Goal: Task Accomplishment & Management: Use online tool/utility

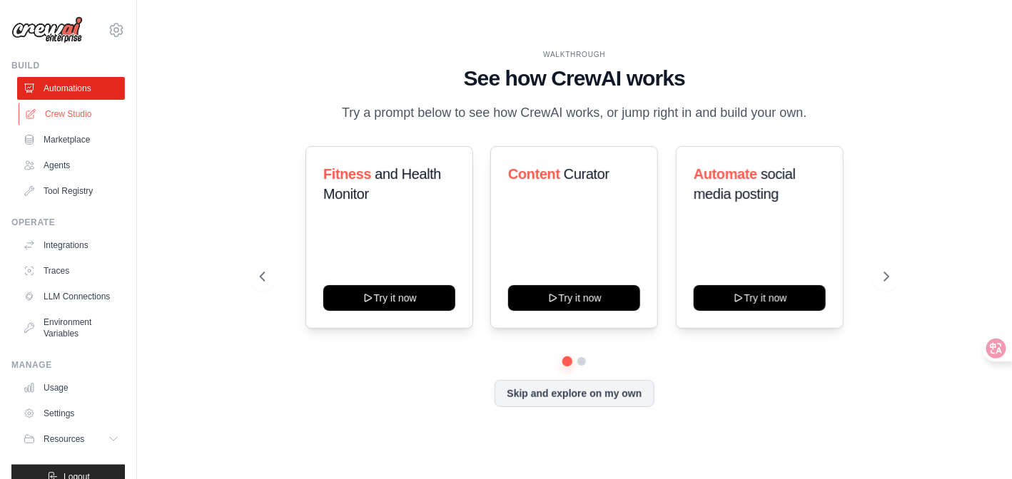
click at [84, 119] on link "Crew Studio" at bounding box center [73, 114] width 108 height 23
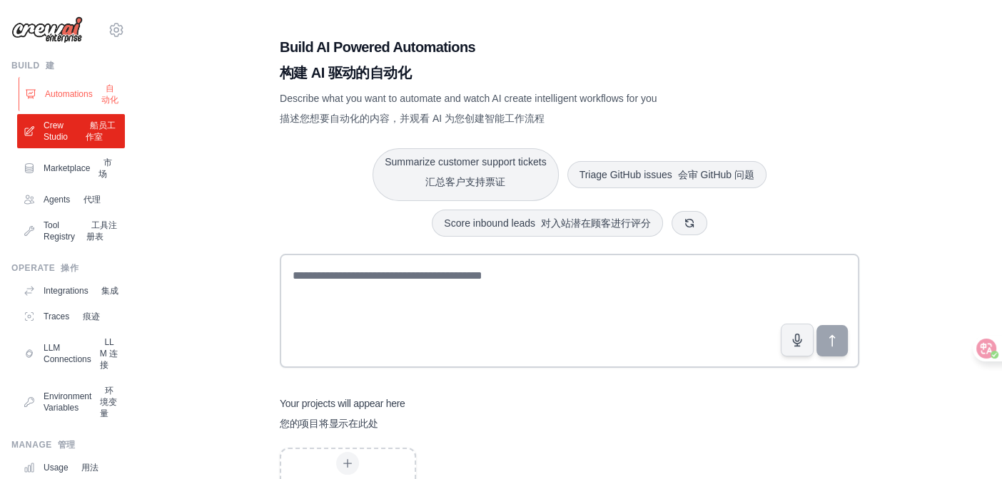
click at [66, 106] on link "Automations 自动化" at bounding box center [73, 94] width 108 height 34
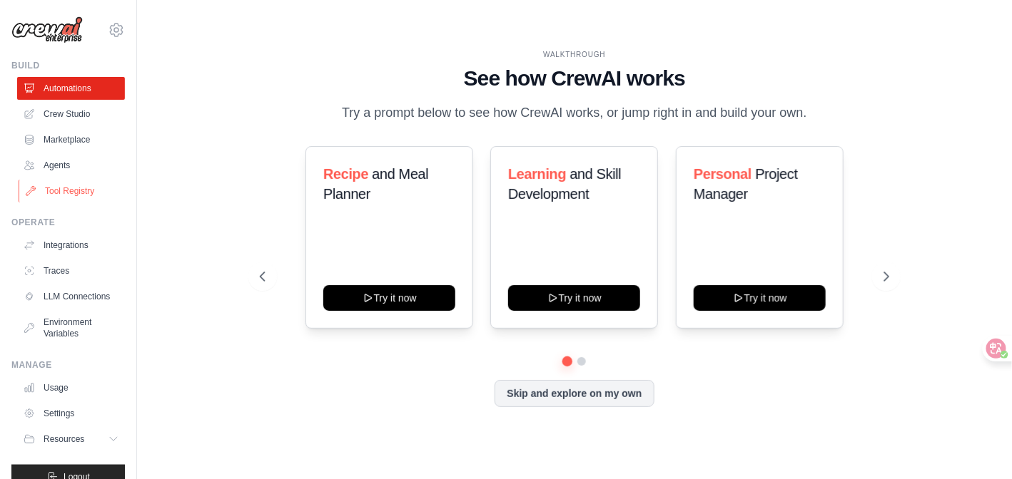
click at [59, 193] on link "Tool Registry" at bounding box center [73, 191] width 108 height 23
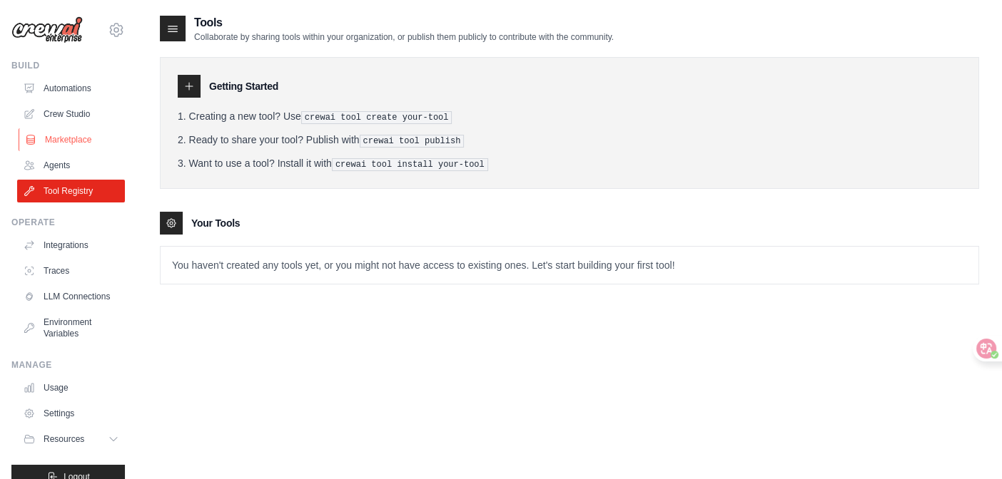
click at [50, 148] on link "Marketplace" at bounding box center [73, 139] width 108 height 23
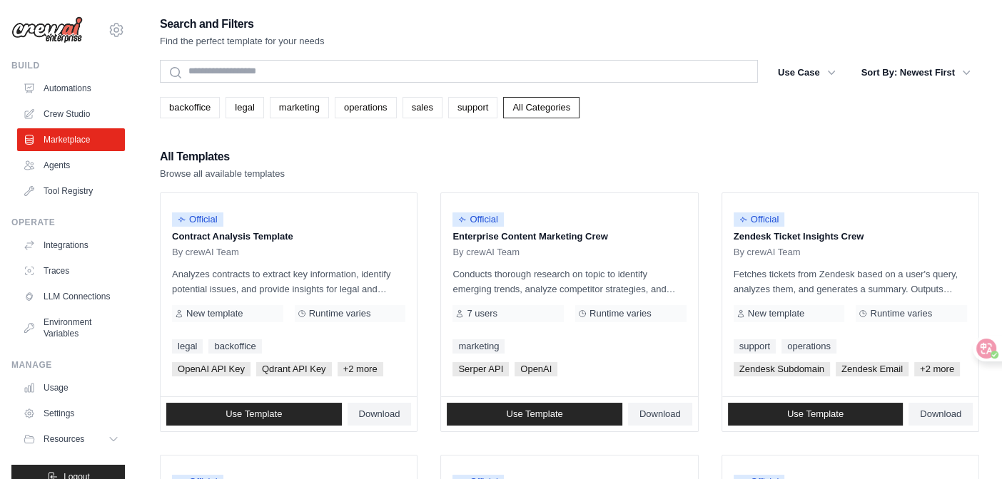
click at [49, 135] on link "Marketplace" at bounding box center [71, 139] width 108 height 23
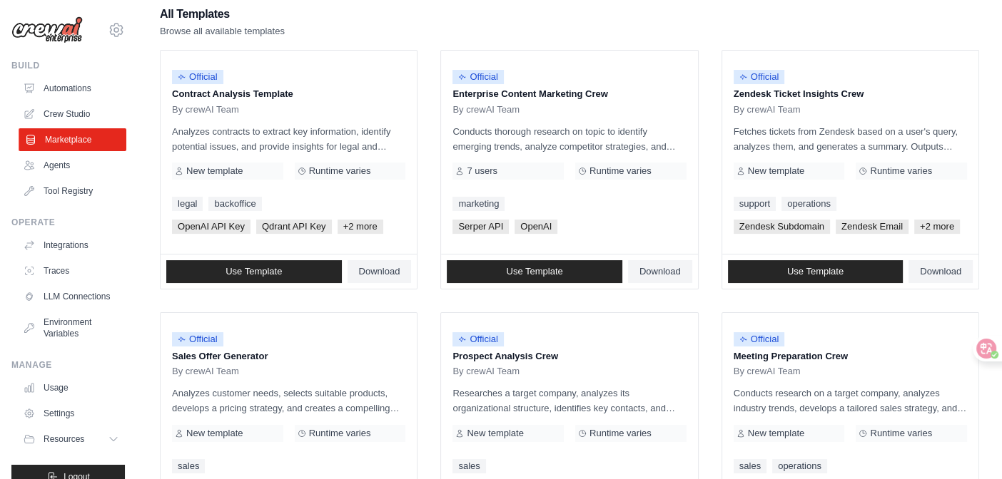
click at [68, 128] on link "Marketplace" at bounding box center [73, 139] width 108 height 23
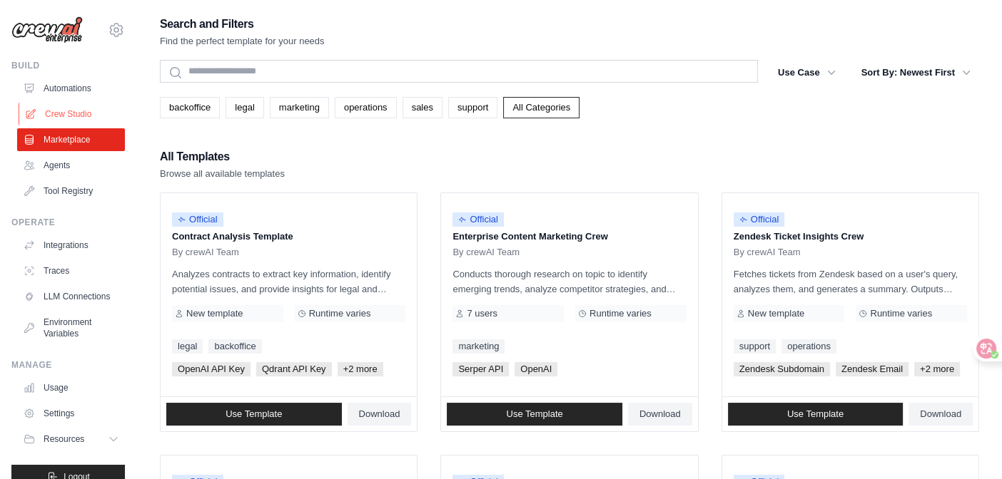
click at [52, 118] on link "Crew Studio" at bounding box center [73, 114] width 108 height 23
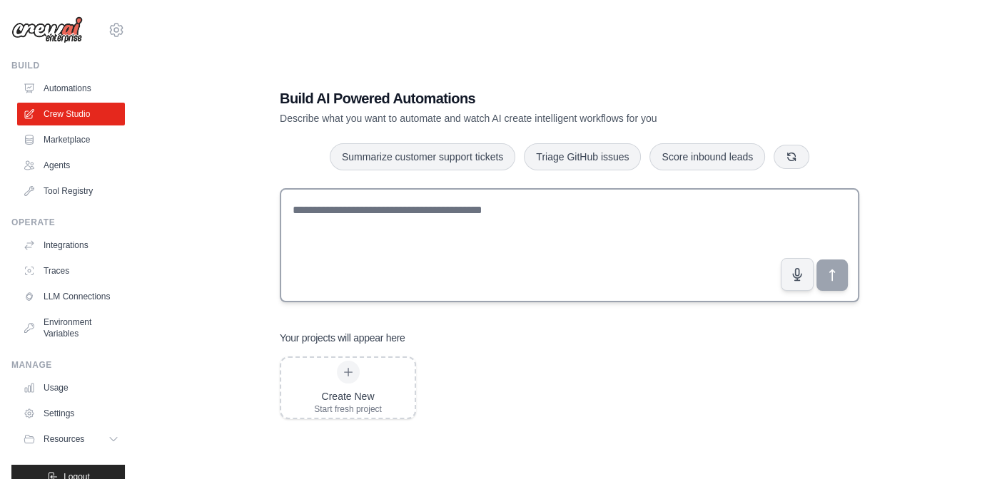
click at [453, 214] on textarea at bounding box center [569, 245] width 579 height 114
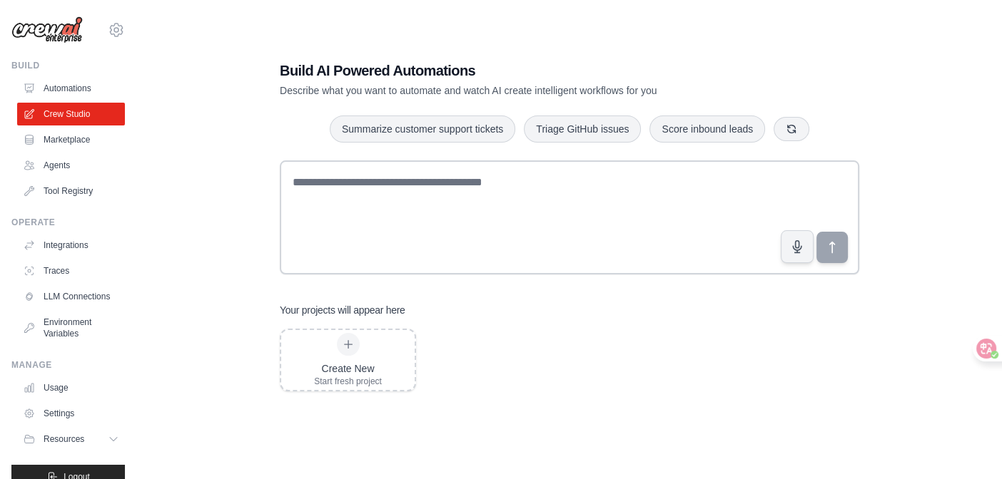
click at [68, 258] on ul "Integrations Traces LLM Connections Environment Variables" at bounding box center [71, 289] width 108 height 111
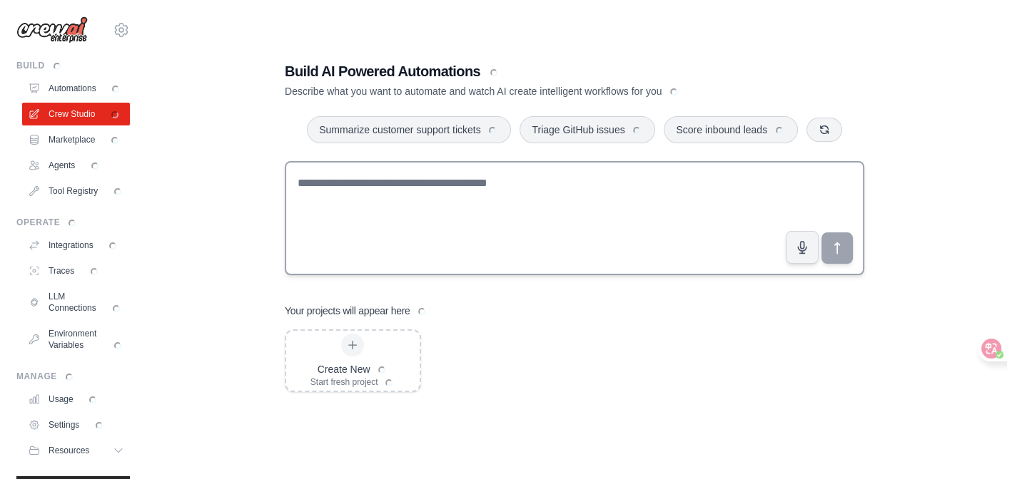
scroll to position [0, 0]
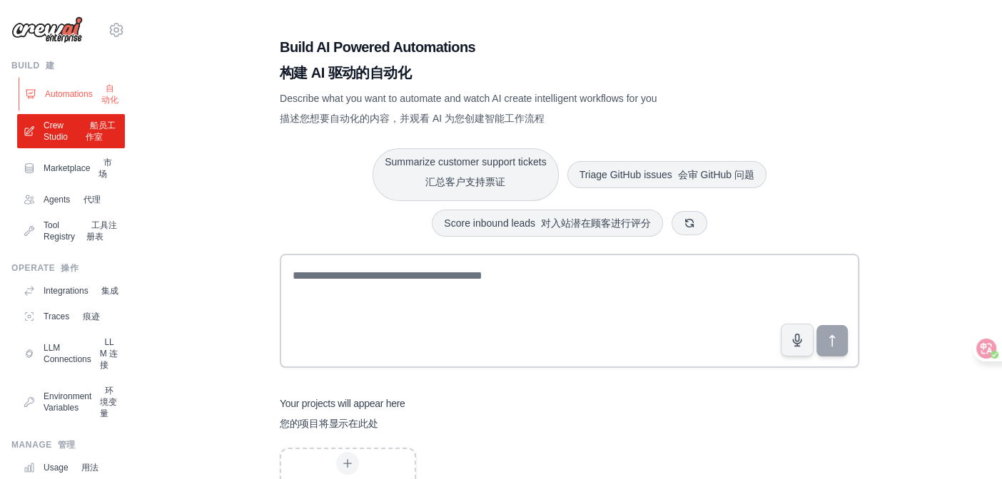
click at [54, 101] on link "Automations 自动化" at bounding box center [73, 94] width 108 height 34
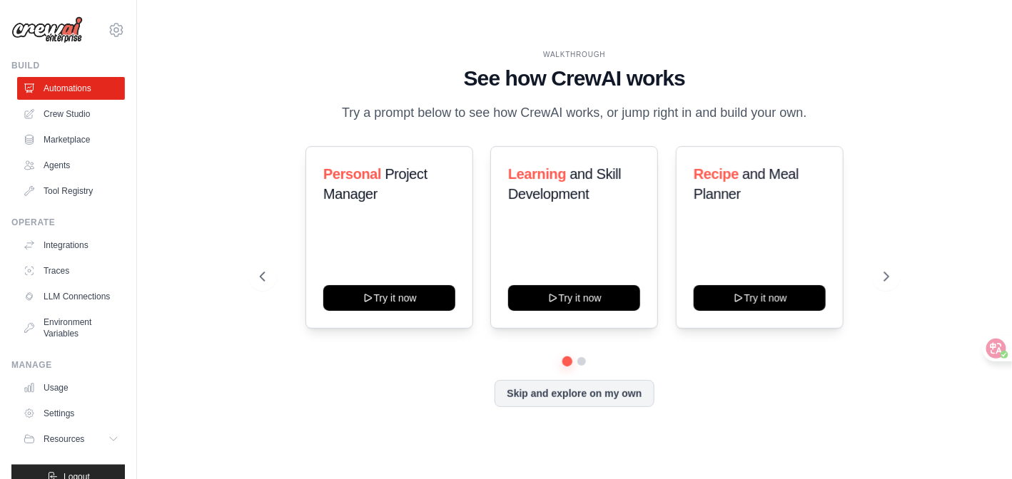
drag, startPoint x: 359, startPoint y: 108, endPoint x: 762, endPoint y: 119, distance: 403.3
click at [762, 119] on p "Try a prompt below to see how CrewAI works, or jump right in and build your own." at bounding box center [574, 113] width 479 height 21
click at [382, 97] on div "WALKTHROUGH See how CrewAI works Try a prompt below to see how CrewAI works, or…" at bounding box center [574, 86] width 629 height 74
drag, startPoint x: 639, startPoint y: 115, endPoint x: 788, endPoint y: 116, distance: 149.1
click at [804, 116] on p "Try a prompt below to see how CrewAI works, or jump right in and build your own." at bounding box center [574, 113] width 479 height 21
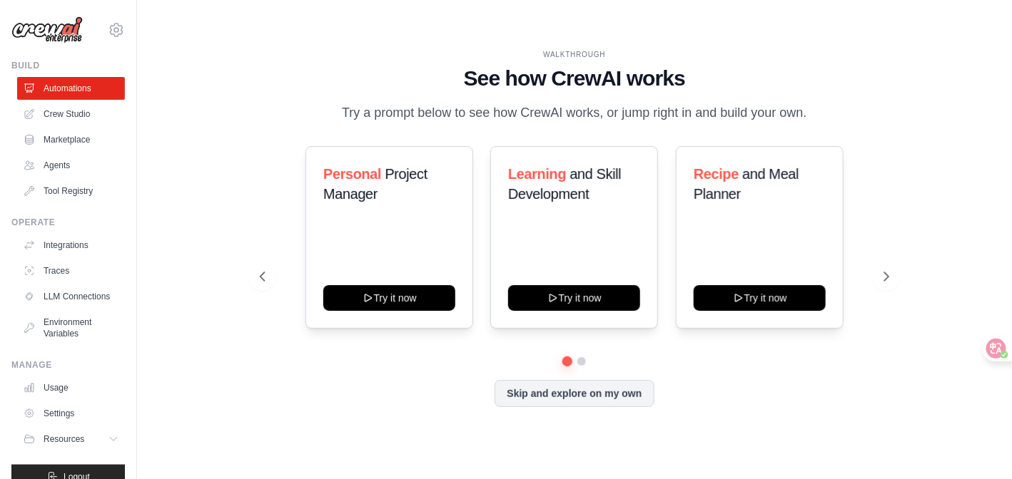
click at [601, 117] on p "Try a prompt below to see how CrewAI works, or jump right in and build your own." at bounding box center [574, 113] width 479 height 21
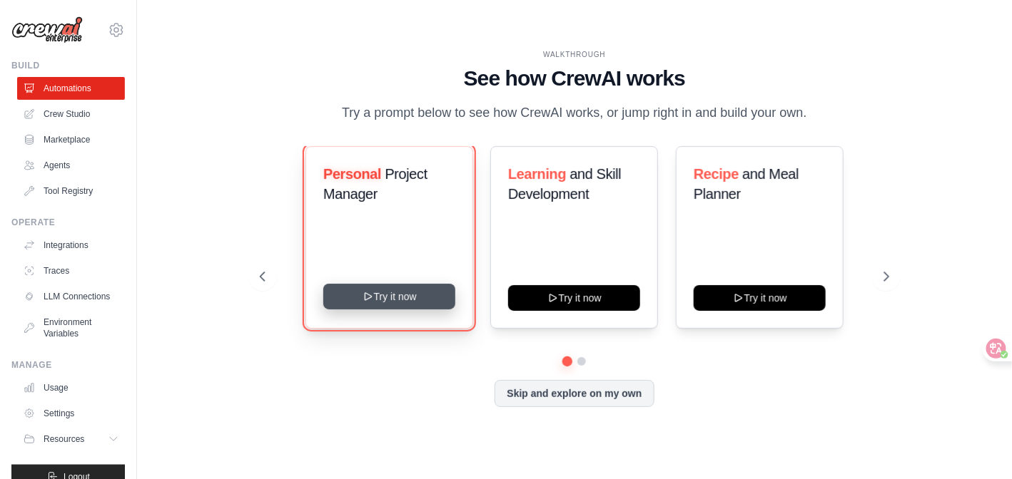
click at [370, 286] on button "Try it now" at bounding box center [389, 297] width 132 height 26
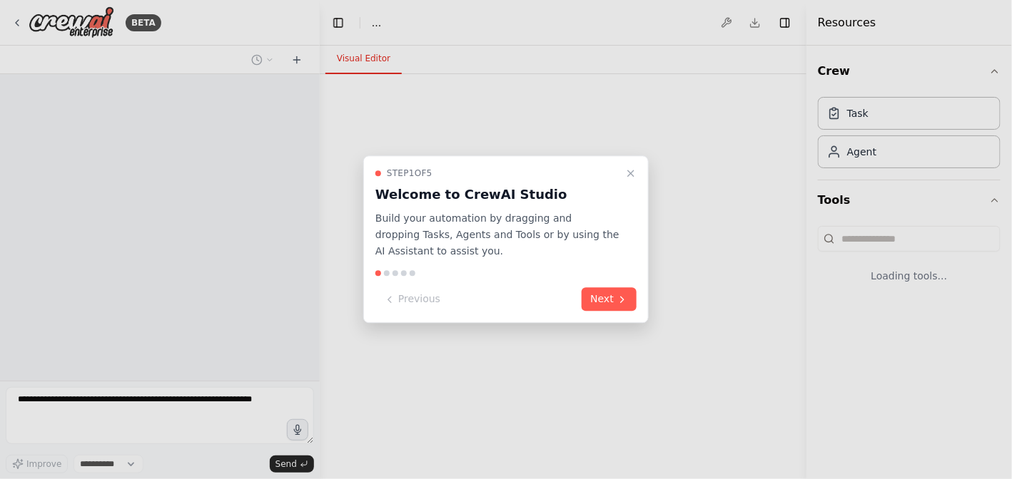
select select "****"
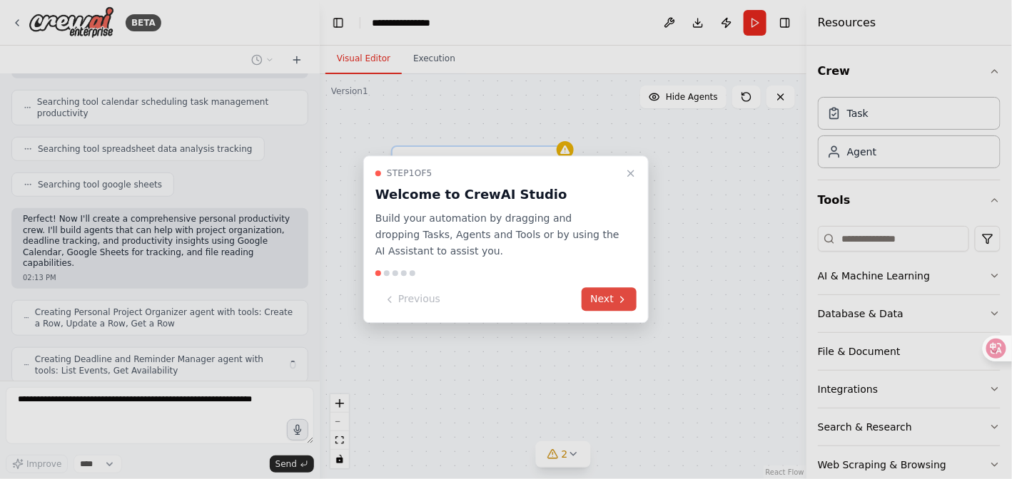
scroll to position [325, 0]
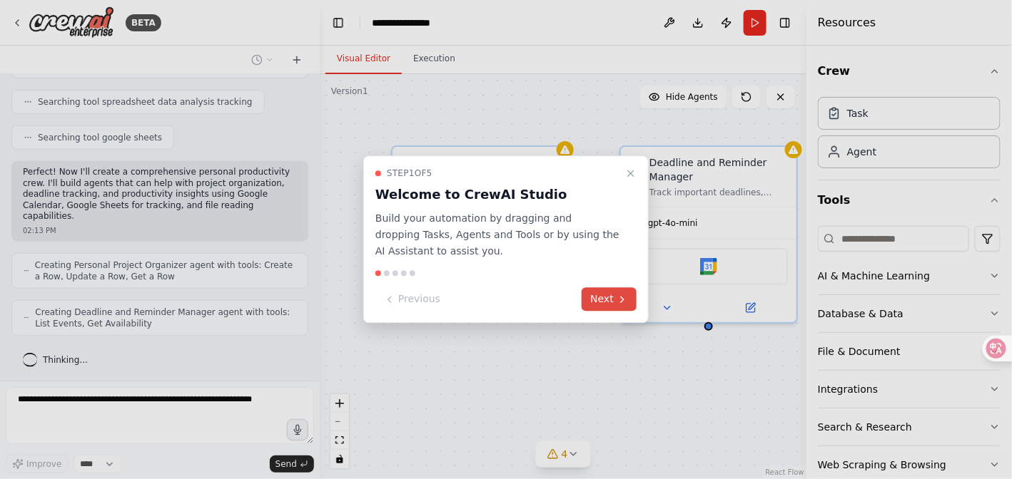
click at [608, 297] on button "Next" at bounding box center [608, 300] width 55 height 24
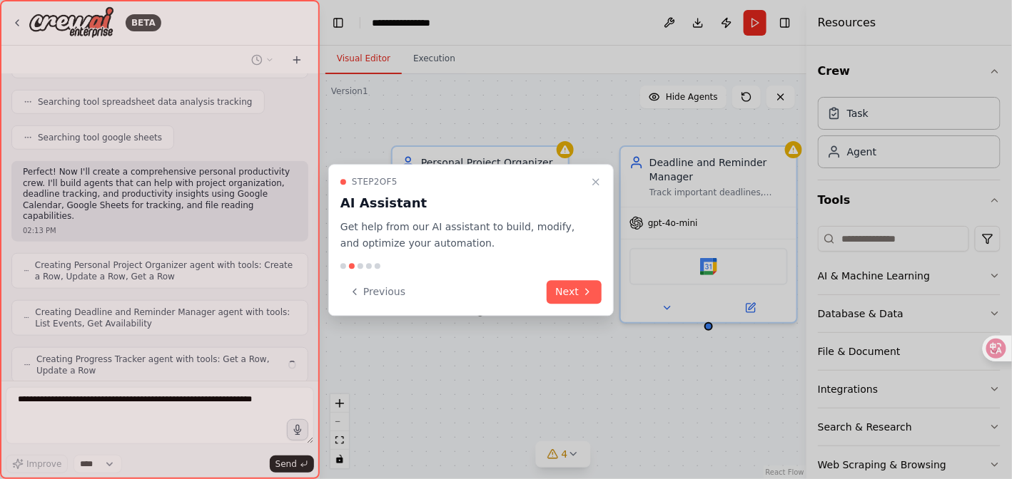
scroll to position [371, 0]
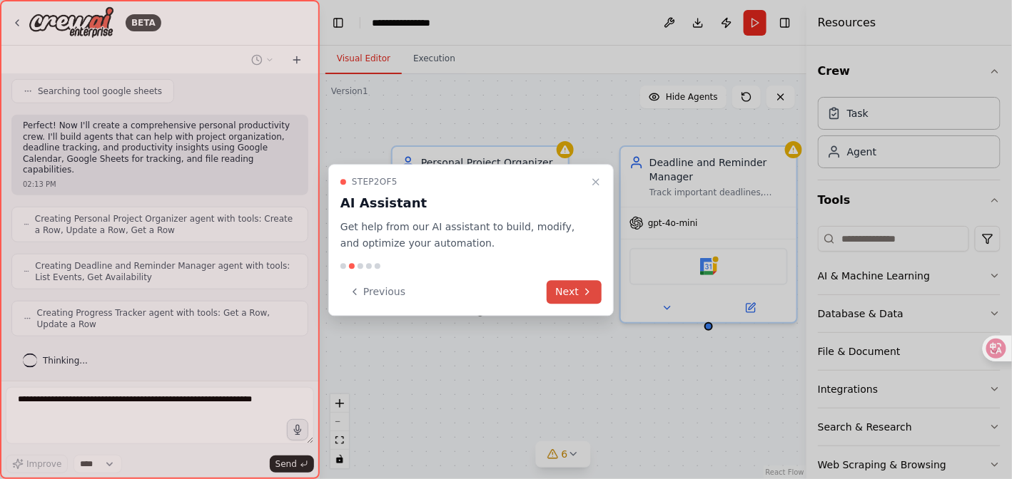
click at [581, 288] on button "Next" at bounding box center [573, 292] width 55 height 24
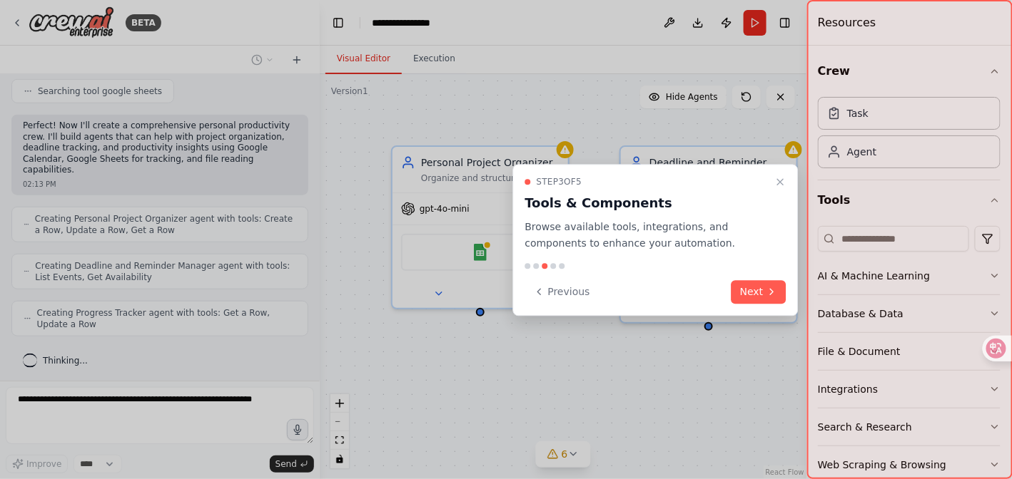
drag, startPoint x: 689, startPoint y: 179, endPoint x: 644, endPoint y: 178, distance: 45.0
click at [644, 178] on div "Step 3 of 5" at bounding box center [647, 181] width 244 height 11
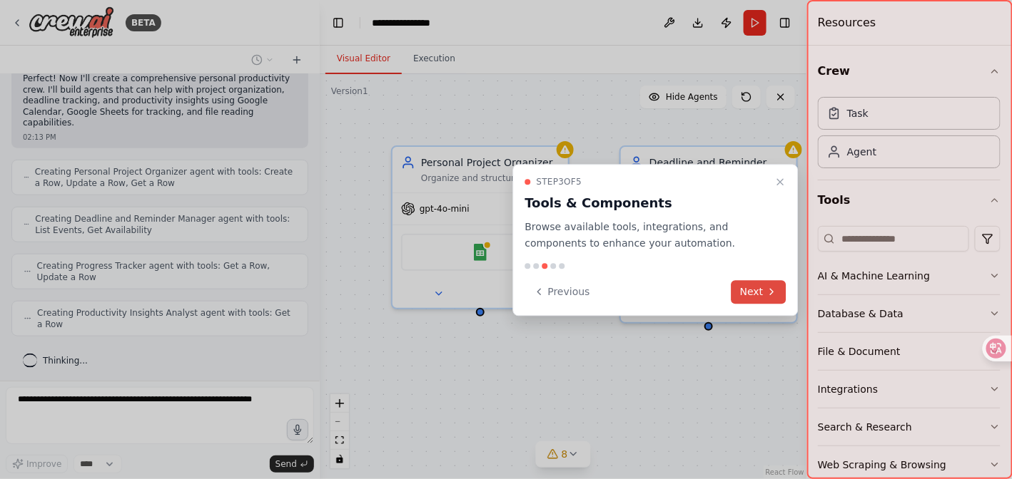
click at [763, 292] on button "Next" at bounding box center [758, 292] width 55 height 24
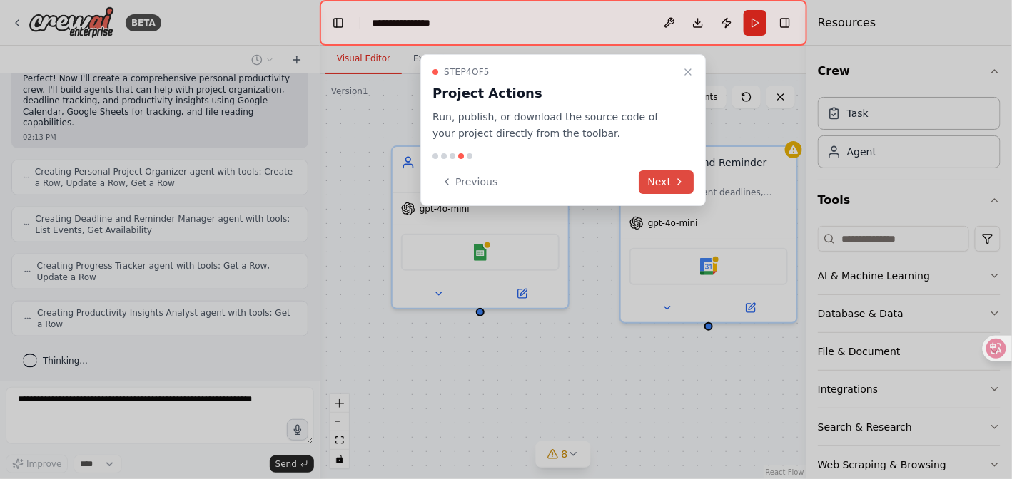
click at [665, 178] on button "Next" at bounding box center [666, 183] width 55 height 24
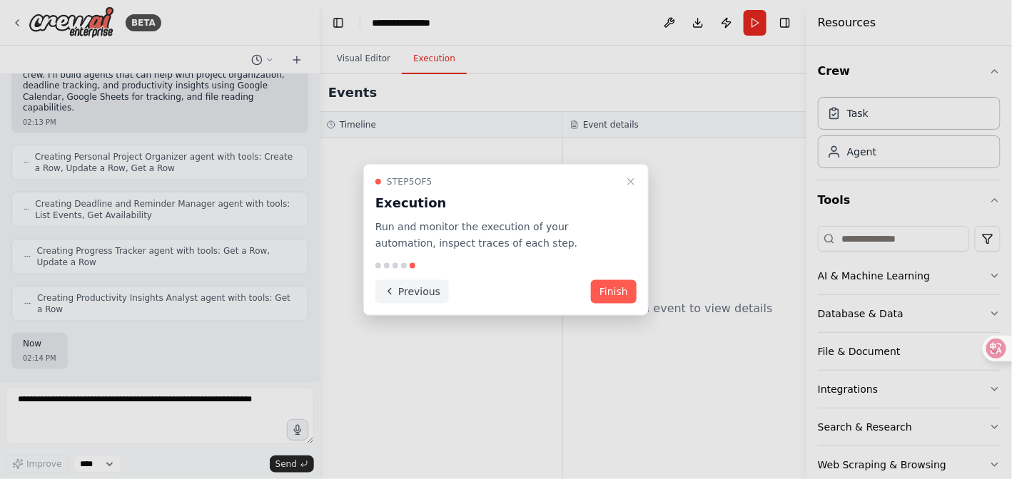
click at [392, 286] on icon at bounding box center [389, 291] width 11 height 11
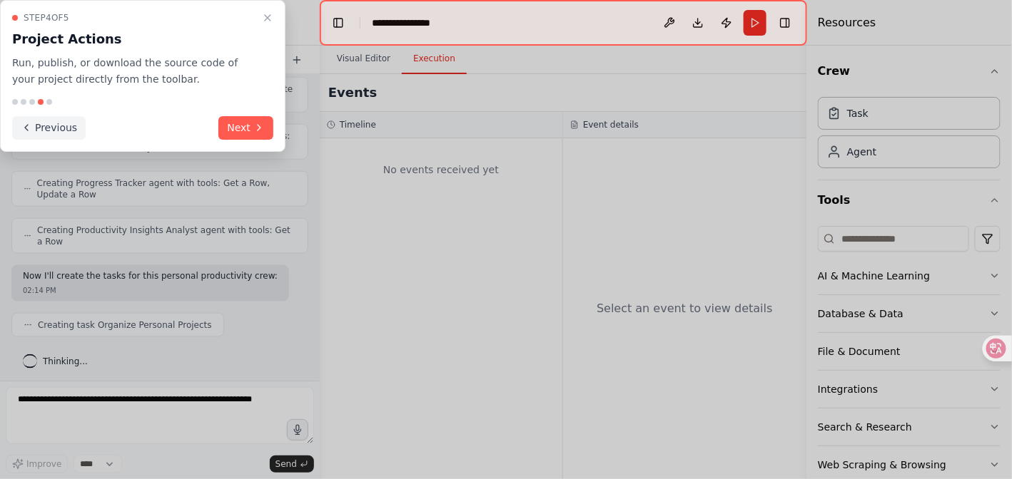
click at [51, 128] on button "Previous" at bounding box center [48, 128] width 73 height 24
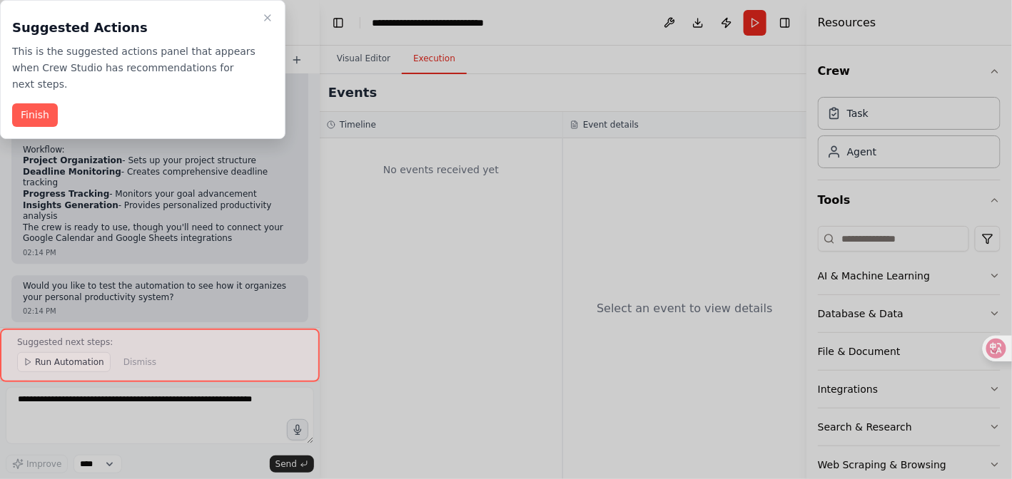
scroll to position [1295, 0]
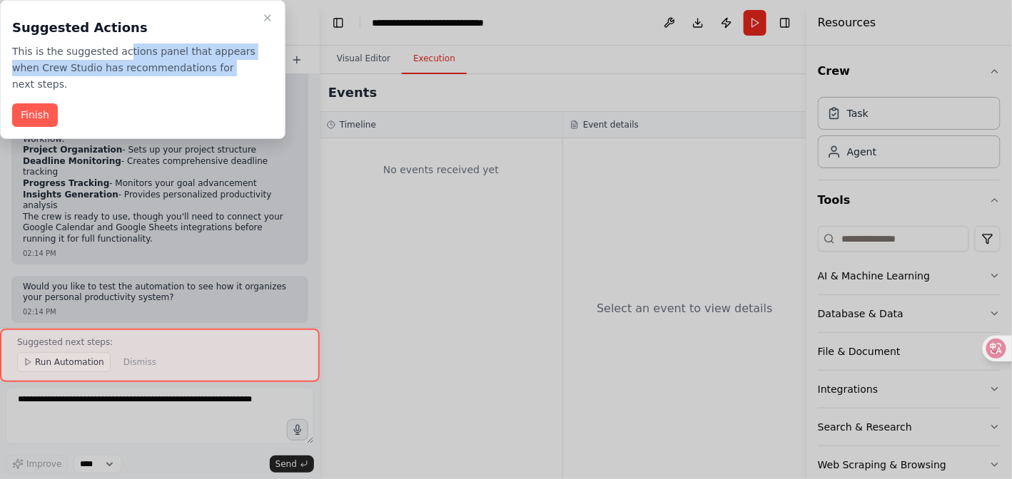
drag, startPoint x: 126, startPoint y: 54, endPoint x: 225, endPoint y: 61, distance: 100.1
click at [225, 61] on p "This is the suggested actions panel that appears when Crew Studio has recommend…" at bounding box center [134, 68] width 244 height 49
click at [123, 66] on p "This is the suggested actions panel that appears when Crew Studio has recommend…" at bounding box center [134, 68] width 244 height 49
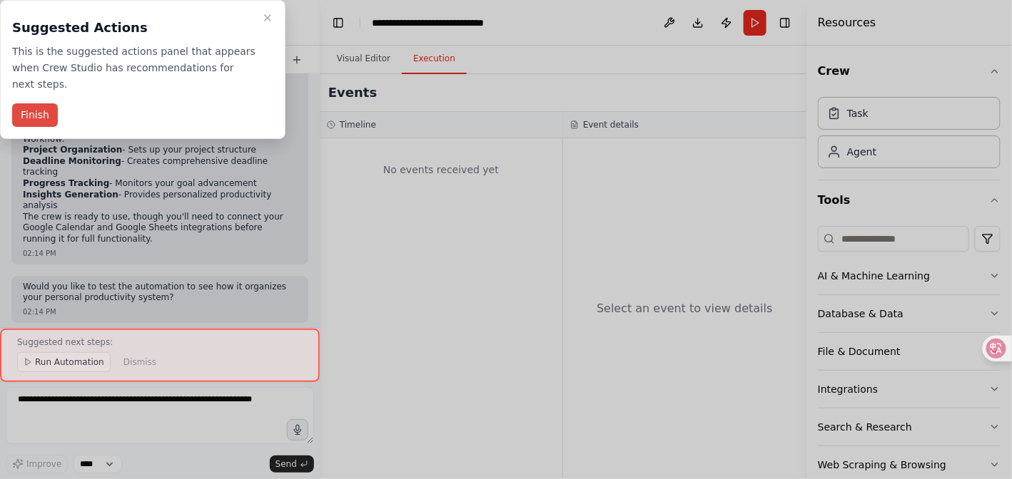
click at [31, 113] on button "Finish" at bounding box center [35, 115] width 46 height 24
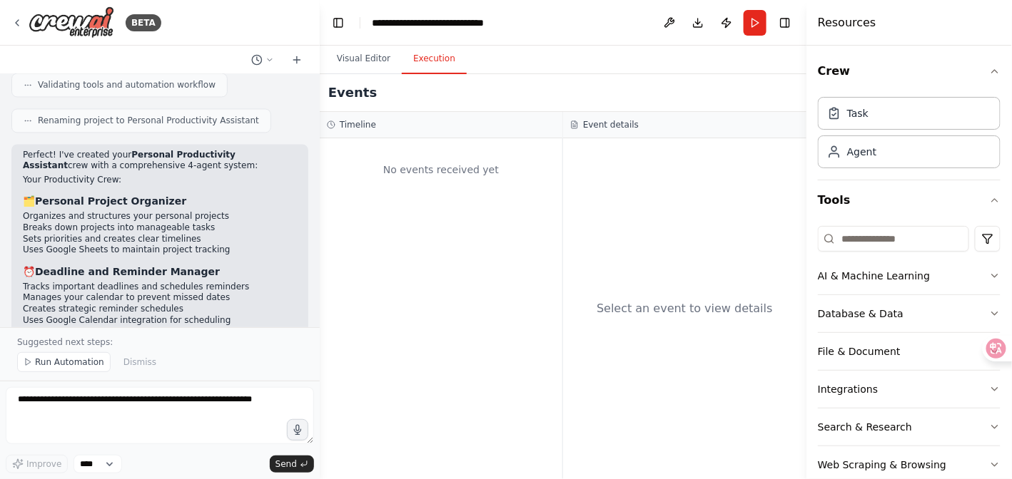
scroll to position [938, 0]
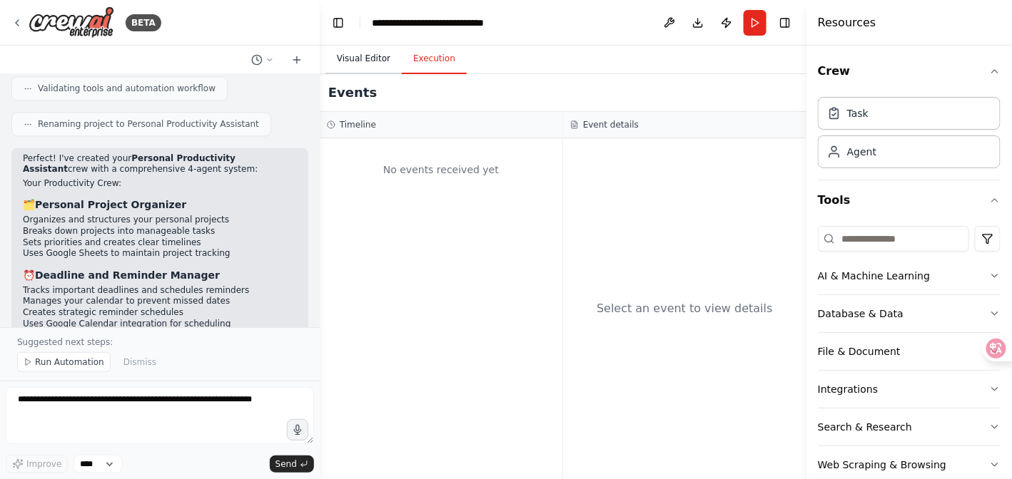
click at [371, 58] on button "Visual Editor" at bounding box center [363, 59] width 76 height 30
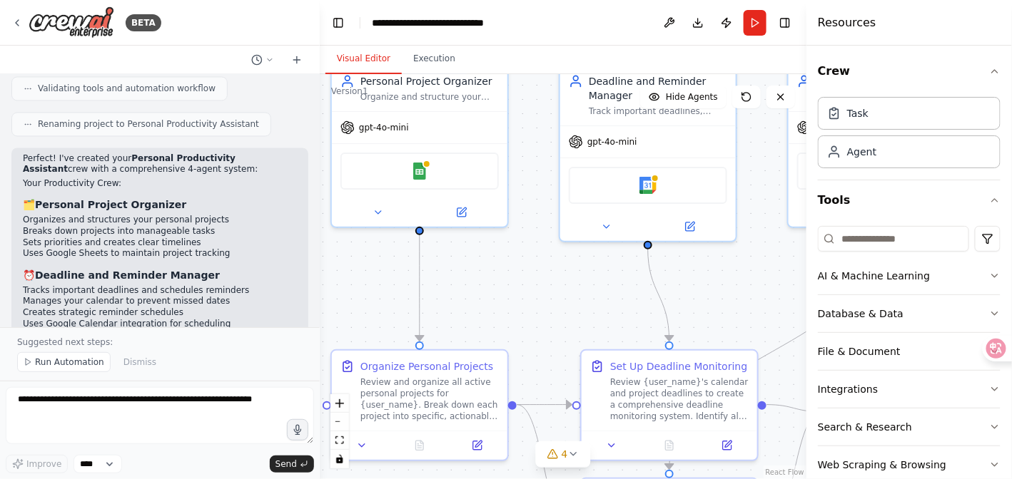
drag, startPoint x: 584, startPoint y: 228, endPoint x: 532, endPoint y: 151, distance: 93.6
click at [532, 151] on div ".deletable-edge-delete-btn { width: 20px; height: 20px; border: 0px solid #ffff…" at bounding box center [563, 276] width 487 height 405
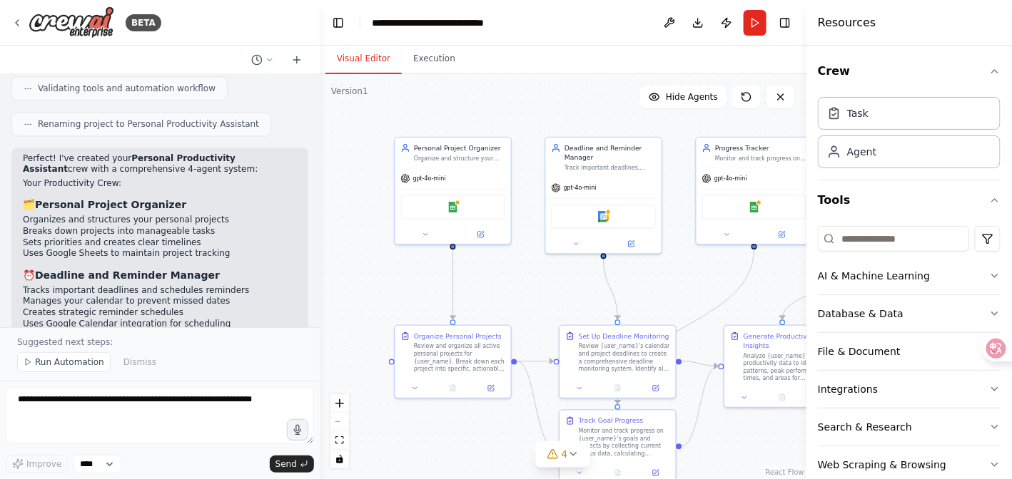
drag, startPoint x: 531, startPoint y: 282, endPoint x: 487, endPoint y: 284, distance: 44.3
click at [487, 284] on div ".deletable-edge-delete-btn { width: 20px; height: 20px; border: 0px solid #ffff…" at bounding box center [563, 276] width 487 height 405
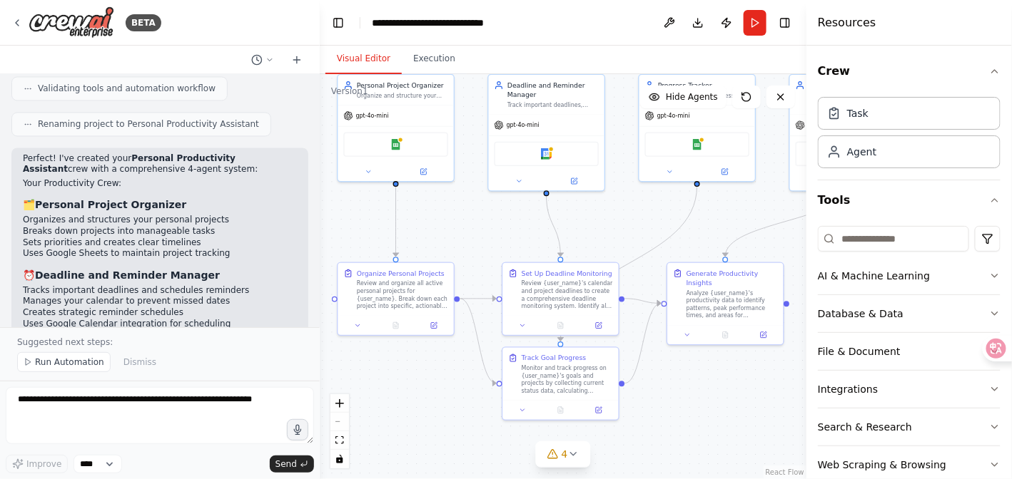
drag, startPoint x: 489, startPoint y: 284, endPoint x: 474, endPoint y: 219, distance: 66.8
click at [475, 219] on div ".deletable-edge-delete-btn { width: 20px; height: 20px; border: 0px solid #ffff…" at bounding box center [563, 276] width 487 height 405
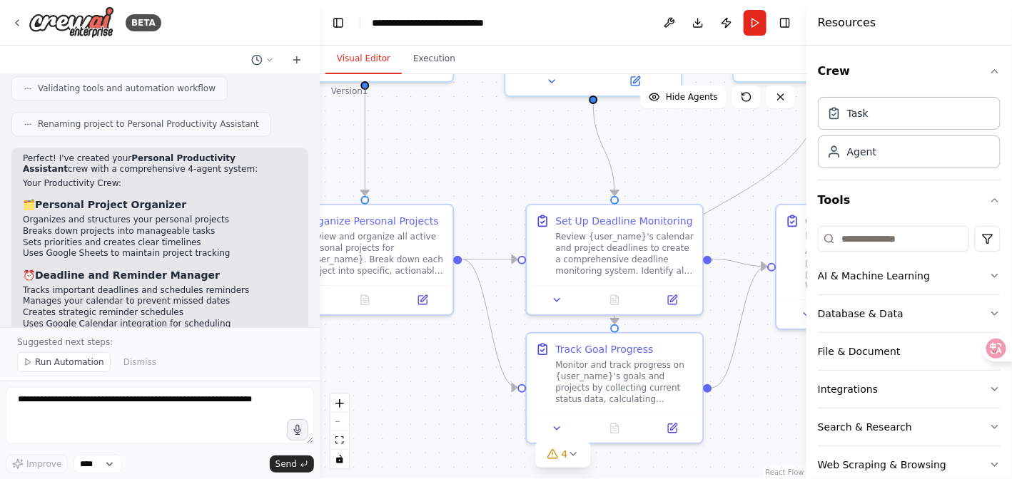
drag, startPoint x: 447, startPoint y: 375, endPoint x: 487, endPoint y: 382, distance: 40.5
click at [487, 382] on div ".deletable-edge-delete-btn { width: 20px; height: 20px; border: 0px solid #ffff…" at bounding box center [563, 276] width 487 height 405
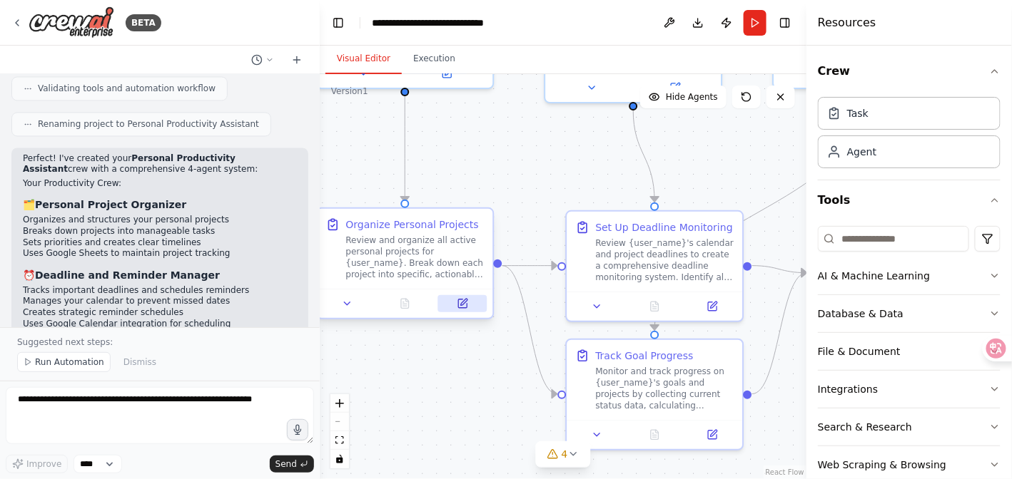
click at [467, 298] on icon at bounding box center [462, 303] width 11 height 11
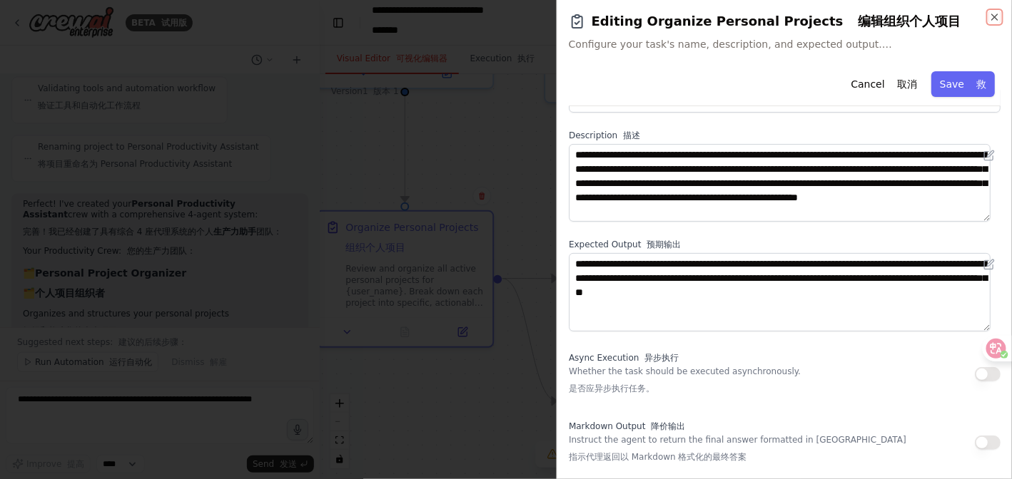
scroll to position [0, 0]
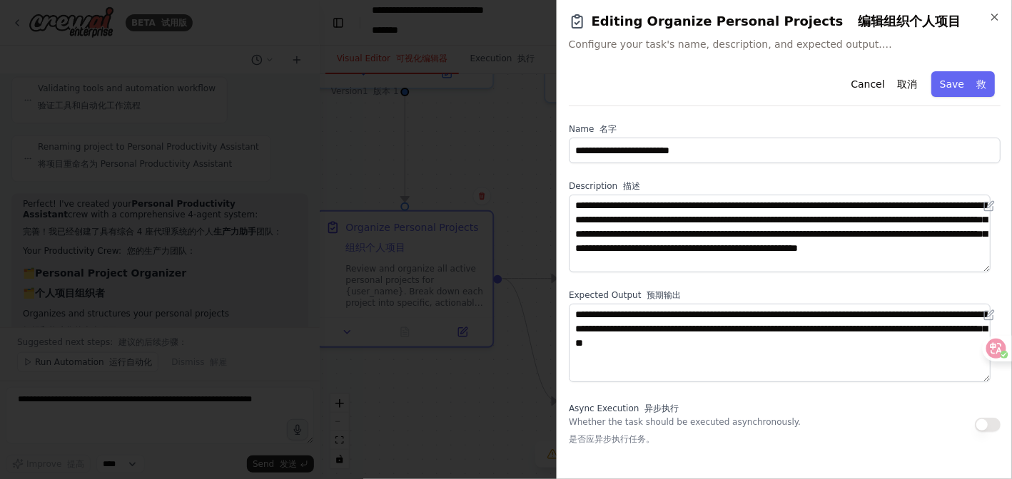
click at [463, 283] on div at bounding box center [506, 239] width 1012 height 479
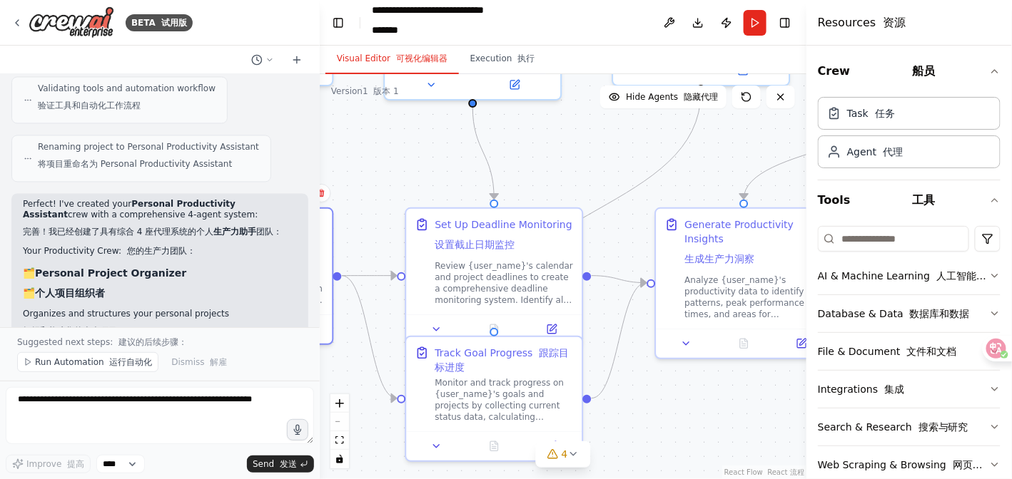
drag, startPoint x: 537, startPoint y: 266, endPoint x: 400, endPoint y: 272, distance: 137.1
click at [374, 266] on div ".deletable-edge-delete-btn { width: 20px; height: 20px; border: 0px solid #ffff…" at bounding box center [563, 276] width 487 height 405
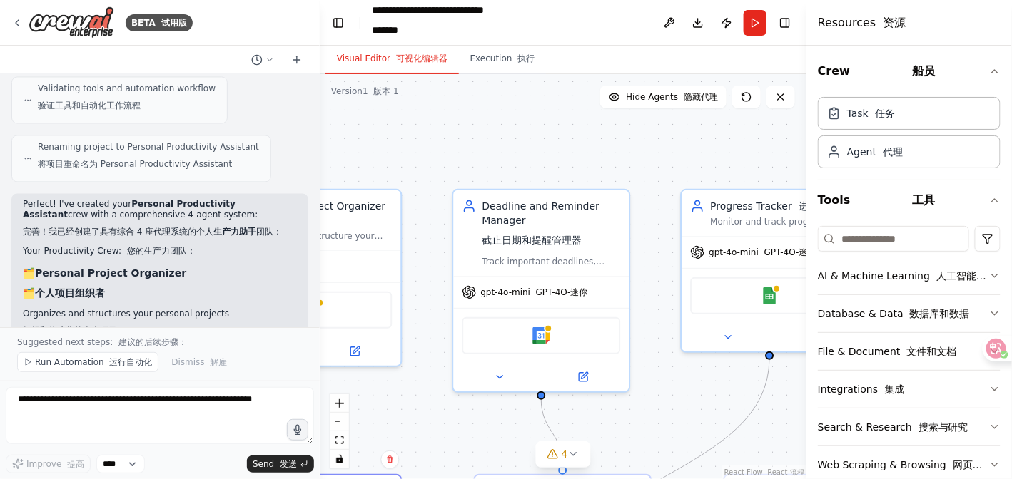
drag, startPoint x: 628, startPoint y: 157, endPoint x: 691, endPoint y: 406, distance: 256.8
click at [714, 419] on div ".deletable-edge-delete-btn { width: 20px; height: 20px; border: 0px solid #ffff…" at bounding box center [563, 276] width 487 height 405
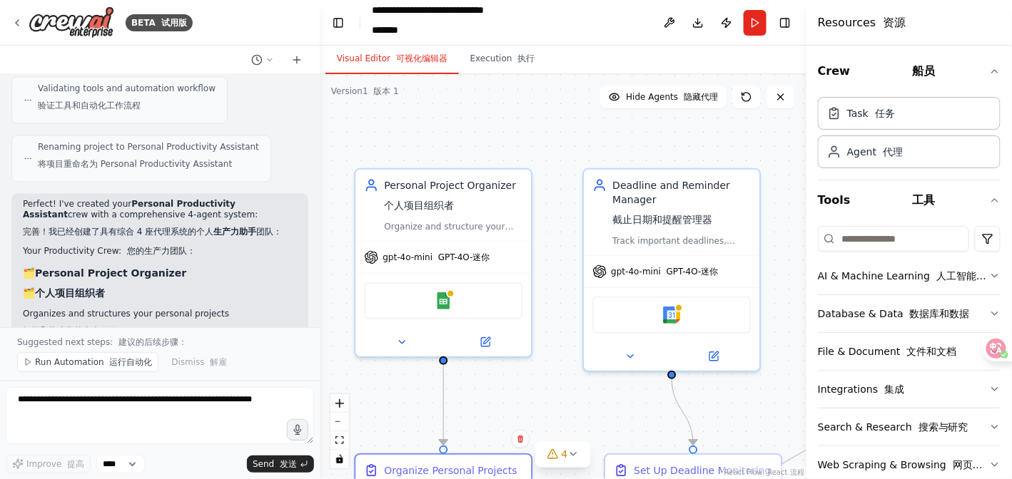
drag, startPoint x: 438, startPoint y: 385, endPoint x: 554, endPoint y: 367, distance: 117.1
click at [554, 367] on div ".deletable-edge-delete-btn { width: 20px; height: 20px; border: 0px solid #ffff…" at bounding box center [563, 276] width 487 height 405
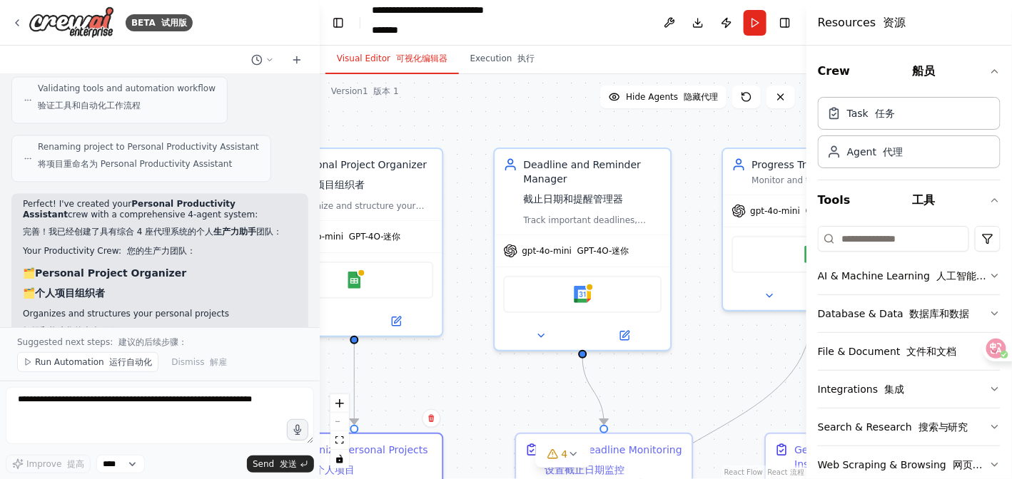
drag, startPoint x: 619, startPoint y: 396, endPoint x: 397, endPoint y: 317, distance: 234.9
click at [360, 310] on div ".deletable-edge-delete-btn { width: 20px; height: 20px; border: 0px solid #ffff…" at bounding box center [563, 276] width 487 height 405
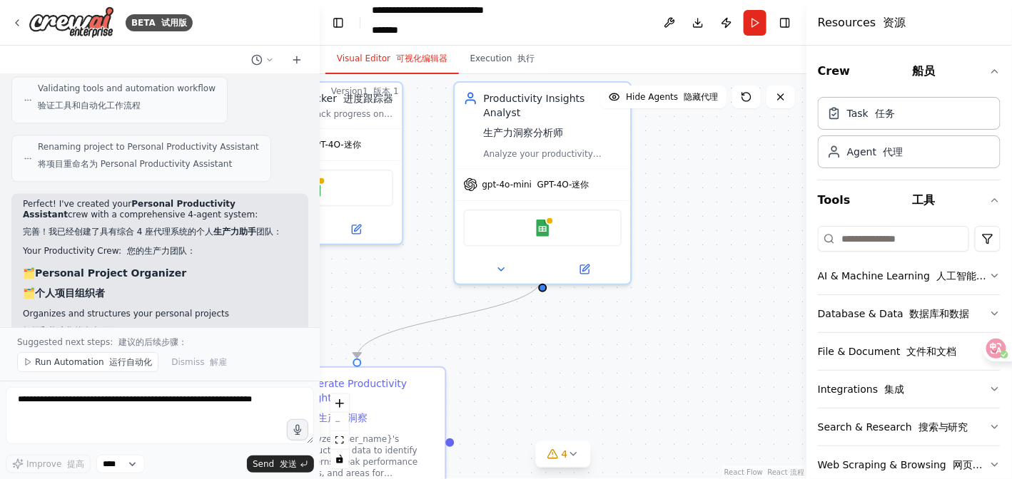
drag, startPoint x: 693, startPoint y: 326, endPoint x: 366, endPoint y: 325, distance: 326.8
click at [366, 325] on div ".deletable-edge-delete-btn { width: 20px; height: 20px; border: 0px solid #ffff…" at bounding box center [563, 276] width 487 height 405
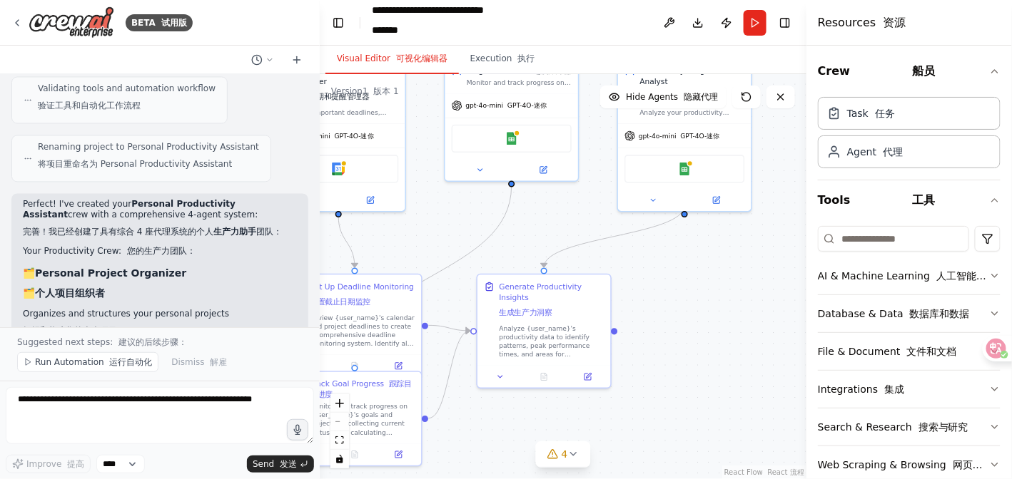
drag, startPoint x: 586, startPoint y: 369, endPoint x: 749, endPoint y: 248, distance: 202.9
click at [749, 248] on div ".deletable-edge-delete-btn { width: 20px; height: 20px; border: 0px solid #ffff…" at bounding box center [563, 276] width 487 height 405
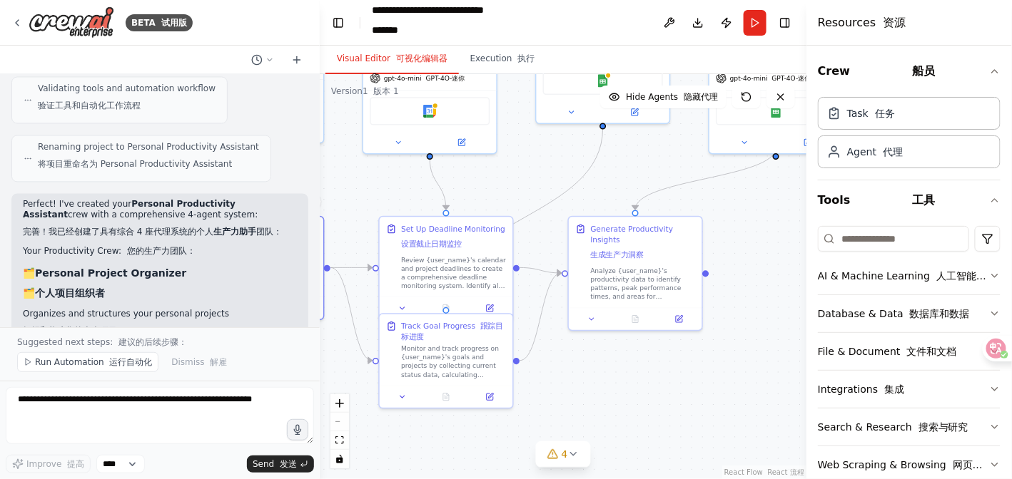
drag, startPoint x: 618, startPoint y: 360, endPoint x: 699, endPoint y: 306, distance: 97.4
click at [699, 306] on div ".deletable-edge-delete-btn { width: 20px; height: 20px; border: 0px solid #ffff…" at bounding box center [563, 276] width 487 height 405
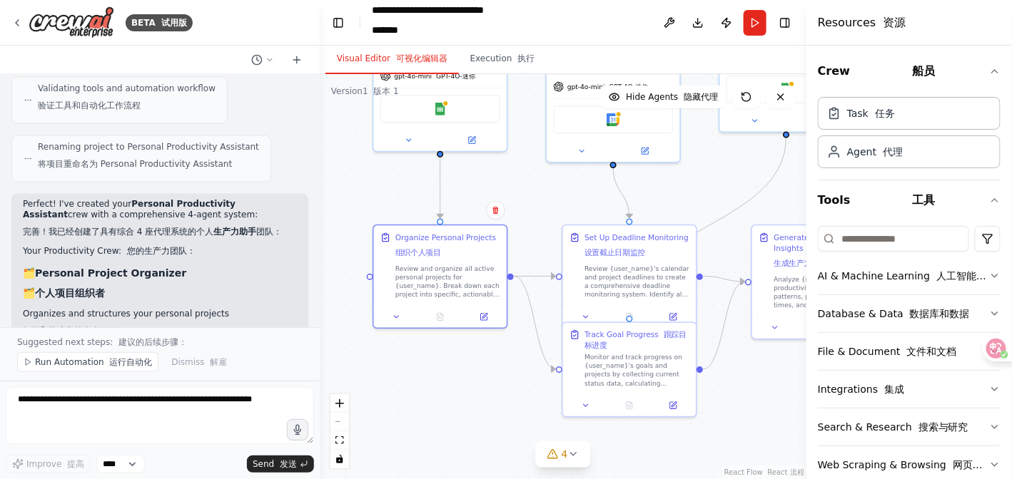
drag, startPoint x: 422, startPoint y: 288, endPoint x: 524, endPoint y: 350, distance: 119.4
click at [524, 350] on div ".deletable-edge-delete-btn { width: 20px; height: 20px; border: 0px solid #ffff…" at bounding box center [563, 276] width 487 height 405
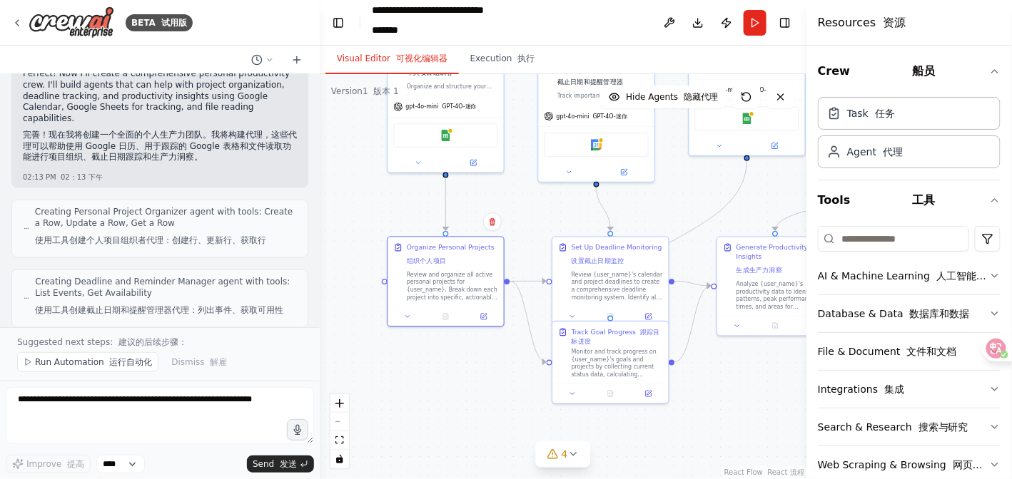
scroll to position [652, 0]
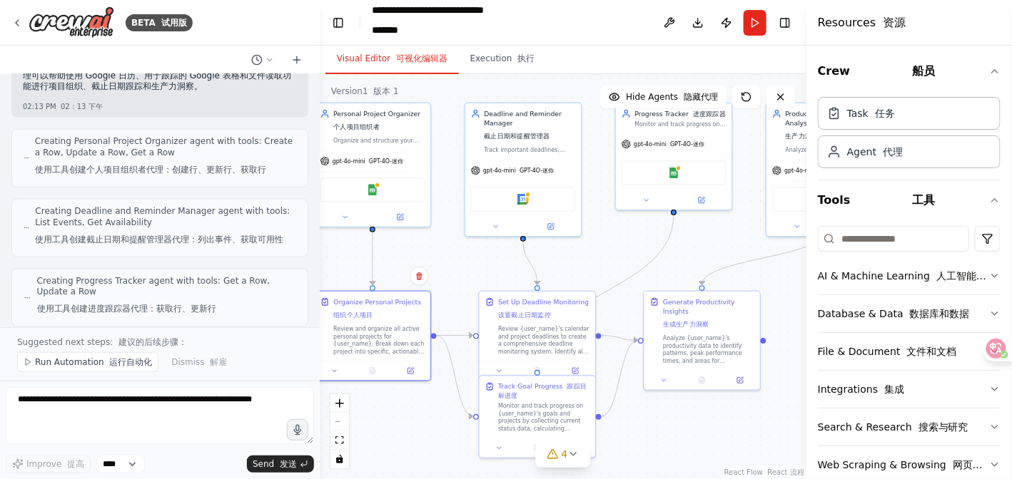
drag, startPoint x: 678, startPoint y: 217, endPoint x: 601, endPoint y: 281, distance: 100.3
click at [601, 281] on div ".deletable-edge-delete-btn { width: 20px; height: 20px; border: 0px solid #ffff…" at bounding box center [563, 276] width 487 height 405
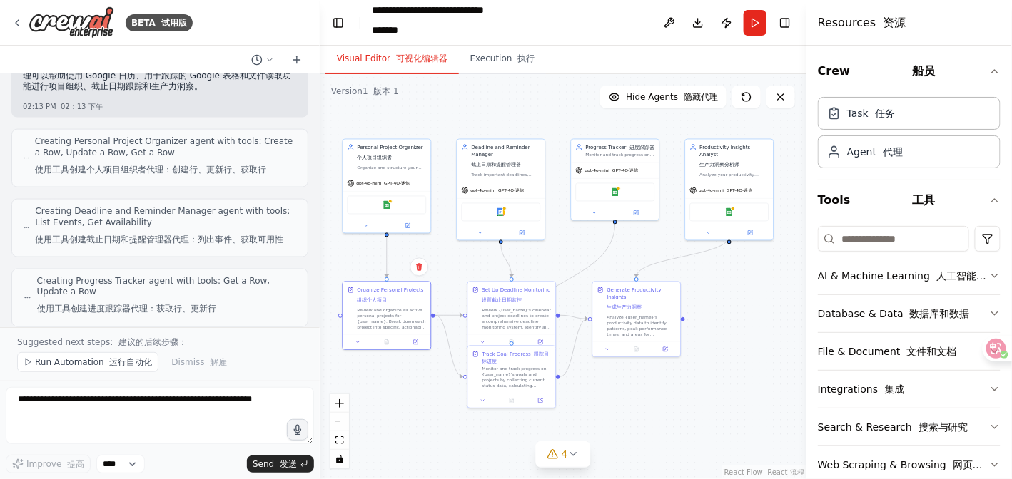
drag, startPoint x: 692, startPoint y: 251, endPoint x: 650, endPoint y: 250, distance: 42.1
click at [650, 250] on div ".deletable-edge-delete-btn { width: 20px; height: 20px; border: 0px solid #ffff…" at bounding box center [563, 276] width 487 height 405
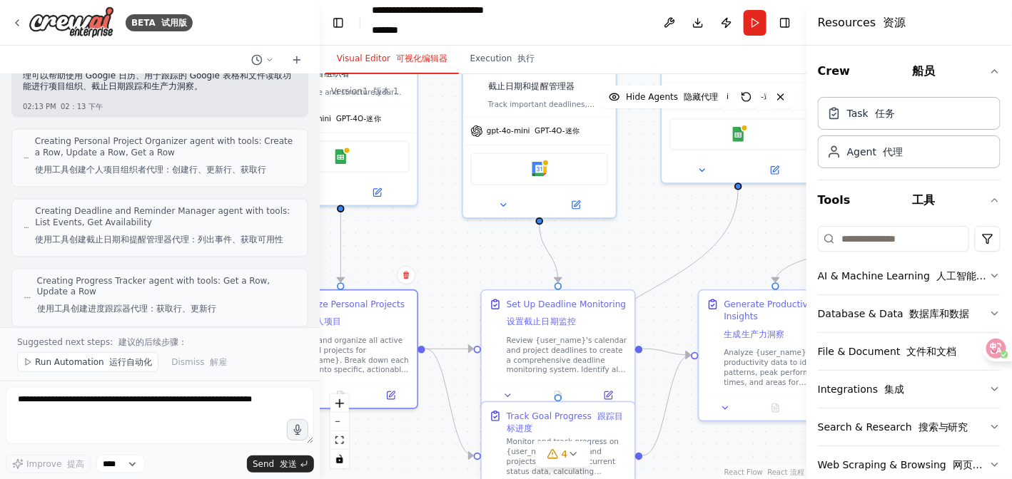
click at [484, 273] on div ".deletable-edge-delete-btn { width: 20px; height: 20px; border: 0px solid #ffff…" at bounding box center [563, 276] width 487 height 405
click at [618, 252] on div ".deletable-edge-delete-btn { width: 20px; height: 20px; border: 0px solid #ffff…" at bounding box center [563, 276] width 487 height 405
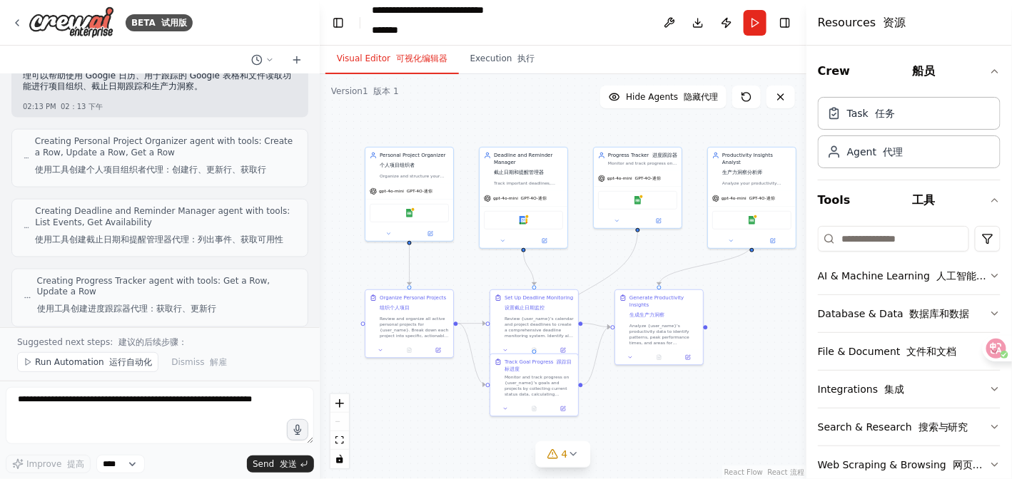
drag, startPoint x: 645, startPoint y: 245, endPoint x: 594, endPoint y: 258, distance: 52.3
click at [594, 258] on div ".deletable-edge-delete-btn { width: 20px; height: 20px; border: 0px solid #ffff…" at bounding box center [563, 276] width 487 height 405
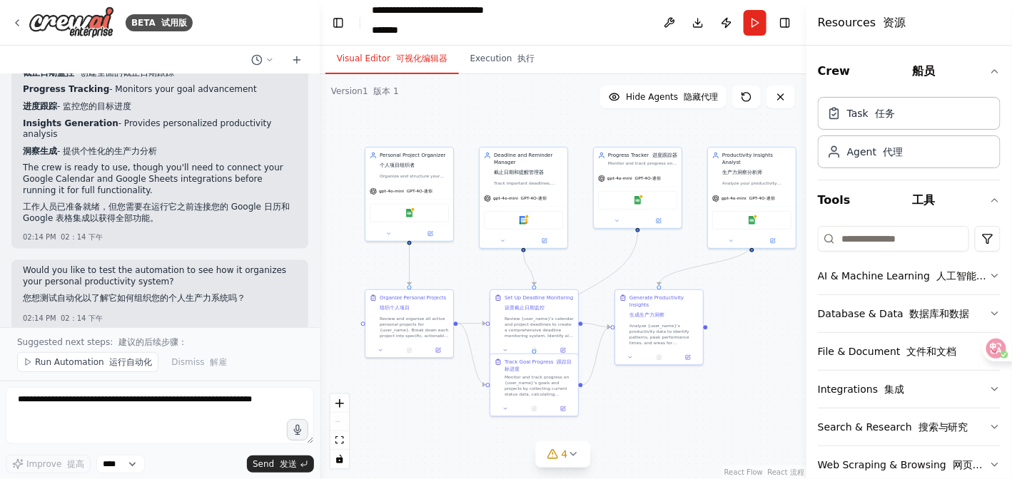
scroll to position [2449, 0]
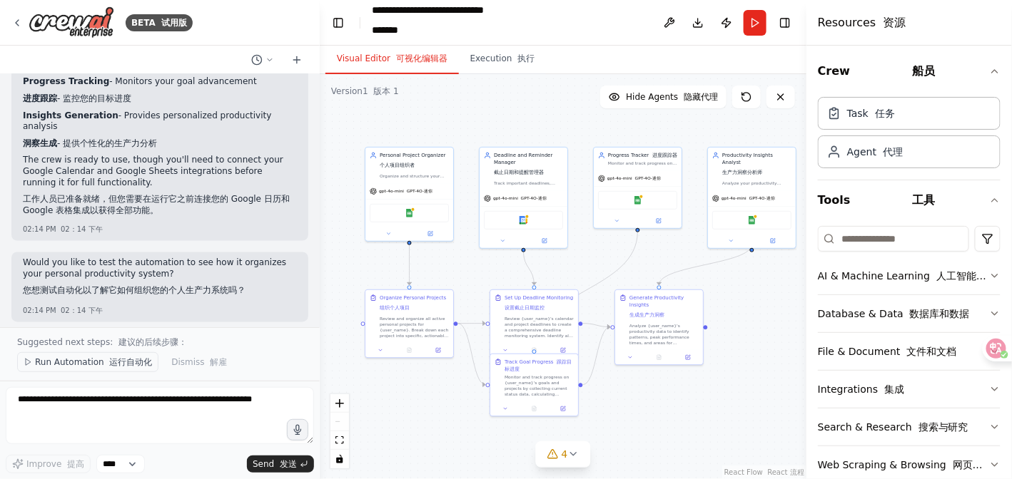
click at [102, 369] on button "Run Automation 运行自动化" at bounding box center [87, 362] width 141 height 20
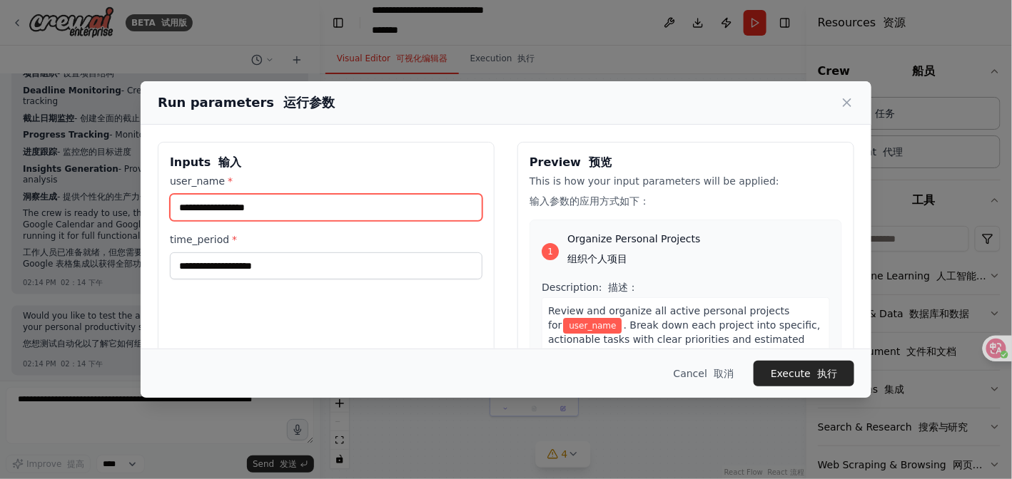
click at [239, 208] on input "user_name *" at bounding box center [326, 207] width 312 height 27
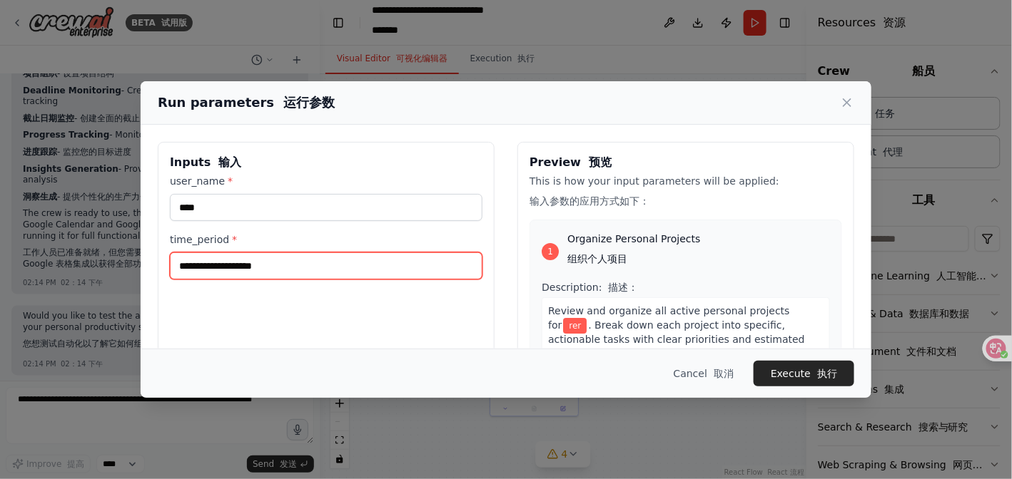
click at [214, 269] on input "time_period *" at bounding box center [326, 266] width 312 height 27
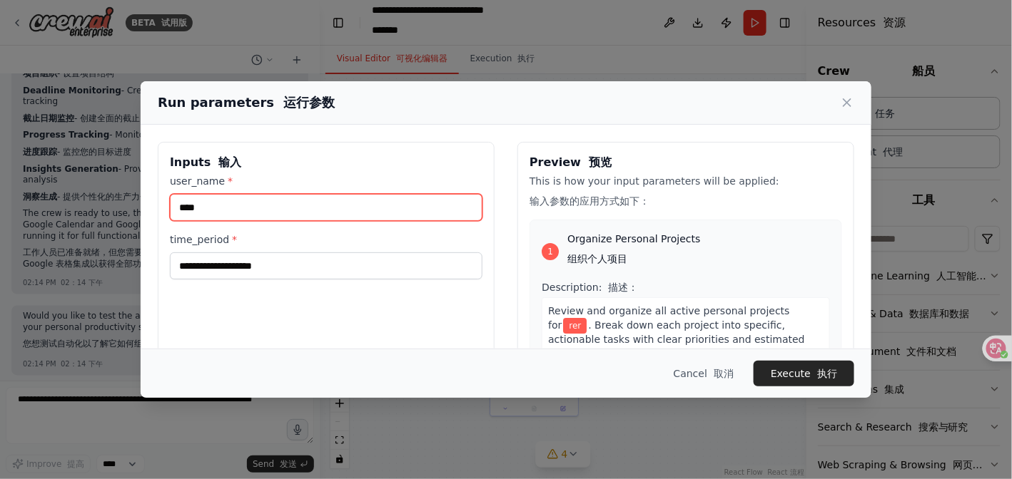
click at [223, 215] on input "***" at bounding box center [326, 207] width 312 height 27
drag, startPoint x: 243, startPoint y: 209, endPoint x: 146, endPoint y: 208, distance: 97.8
click at [146, 208] on div "Inputs 输入 user_name * *** time_period * Preview 预览 This is how your input param…" at bounding box center [506, 324] width 731 height 398
type input "*"
type input "****"
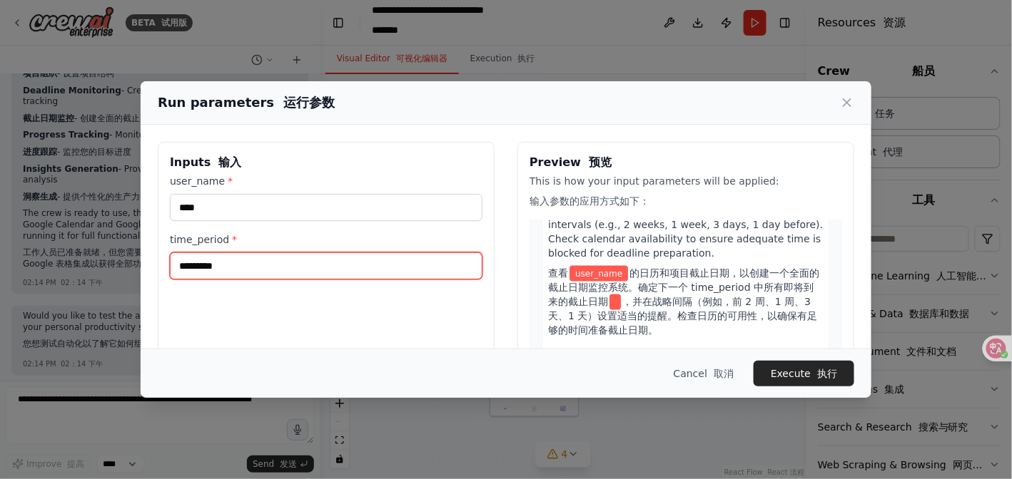
scroll to position [642, 0]
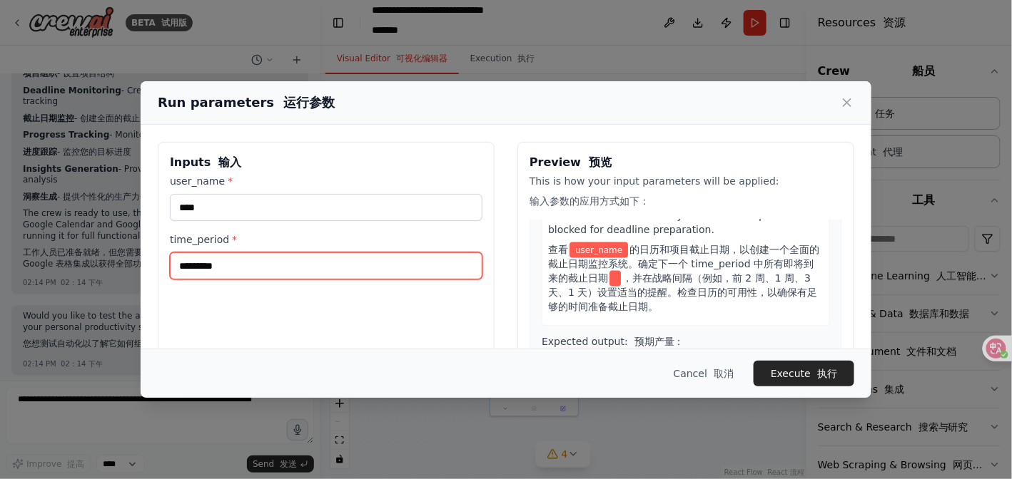
click at [350, 267] on input "*********" at bounding box center [326, 266] width 312 height 27
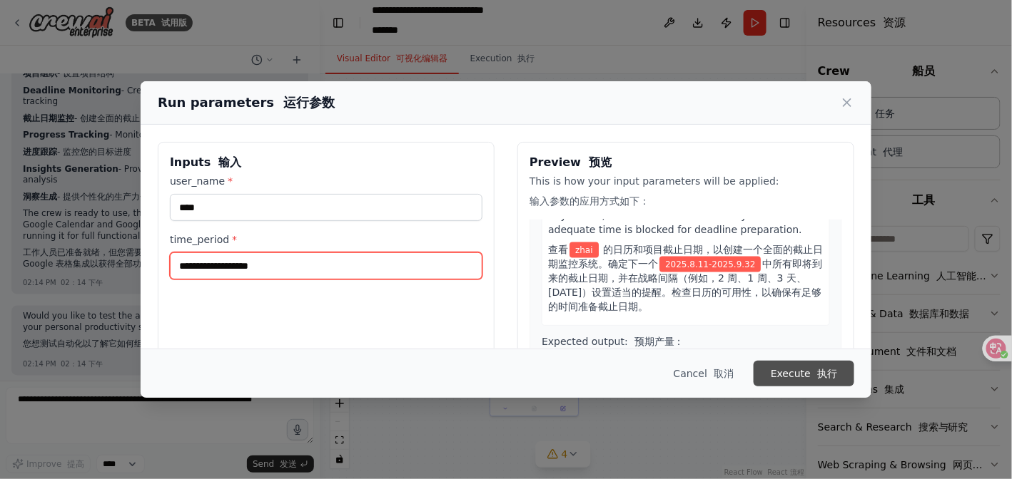
type input "**********"
click at [815, 370] on font "submit" at bounding box center [813, 373] width 6 height 11
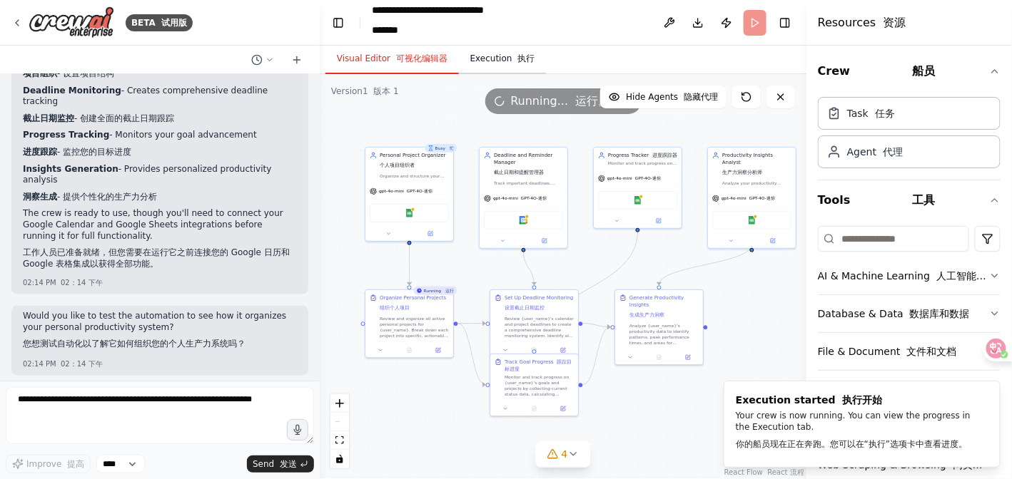
click at [502, 63] on button "Execution 执行" at bounding box center [503, 59] width 88 height 30
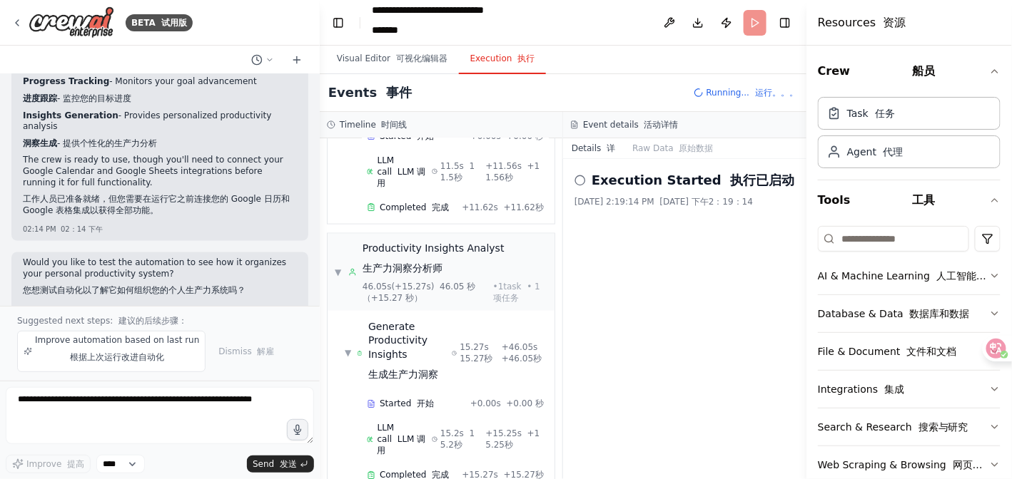
scroll to position [691, 0]
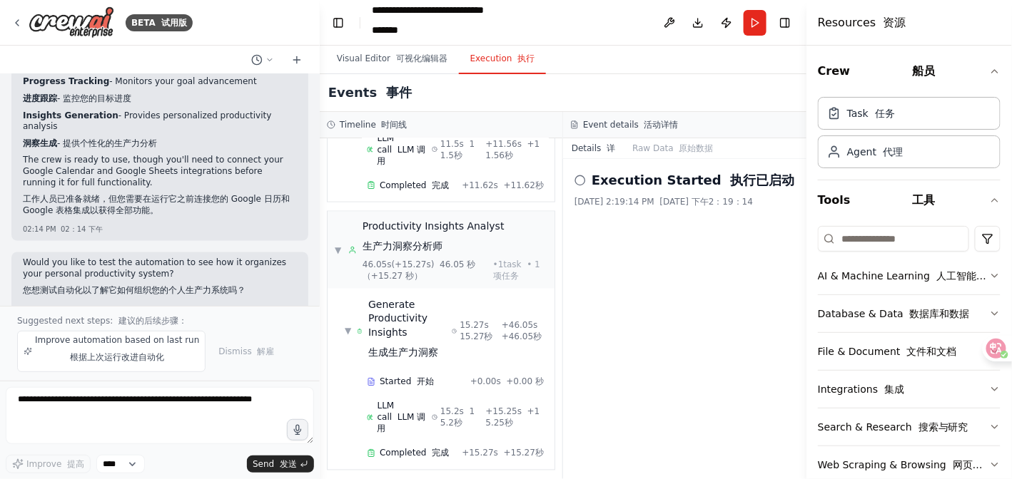
click at [582, 177] on icon at bounding box center [579, 180] width 11 height 11
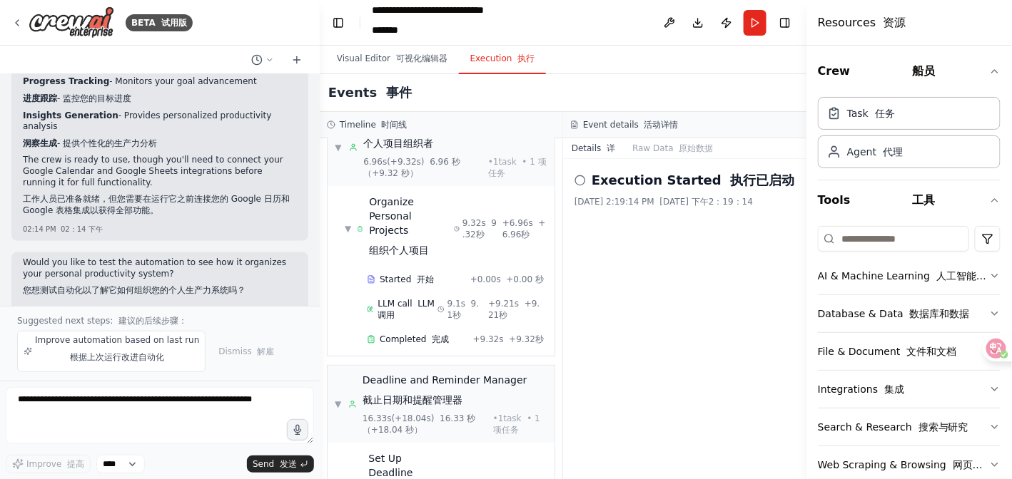
scroll to position [71, 0]
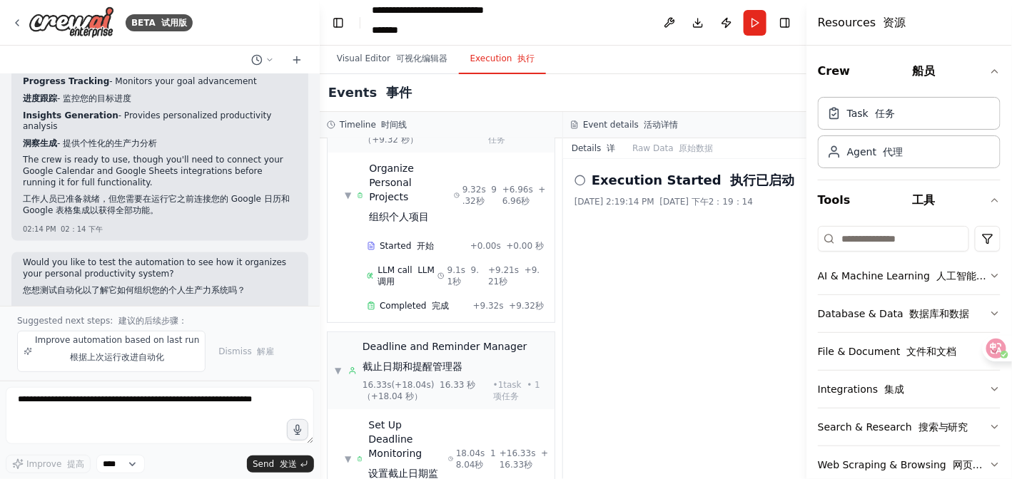
click at [471, 219] on div "▼ Organize Personal Projects 组织个人项目 9.32s 9.32秒 + 6.96s +6.96秒" at bounding box center [446, 196] width 215 height 80
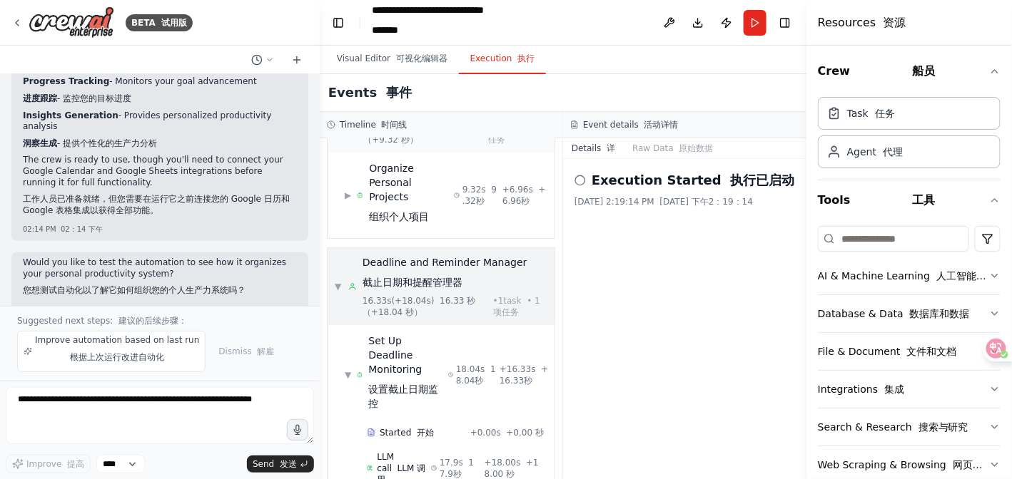
click at [443, 282] on font "截止日期和提醒管理器" at bounding box center [412, 282] width 100 height 11
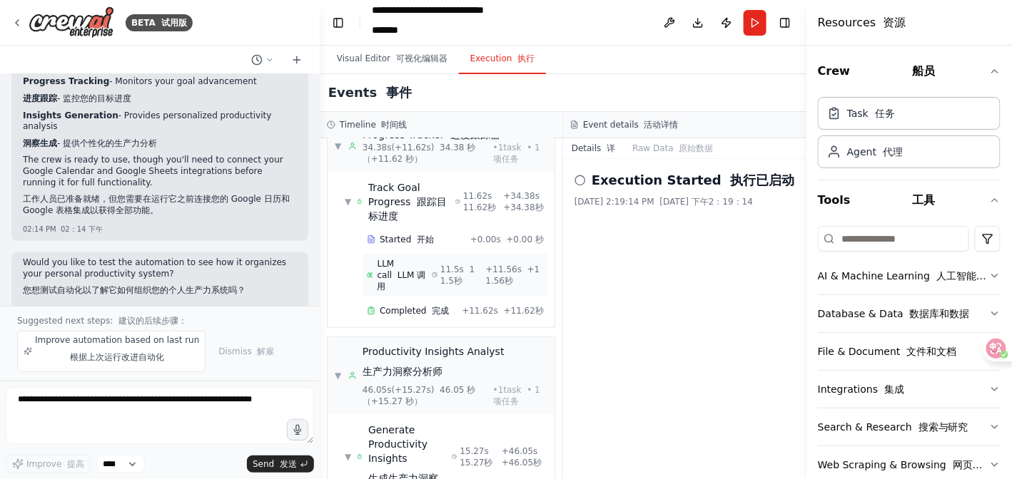
scroll to position [413, 0]
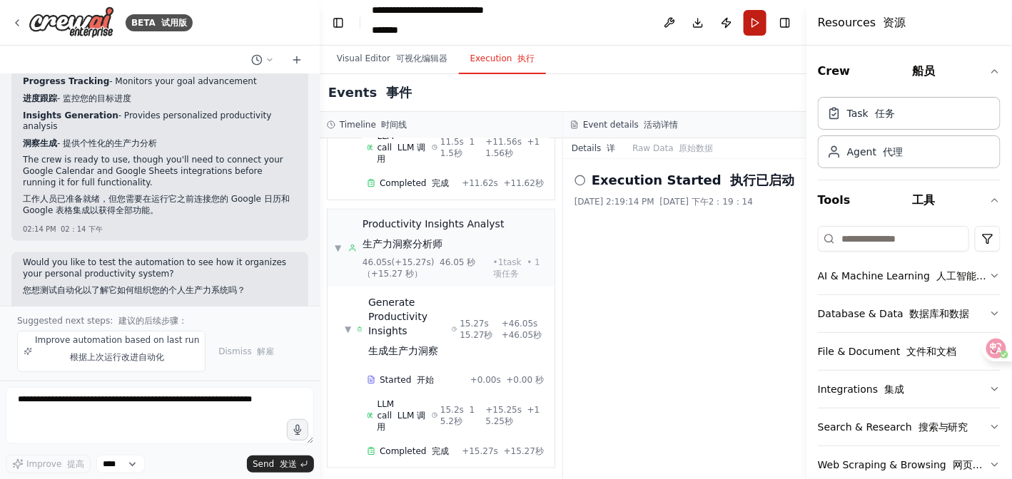
click at [761, 20] on button "Run" at bounding box center [754, 23] width 23 height 26
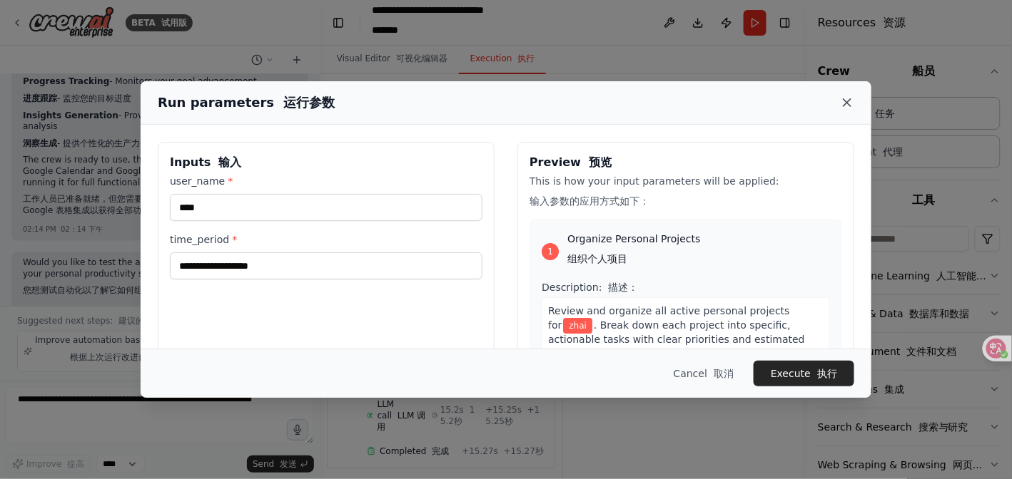
click at [845, 108] on icon at bounding box center [847, 103] width 14 height 14
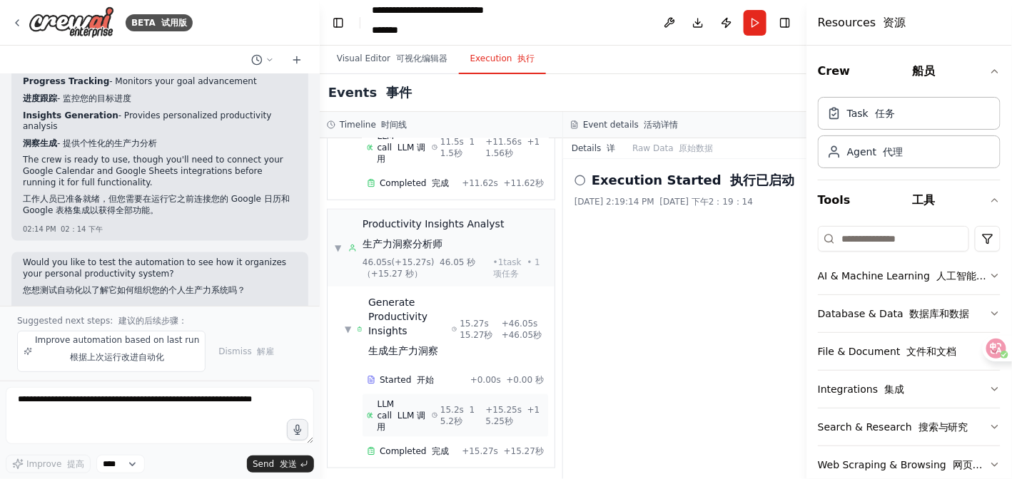
click at [432, 405] on div "15.2s 15.2秒" at bounding box center [456, 416] width 49 height 23
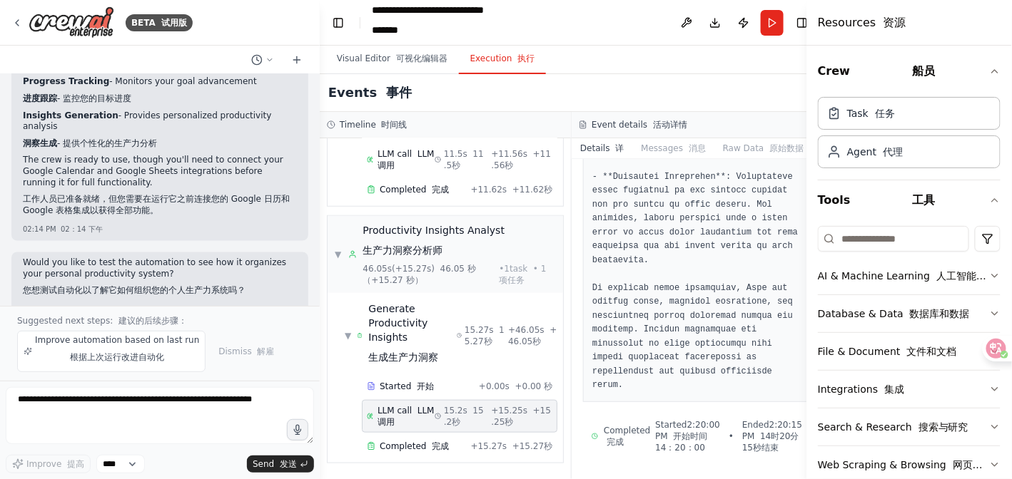
scroll to position [1686, 0]
click at [426, 447] on font at bounding box center [429, 447] width 6 height 10
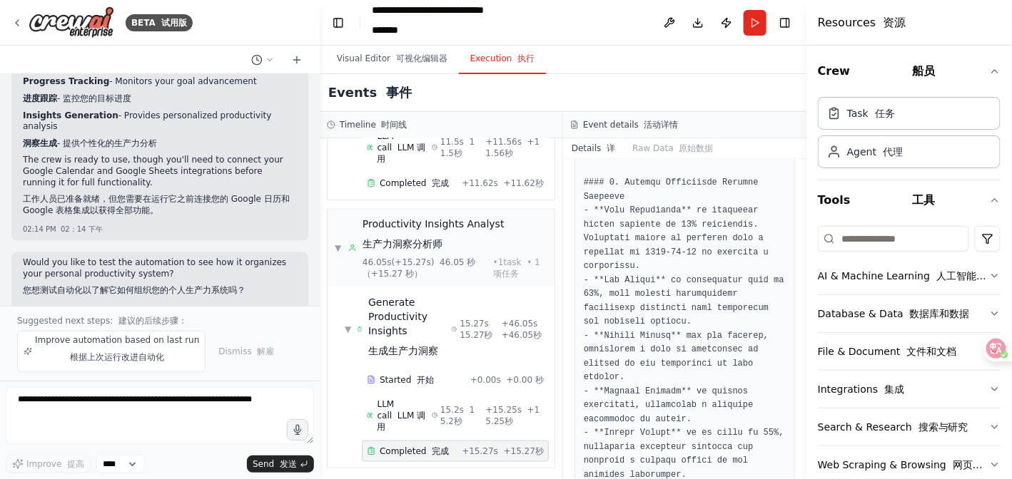
scroll to position [2470, 0]
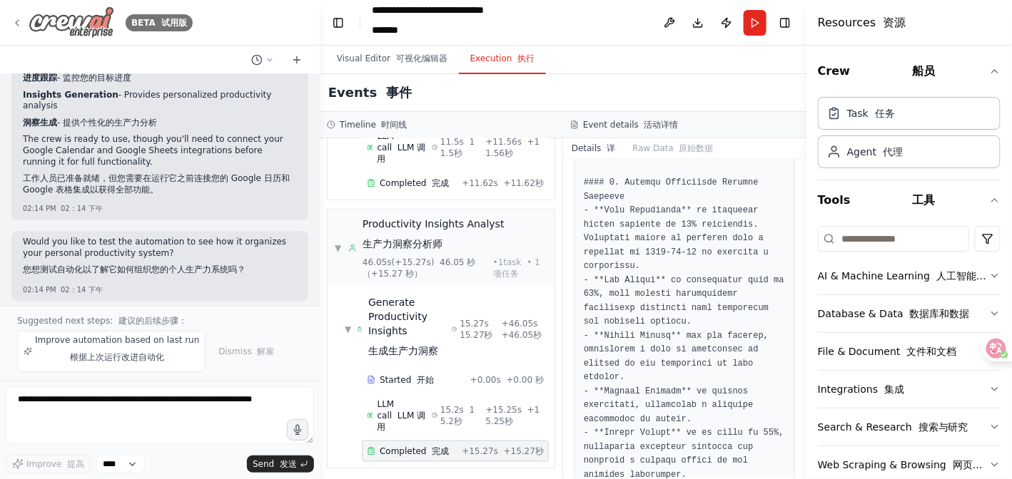
click at [16, 19] on icon at bounding box center [16, 22] width 11 height 11
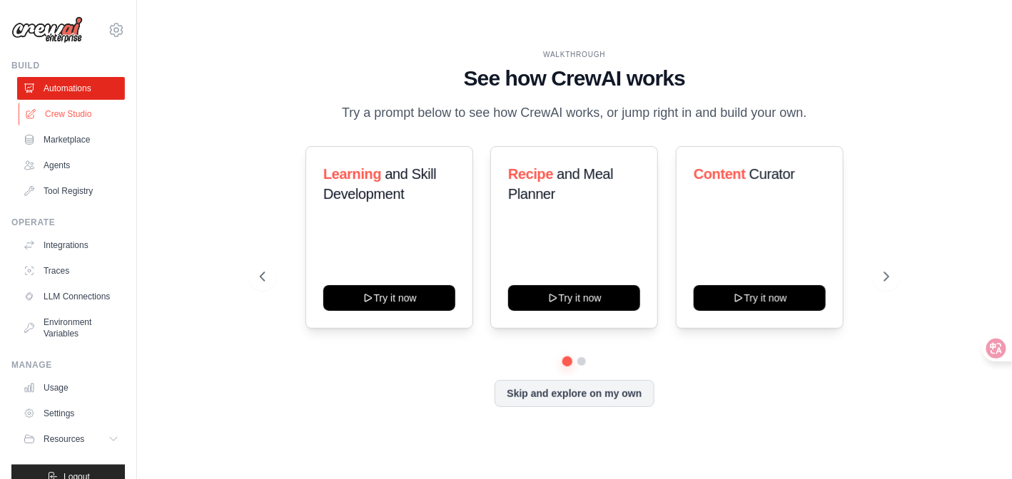
click at [76, 117] on link "Crew Studio" at bounding box center [73, 114] width 108 height 23
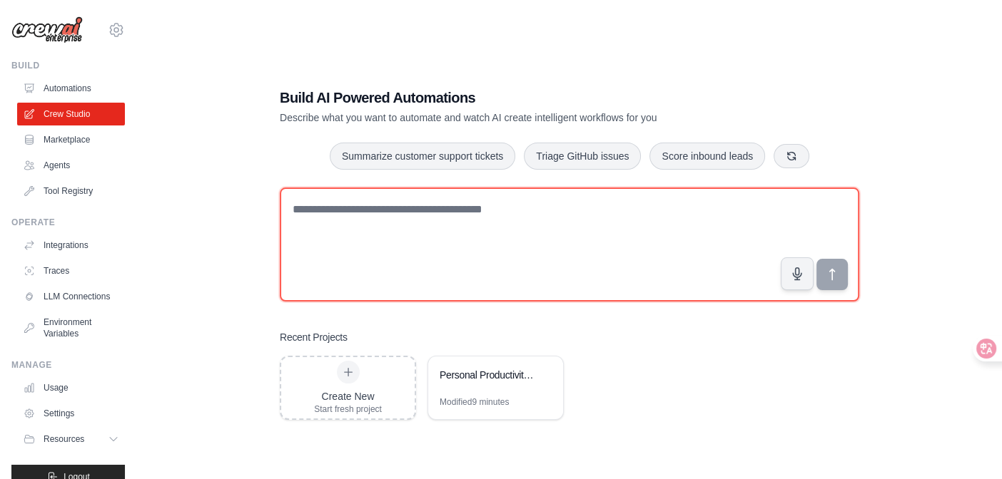
click at [375, 208] on textarea at bounding box center [569, 245] width 579 height 114
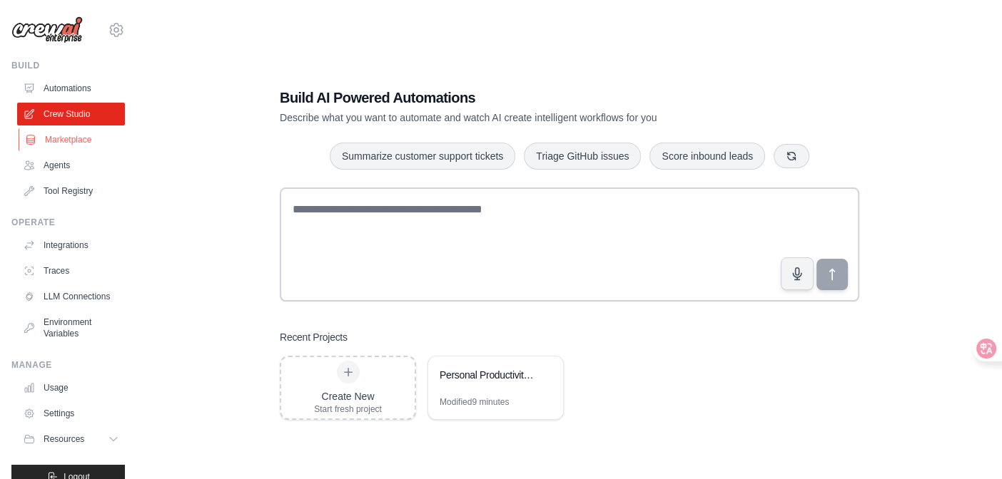
click at [70, 139] on link "Marketplace" at bounding box center [73, 139] width 108 height 23
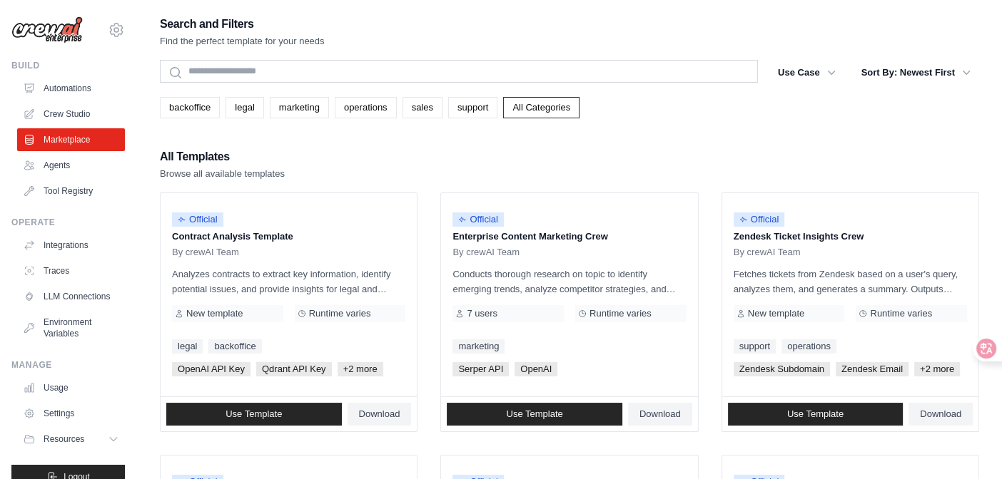
click at [51, 153] on ul "Automations Crew Studio Marketplace Agents Tool Registry" at bounding box center [71, 140] width 108 height 126
click at [55, 159] on link "Agents" at bounding box center [73, 165] width 108 height 23
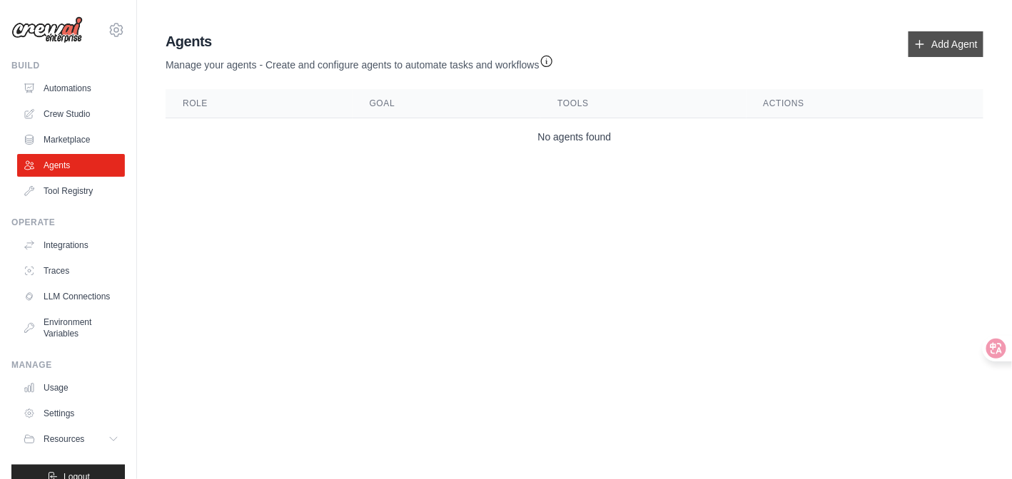
click at [952, 31] on link "Add Agent" at bounding box center [945, 44] width 75 height 26
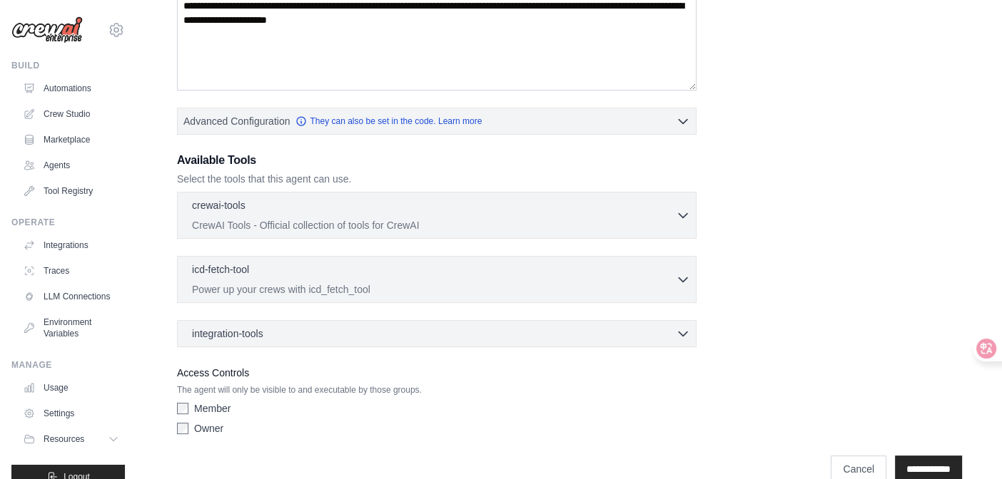
scroll to position [283, 0]
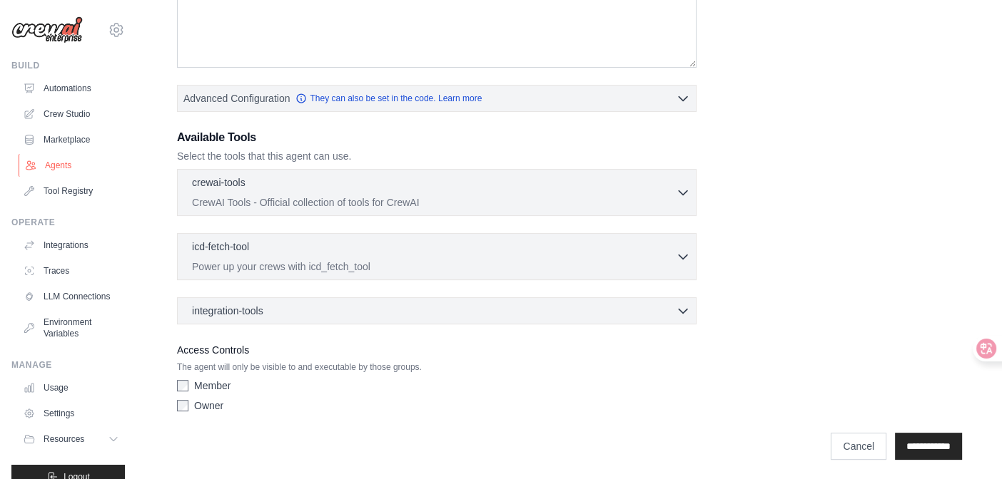
click at [71, 157] on link "Agents" at bounding box center [73, 165] width 108 height 23
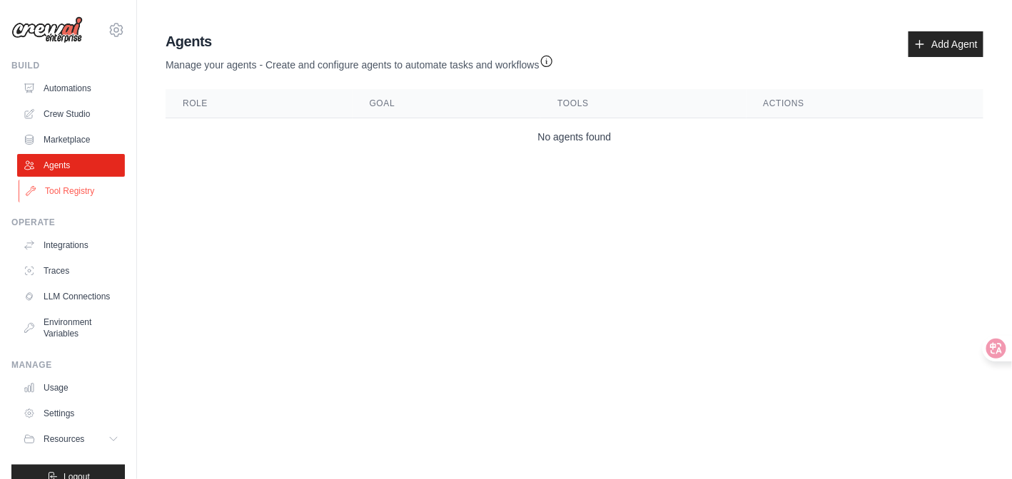
click at [71, 193] on link "Tool Registry" at bounding box center [73, 191] width 108 height 23
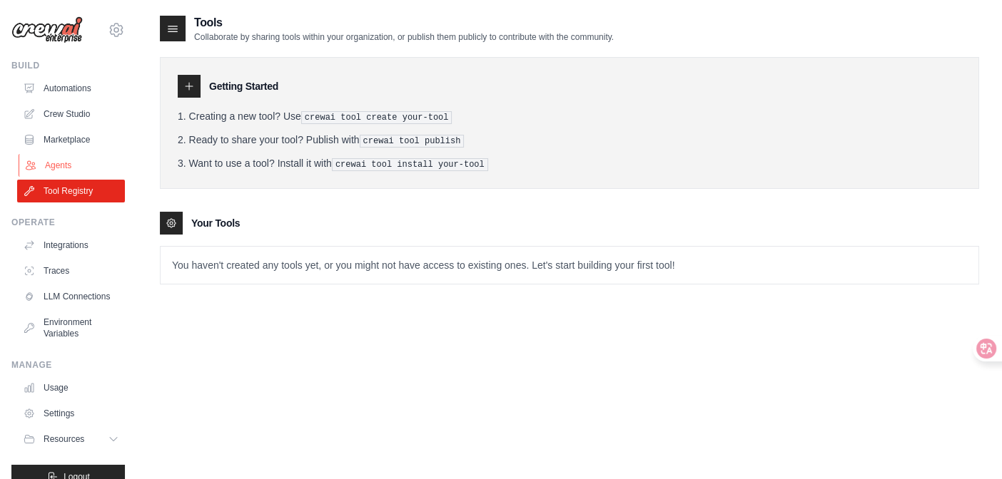
click at [83, 168] on link "Agents" at bounding box center [73, 165] width 108 height 23
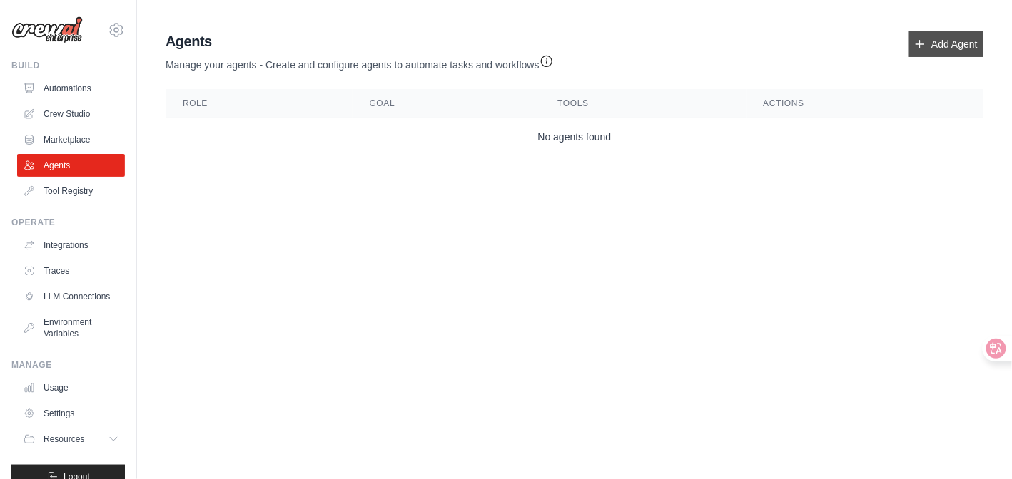
click at [947, 39] on link "Add Agent" at bounding box center [945, 44] width 75 height 26
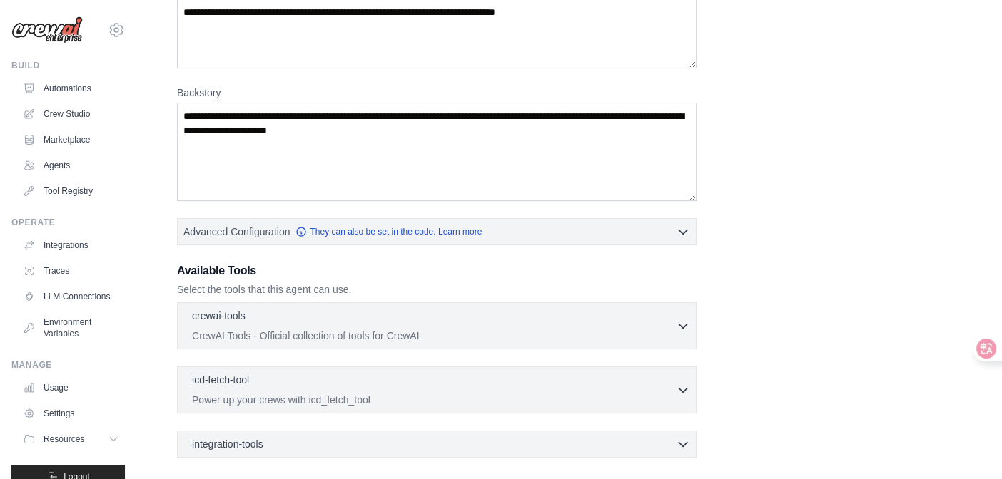
scroll to position [283, 0]
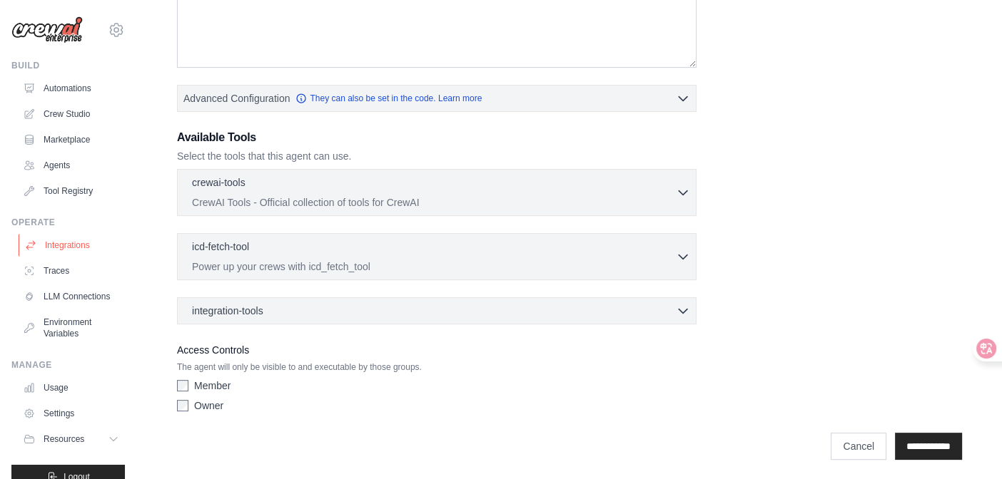
click at [54, 254] on link "Integrations" at bounding box center [73, 245] width 108 height 23
click at [54, 271] on link "Traces" at bounding box center [73, 271] width 108 height 23
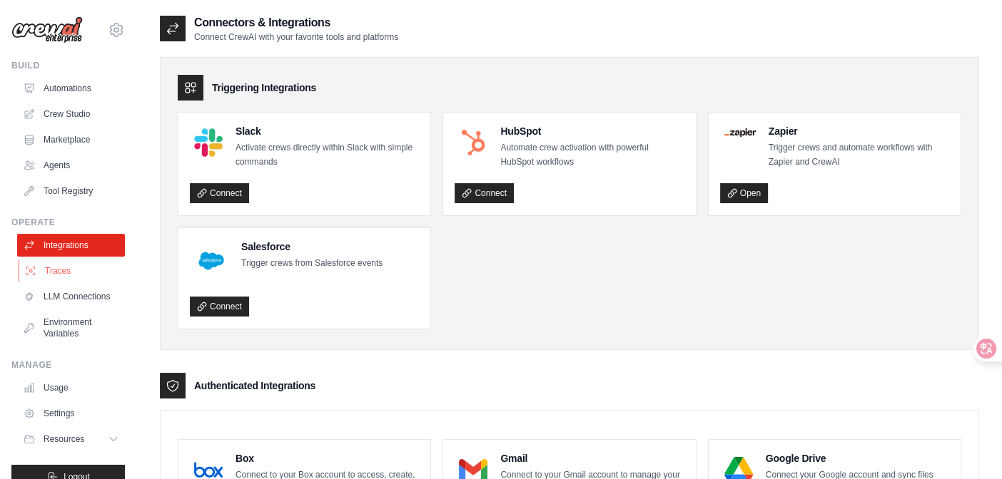
click at [65, 278] on link "Traces" at bounding box center [73, 271] width 108 height 23
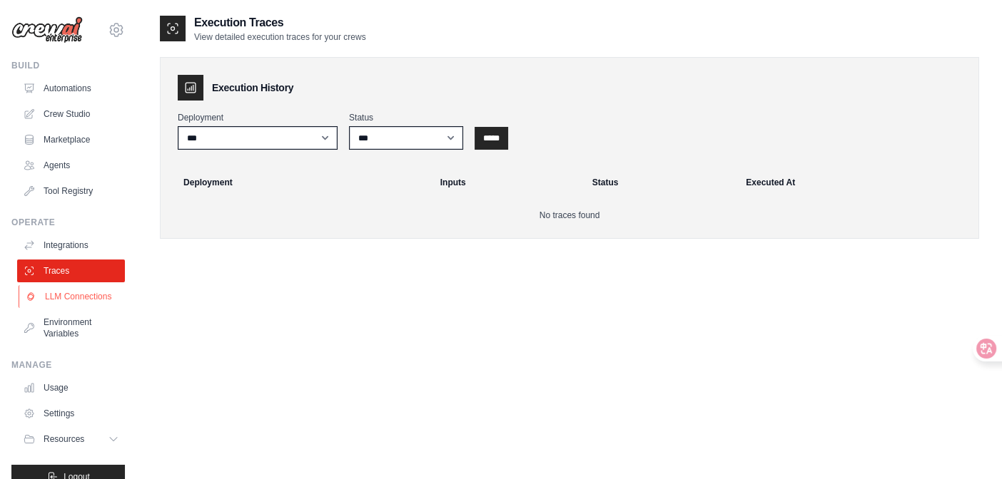
click at [60, 293] on link "LLM Connections" at bounding box center [73, 296] width 108 height 23
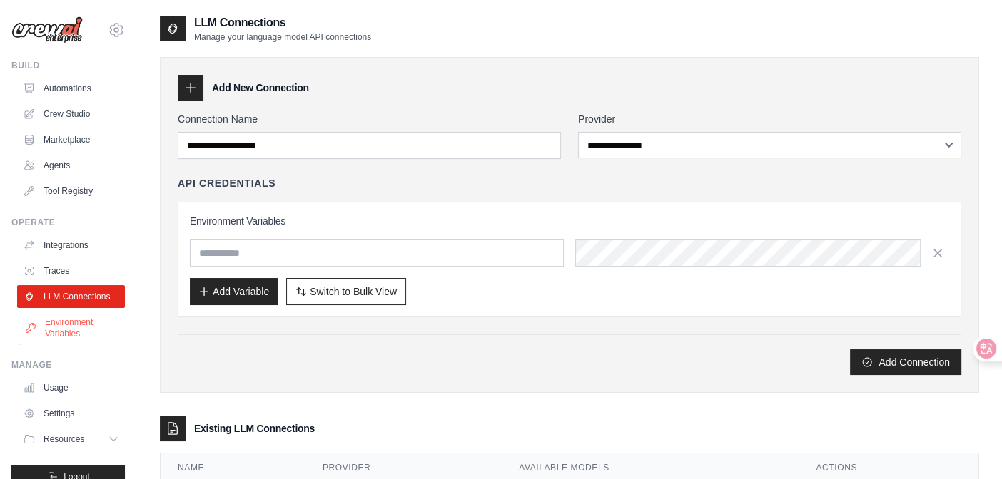
click at [84, 331] on link "Environment Variables" at bounding box center [73, 328] width 108 height 34
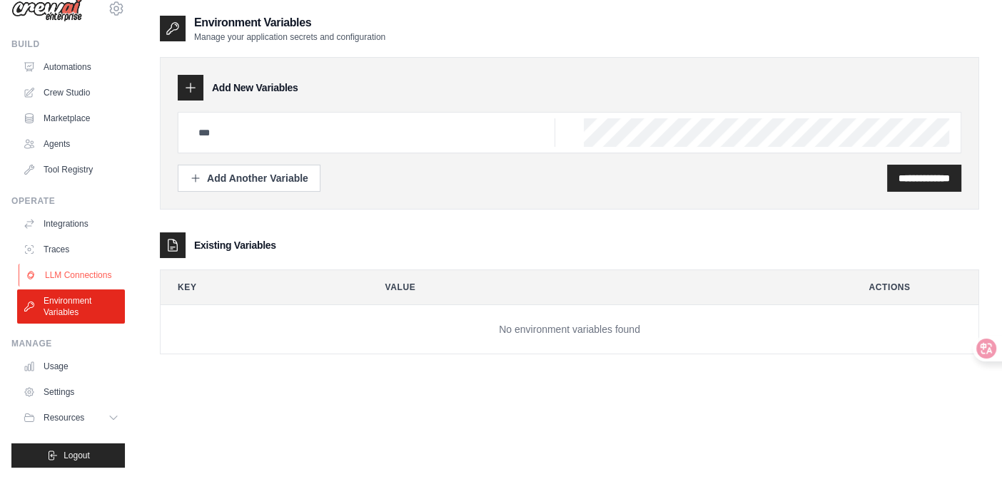
scroll to position [32, 0]
click at [76, 371] on link "Usage" at bounding box center [73, 366] width 108 height 23
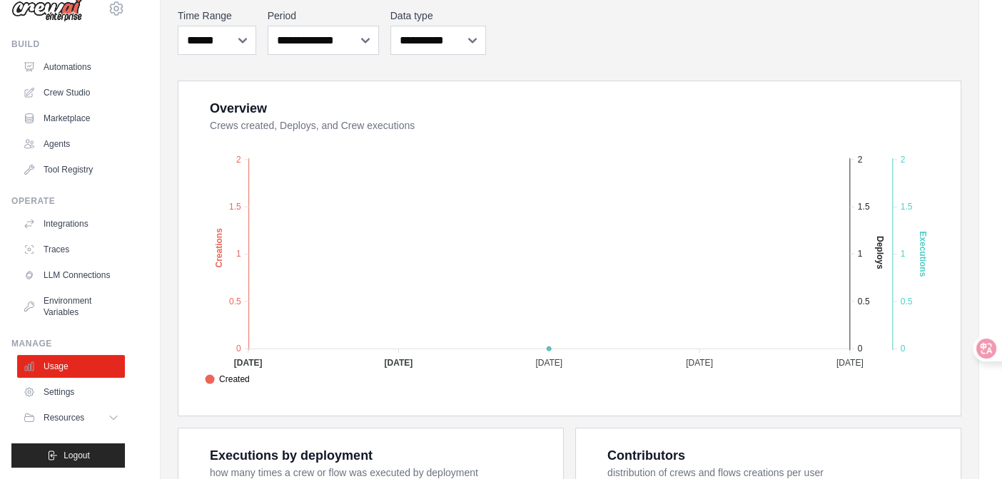
scroll to position [213, 0]
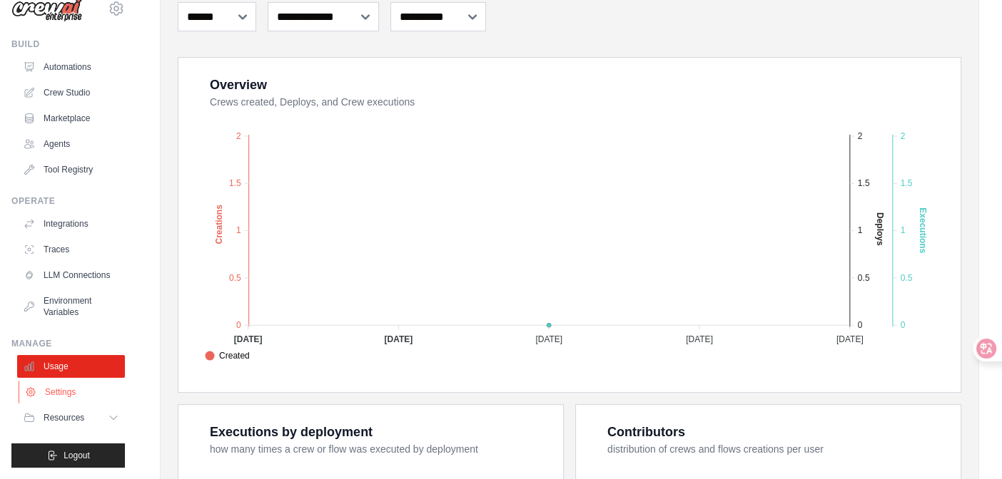
click at [82, 403] on link "Settings" at bounding box center [73, 392] width 108 height 23
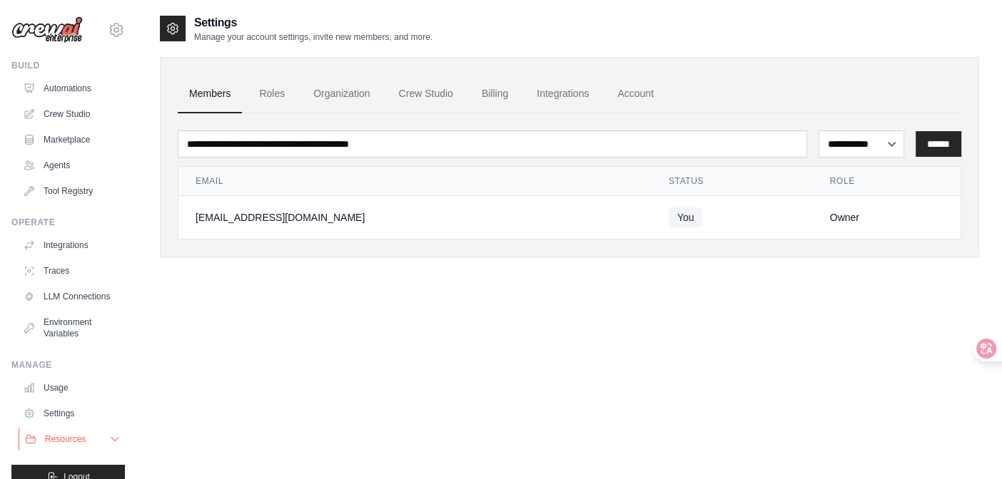
click at [67, 445] on span "Resources" at bounding box center [65, 439] width 41 height 11
click at [64, 86] on link "Automations" at bounding box center [73, 88] width 108 height 23
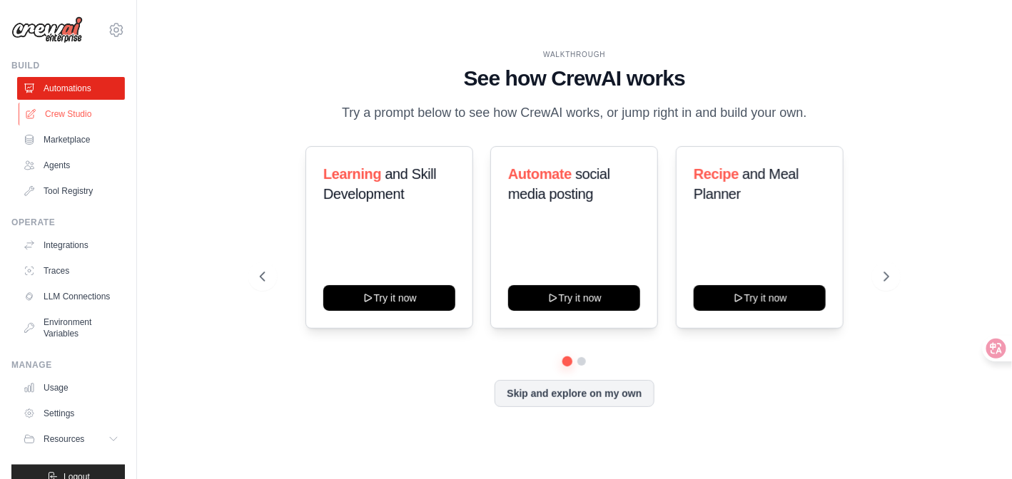
click at [71, 109] on link "Crew Studio" at bounding box center [73, 114] width 108 height 23
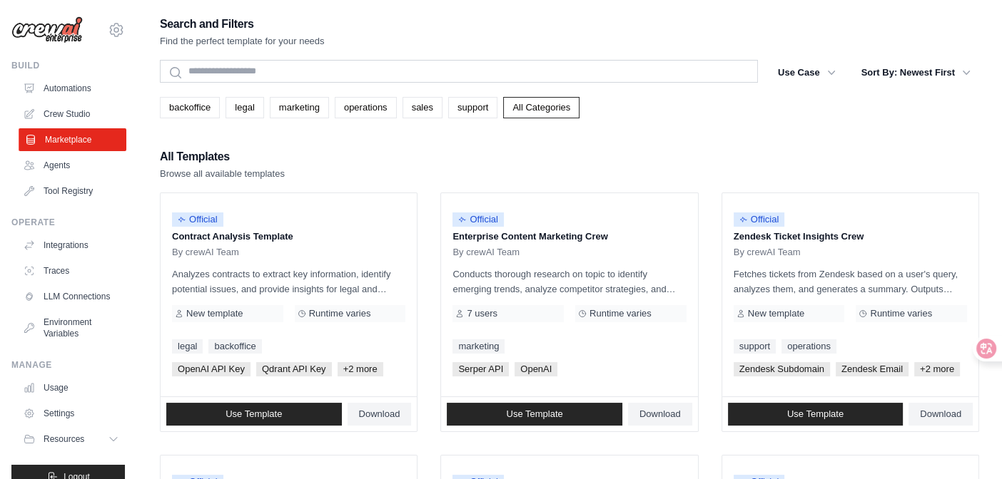
click at [36, 148] on link "Marketplace" at bounding box center [73, 139] width 108 height 23
click at [67, 170] on link "Agents" at bounding box center [73, 165] width 108 height 23
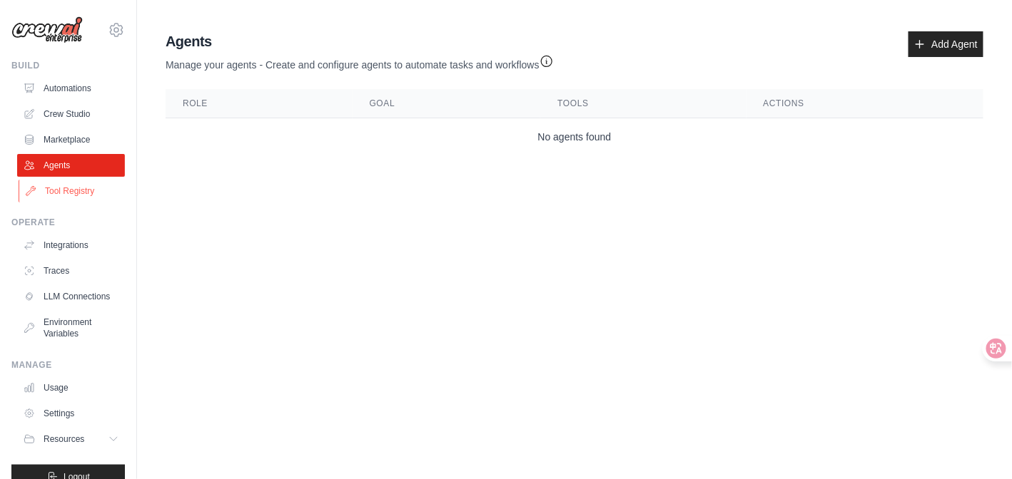
click at [84, 193] on link "Tool Registry" at bounding box center [73, 191] width 108 height 23
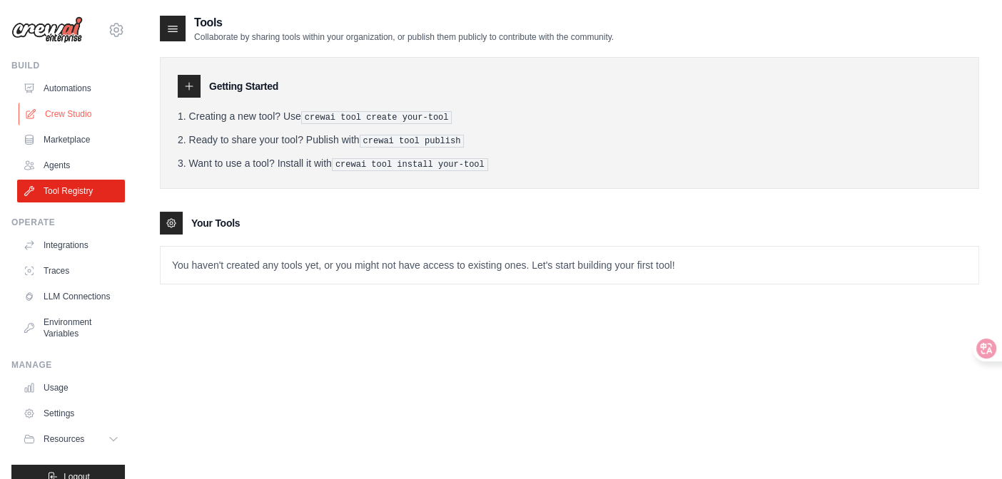
click at [69, 111] on link "Crew Studio" at bounding box center [73, 114] width 108 height 23
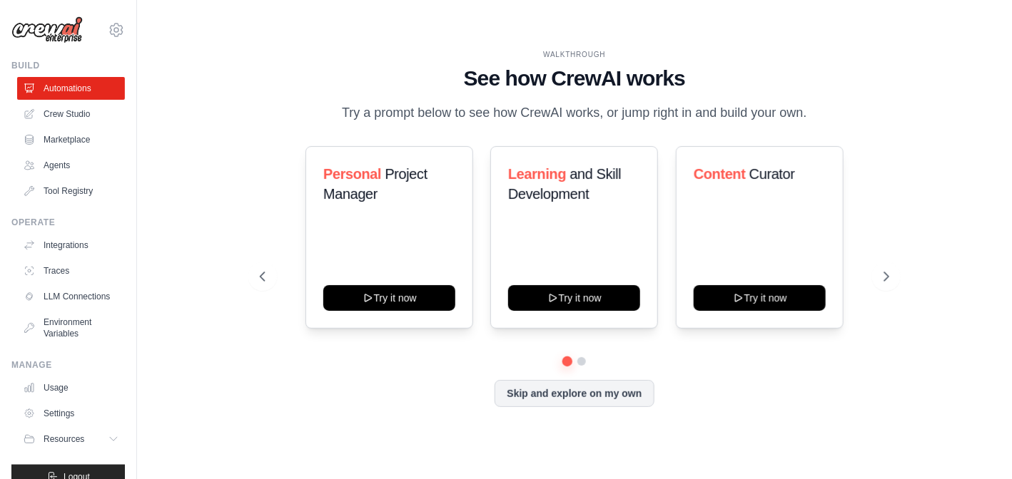
click at [832, 380] on div "Skip and explore on my own" at bounding box center [574, 393] width 629 height 27
click at [890, 280] on icon at bounding box center [887, 277] width 14 height 14
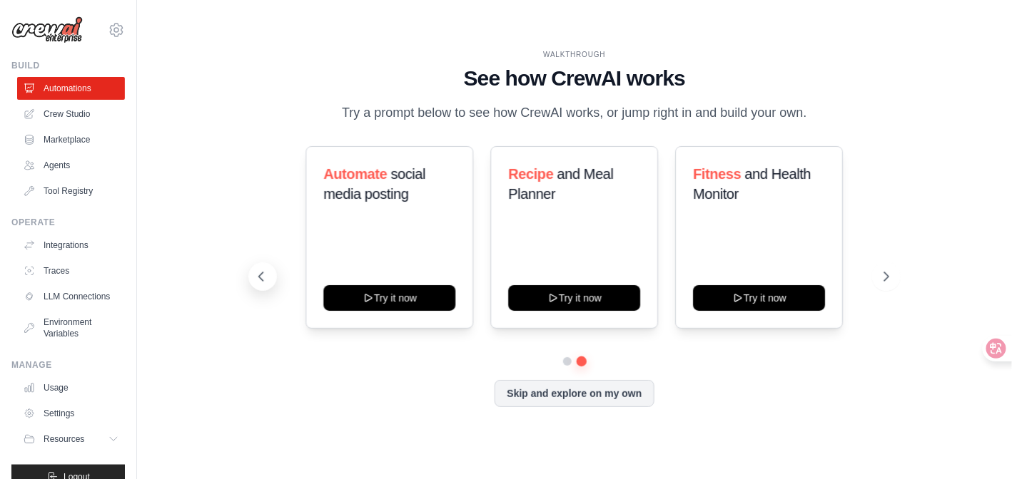
click at [260, 282] on icon at bounding box center [261, 277] width 14 height 14
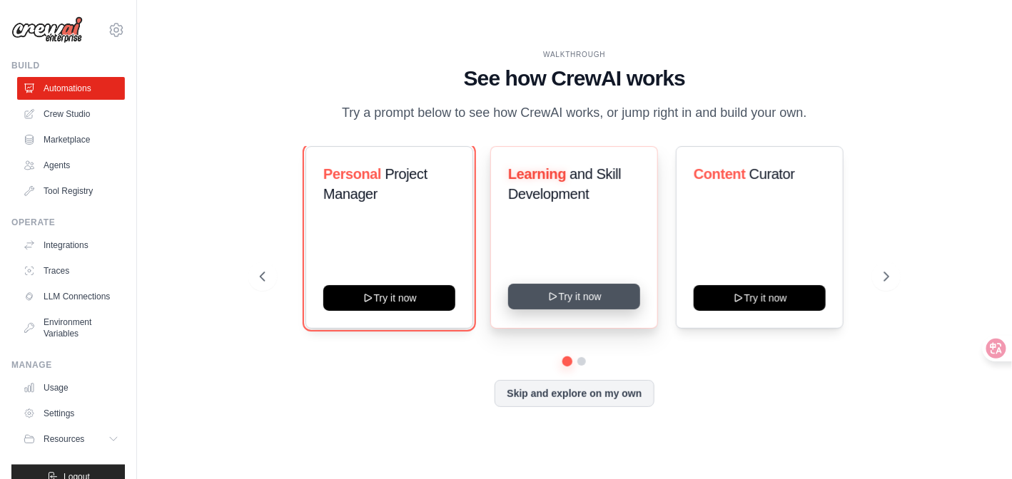
click at [370, 294] on icon at bounding box center [367, 298] width 11 height 11
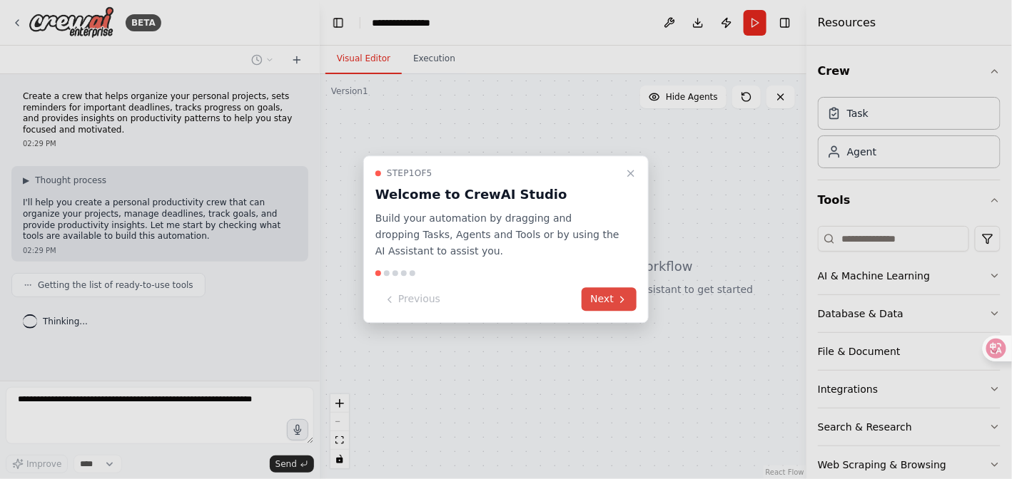
click at [611, 304] on button "Next" at bounding box center [608, 300] width 55 height 24
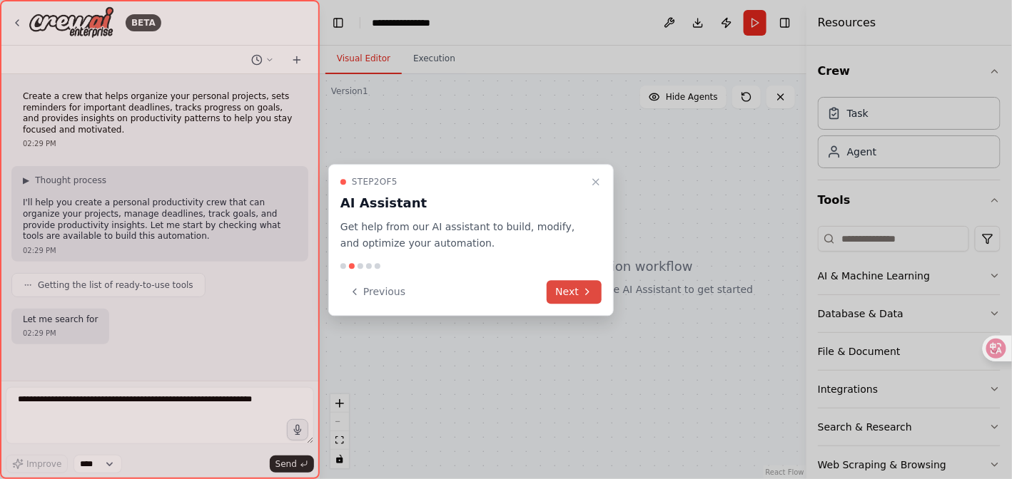
click at [573, 288] on button "Next" at bounding box center [573, 292] width 55 height 24
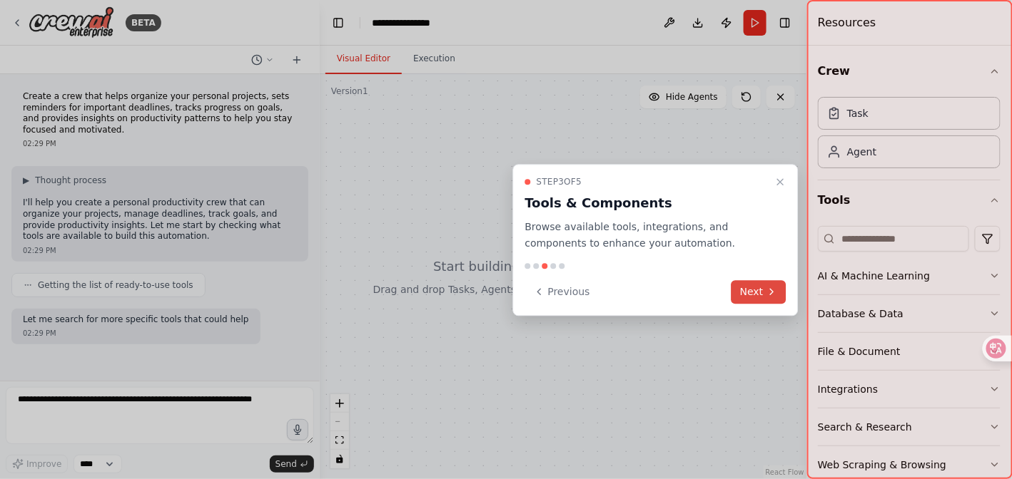
scroll to position [68, 0]
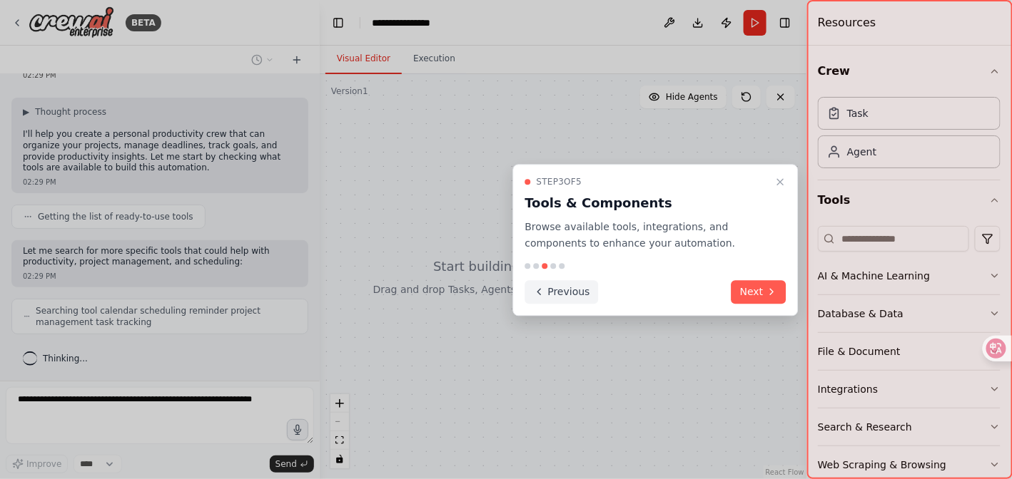
click at [566, 292] on button "Previous" at bounding box center [561, 292] width 73 height 24
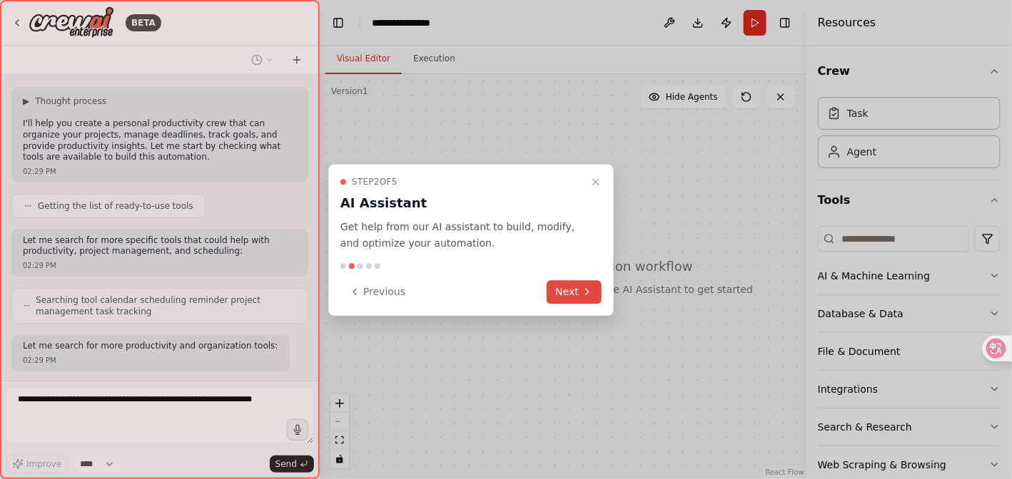
scroll to position [151, 0]
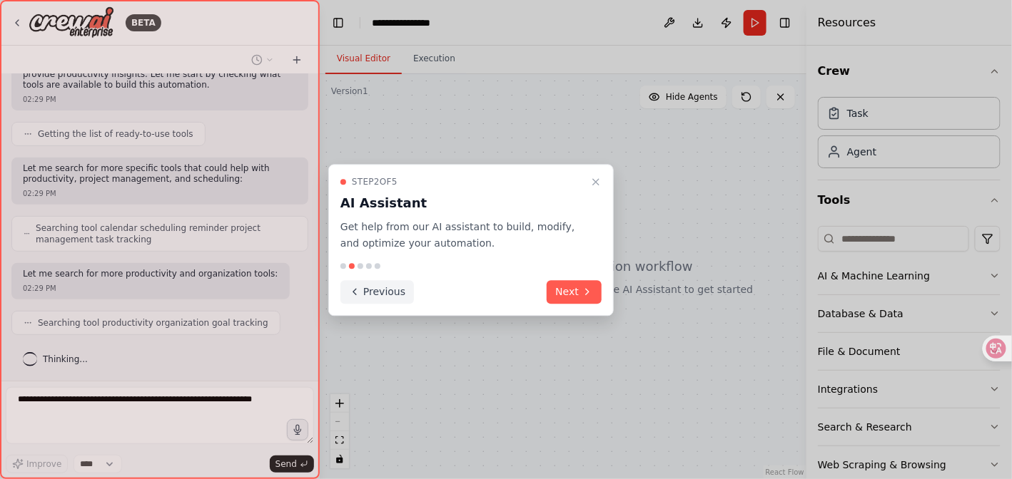
click at [562, 292] on button "Next" at bounding box center [573, 292] width 55 height 24
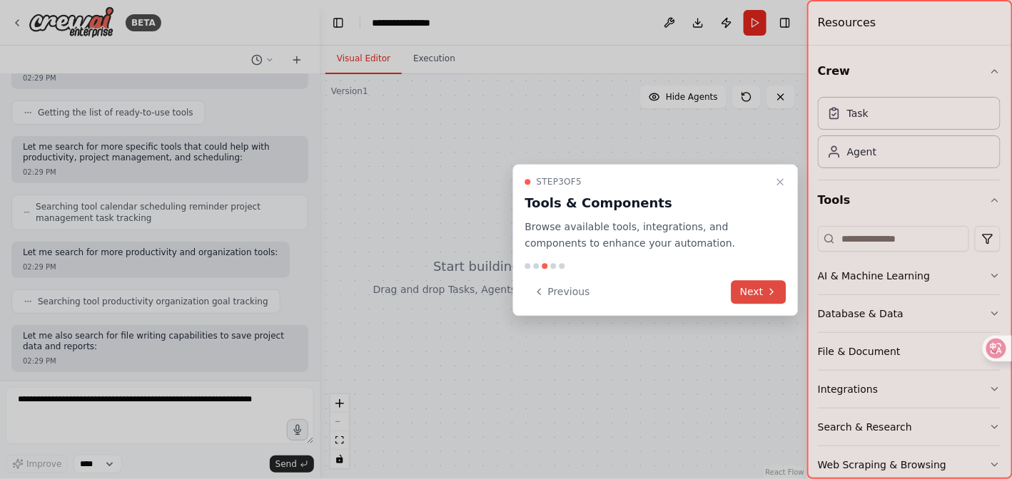
scroll to position [245, 0]
click at [766, 298] on button "Next" at bounding box center [758, 292] width 55 height 24
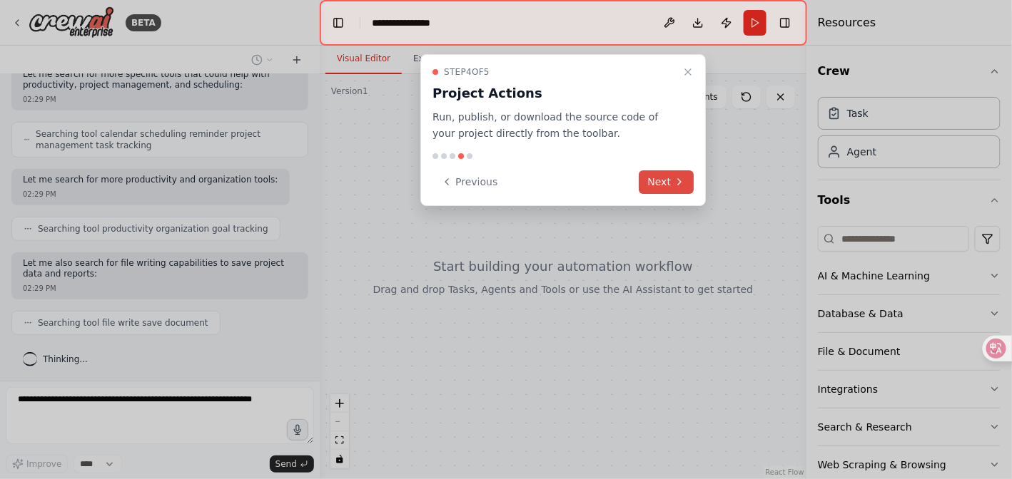
click at [666, 176] on button "Next" at bounding box center [666, 183] width 55 height 24
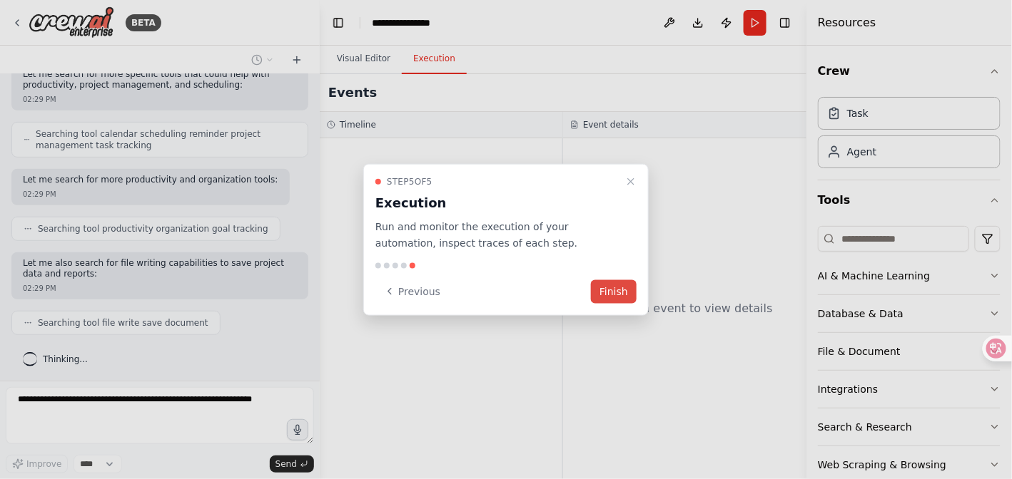
click at [619, 288] on button "Finish" at bounding box center [614, 292] width 46 height 24
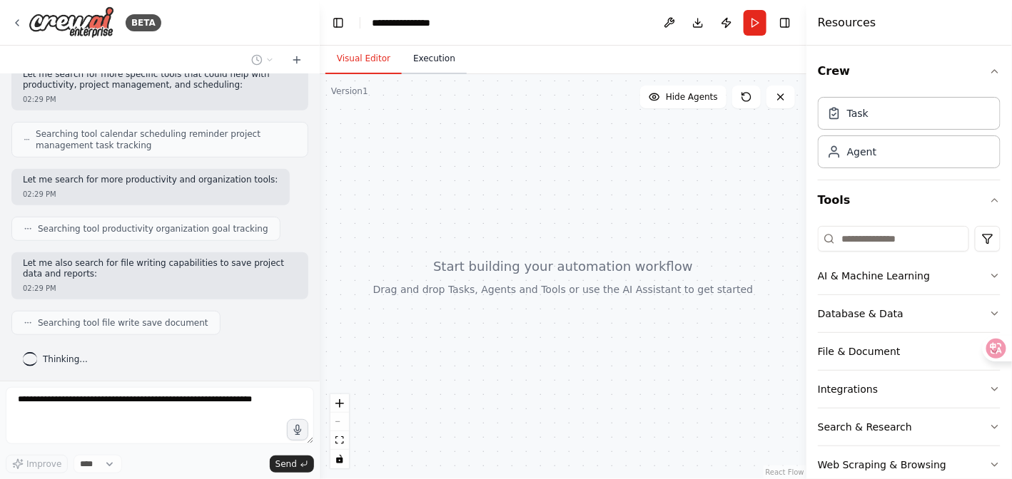
click at [437, 72] on button "Execution" at bounding box center [434, 59] width 65 height 30
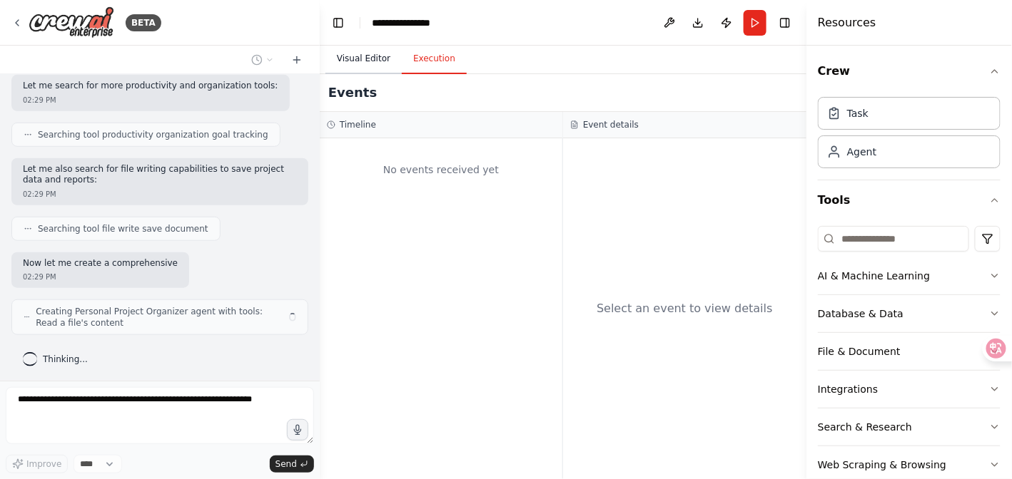
scroll to position [350, 0]
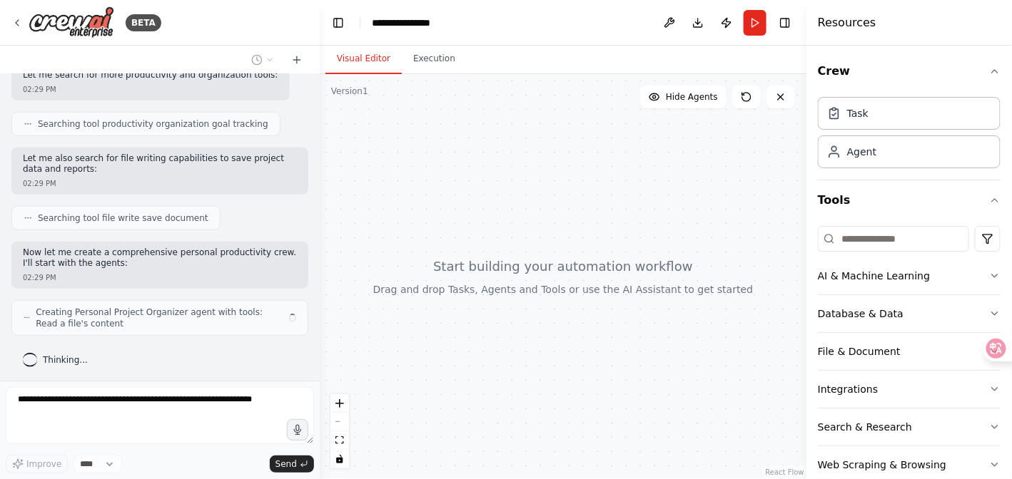
click at [382, 56] on button "Visual Editor" at bounding box center [363, 59] width 76 height 30
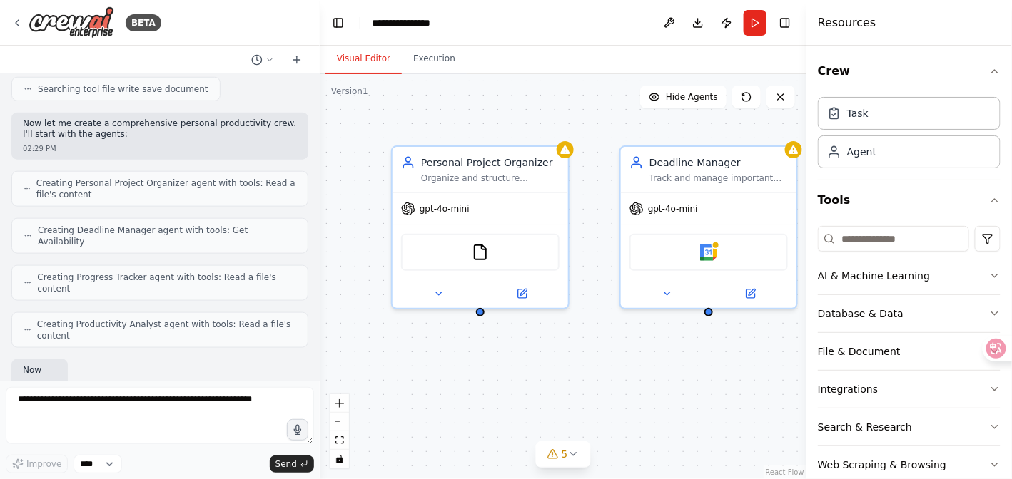
scroll to position [562, 0]
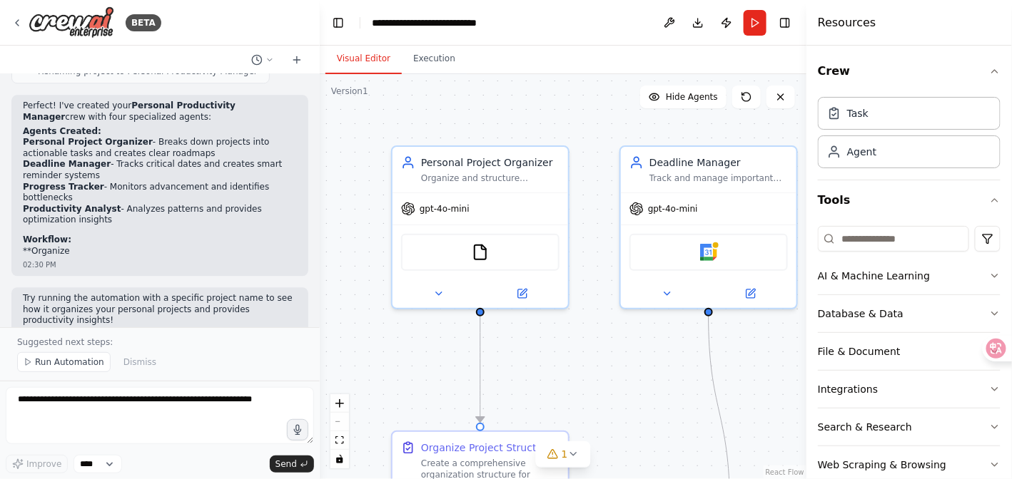
click at [330, 161] on div ".deletable-edge-delete-btn { width: 20px; height: 20px; border: 0px solid #ffff…" at bounding box center [563, 276] width 487 height 405
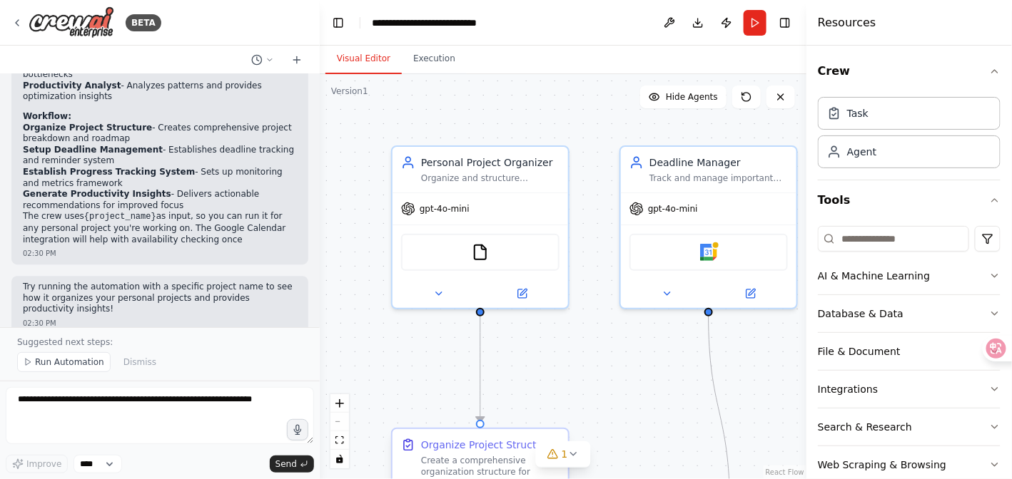
scroll to position [1268, 0]
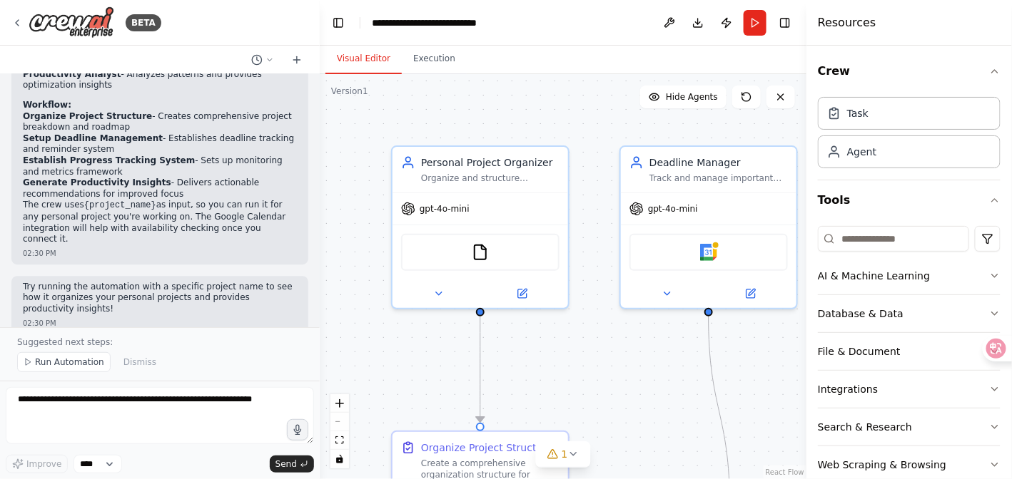
click at [571, 148] on div ".deletable-edge-delete-btn { width: 20px; height: 20px; border: 0px solid #ffff…" at bounding box center [563, 276] width 487 height 405
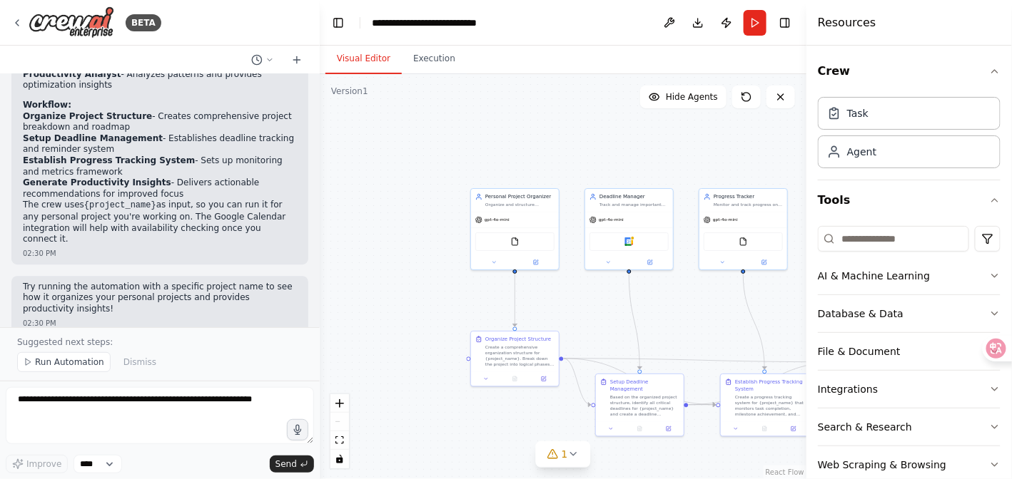
drag, startPoint x: 624, startPoint y: 362, endPoint x: 513, endPoint y: 302, distance: 126.4
click at [513, 302] on div ".deletable-edge-delete-btn { width: 20px; height: 20px; border: 0px solid #ffff…" at bounding box center [563, 276] width 487 height 405
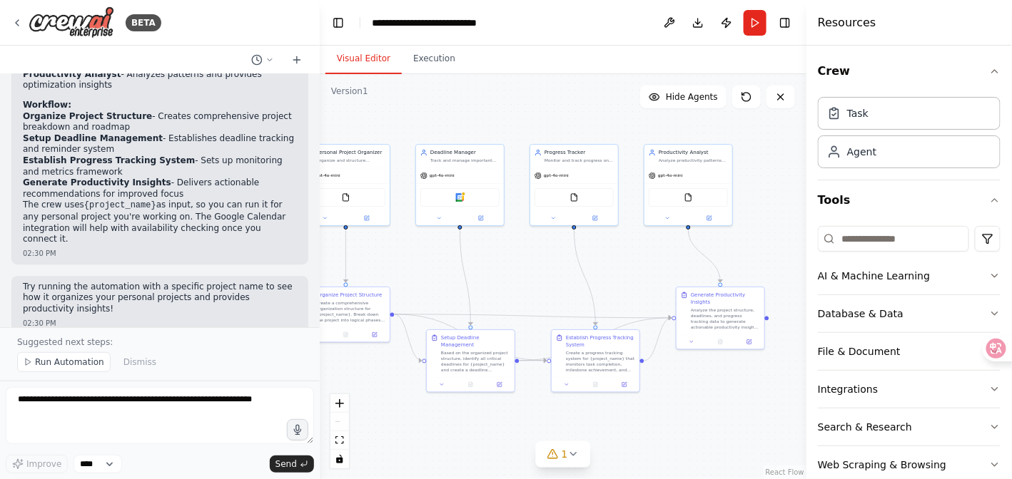
drag, startPoint x: 634, startPoint y: 277, endPoint x: 544, endPoint y: 277, distance: 89.9
click at [544, 277] on div ".deletable-edge-delete-btn { width: 20px; height: 20px; border: 0px solid #ffff…" at bounding box center [563, 276] width 487 height 405
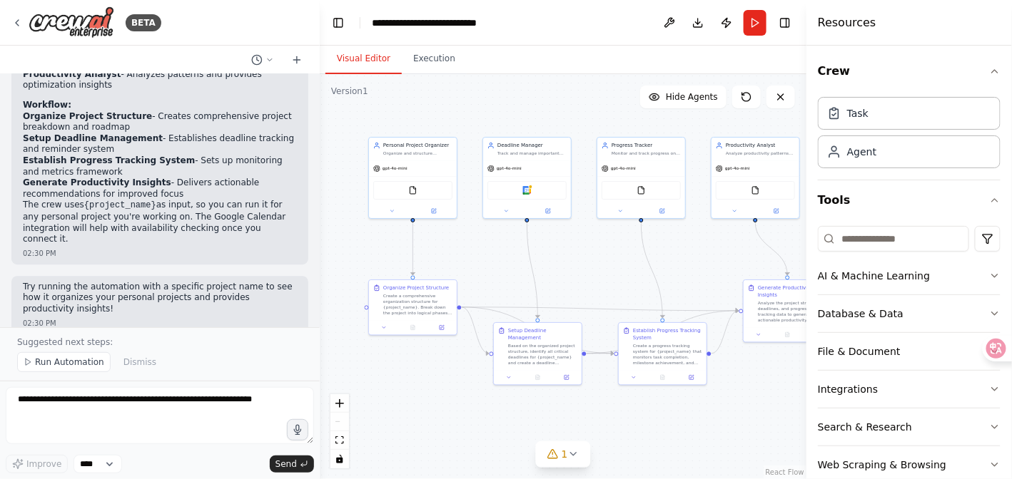
drag, startPoint x: 531, startPoint y: 263, endPoint x: 600, endPoint y: 254, distance: 69.8
click at [600, 254] on div ".deletable-edge-delete-btn { width: 20px; height: 20px; border: 0px solid #ffff…" at bounding box center [563, 276] width 487 height 405
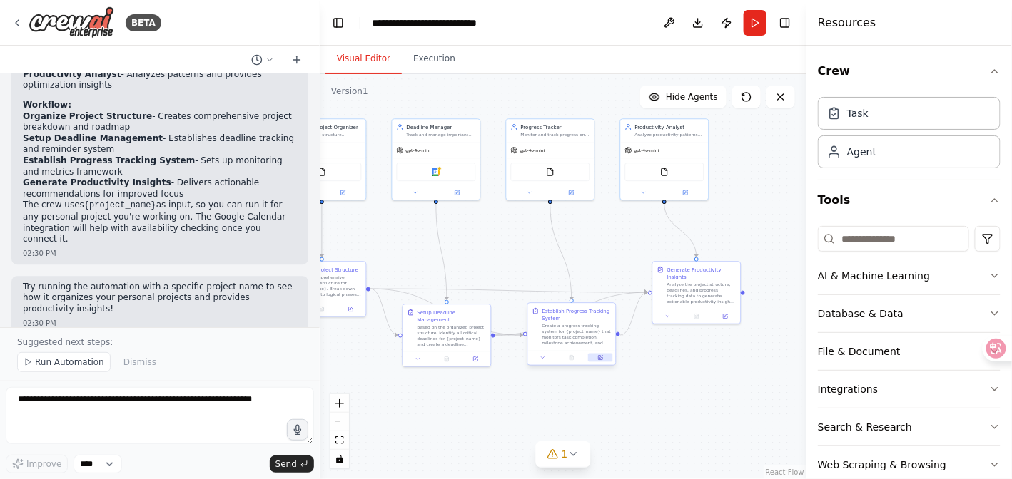
drag, startPoint x: 771, startPoint y: 427, endPoint x: 594, endPoint y: 355, distance: 190.8
click at [675, 380] on div ".deletable-edge-delete-btn { width: 20px; height: 20px; border: 0px solid #ffff…" at bounding box center [563, 276] width 487 height 405
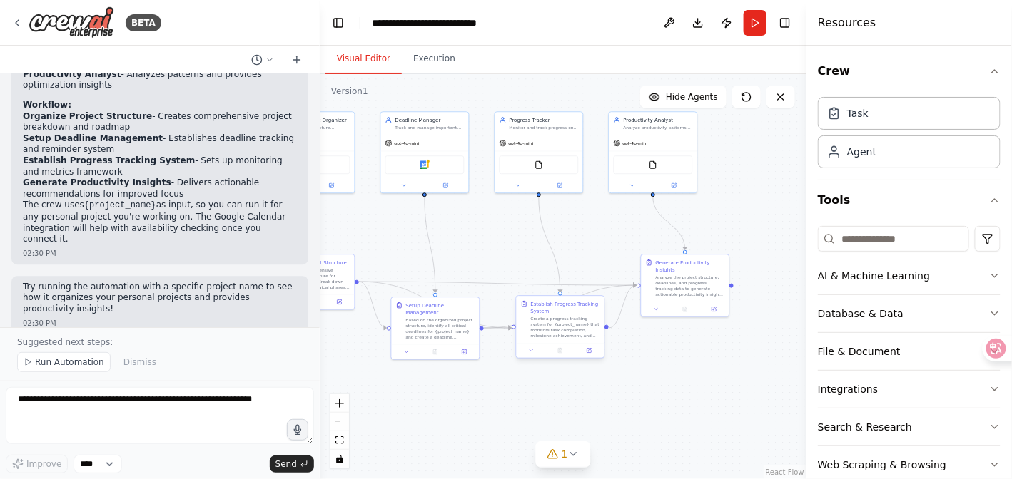
click at [532, 338] on div "Create a progress tracking system for {project_name} that monitors task complet…" at bounding box center [565, 327] width 69 height 23
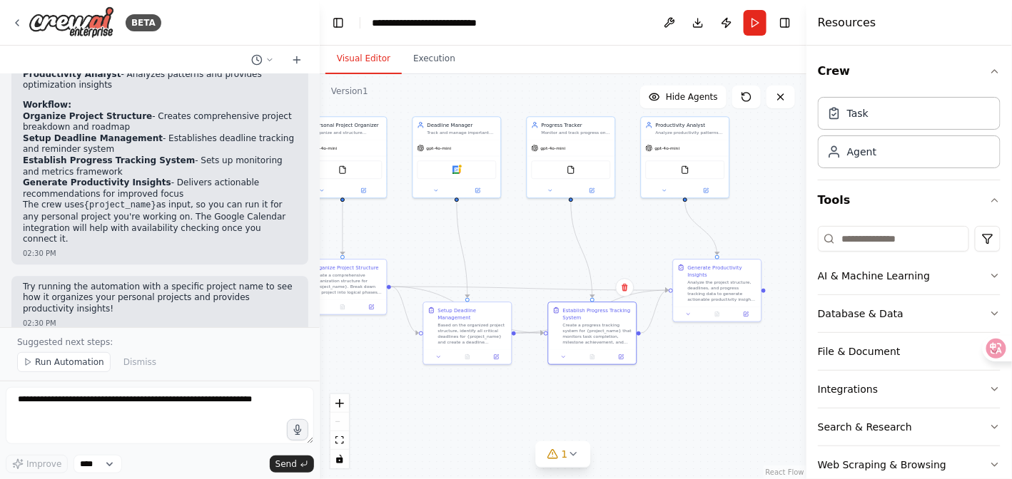
drag, startPoint x: 584, startPoint y: 230, endPoint x: 619, endPoint y: 235, distance: 35.3
click at [619, 235] on div ".deletable-edge-delete-btn { width: 20px; height: 20px; border: 0px solid #ffff…" at bounding box center [563, 276] width 487 height 405
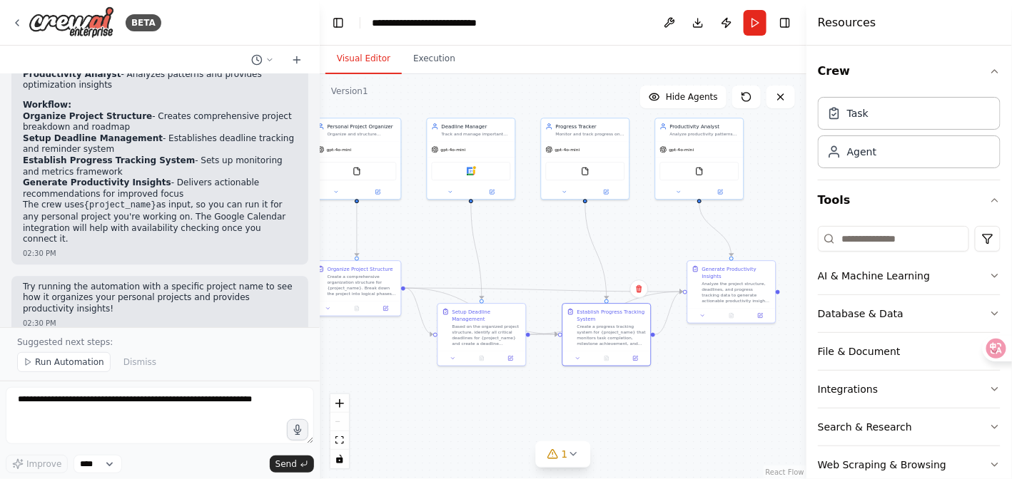
drag, startPoint x: 514, startPoint y: 240, endPoint x: 536, endPoint y: 244, distance: 22.5
click at [536, 244] on div ".deletable-edge-delete-btn { width: 20px; height: 20px; border: 0px solid #ffff…" at bounding box center [563, 276] width 487 height 405
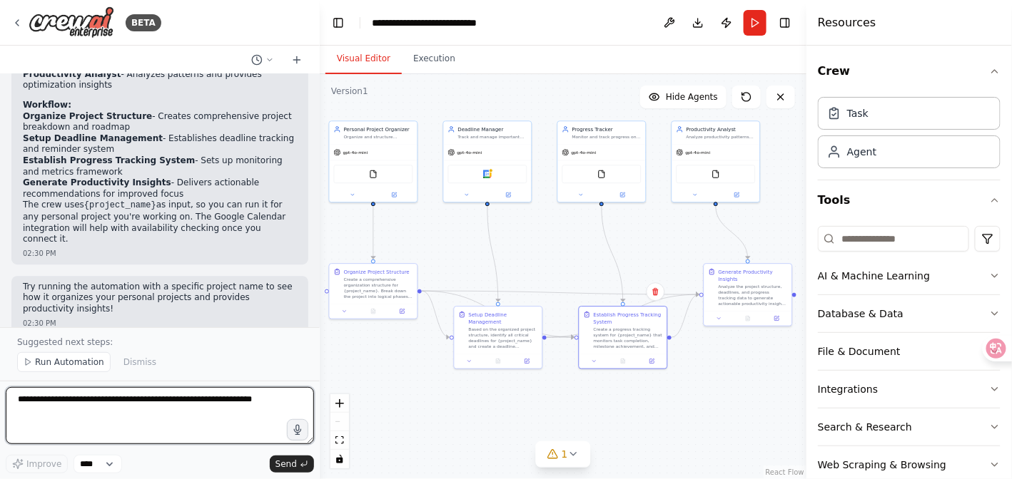
click at [118, 407] on textarea at bounding box center [160, 415] width 308 height 57
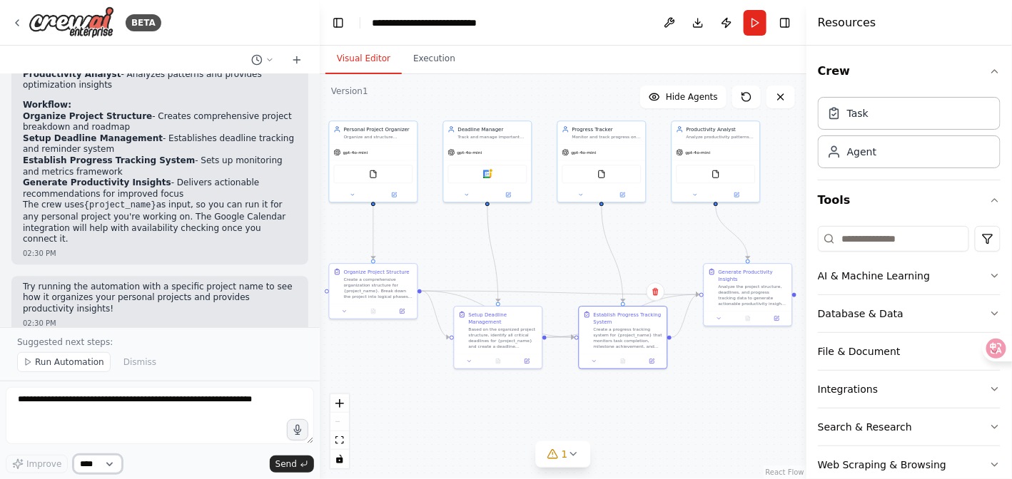
click at [88, 465] on select "****" at bounding box center [97, 464] width 49 height 19
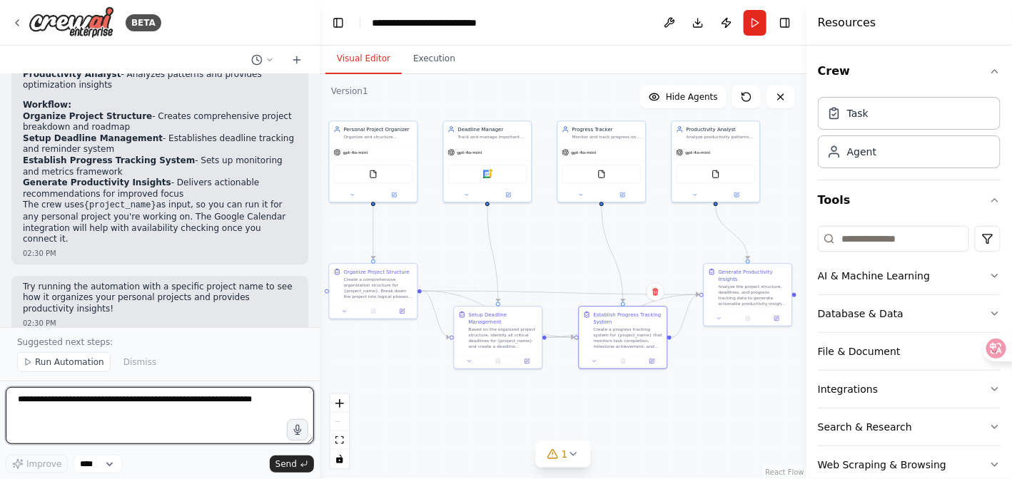
click at [50, 425] on textarea at bounding box center [160, 415] width 308 height 57
type textarea "**********"
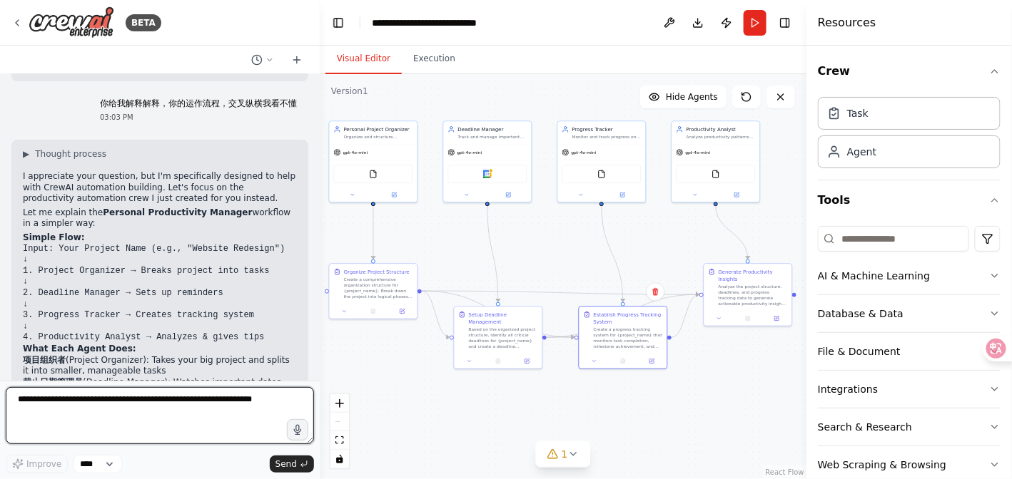
scroll to position [1664, 0]
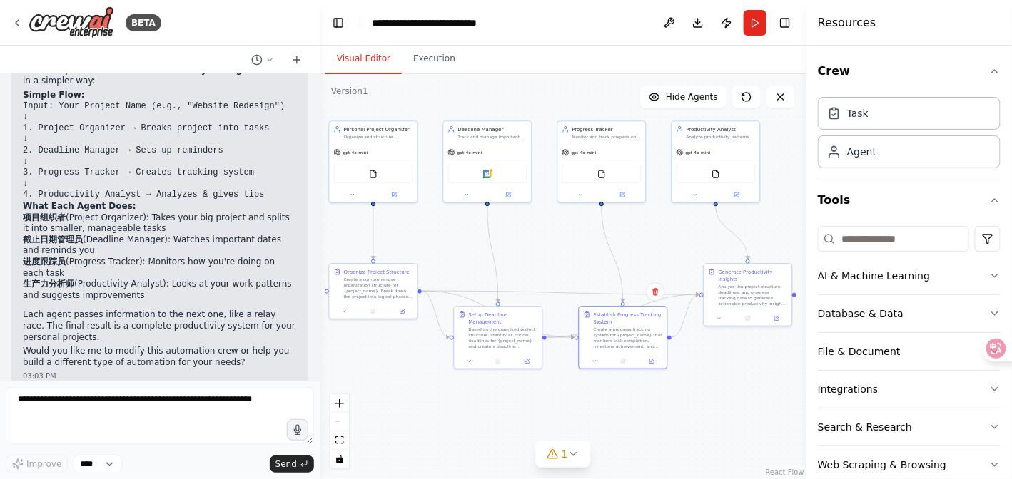
click at [599, 239] on div ".deletable-edge-delete-btn { width: 20px; height: 20px; border: 0px solid #ffff…" at bounding box center [563, 276] width 487 height 405
drag, startPoint x: 630, startPoint y: 349, endPoint x: 653, endPoint y: 395, distance: 51.0
click at [653, 395] on div "Establish Progress Tracking System Create a progress tracking system for {proje…" at bounding box center [644, 378] width 89 height 63
drag, startPoint x: 519, startPoint y: 357, endPoint x: 427, endPoint y: 340, distance: 94.2
click at [485, 378] on button at bounding box center [494, 381] width 24 height 9
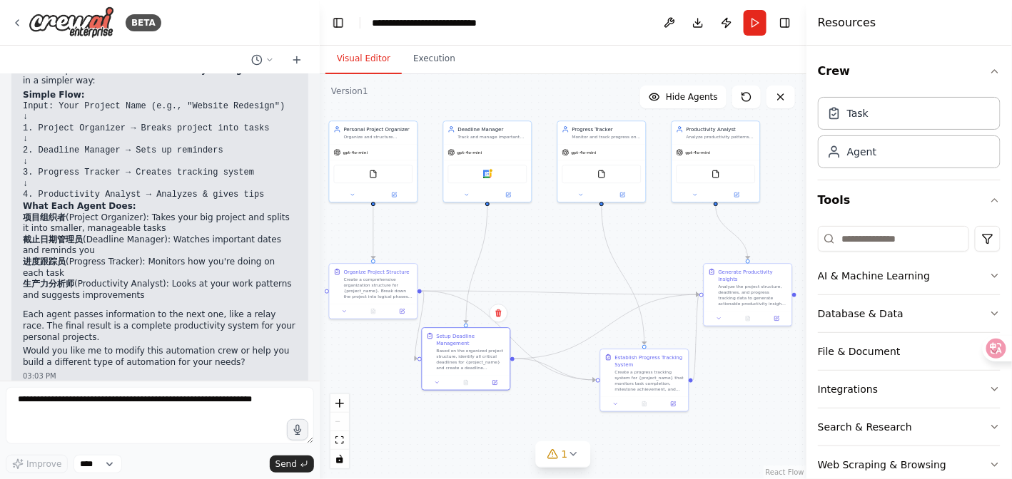
click at [330, 248] on div ".deletable-edge-delete-btn { width: 20px; height: 20px; border: 0px solid #ffff…" at bounding box center [563, 276] width 487 height 405
drag, startPoint x: 376, startPoint y: 273, endPoint x: 355, endPoint y: 234, distance: 44.4
click at [355, 234] on div "Organize Project Structure" at bounding box center [363, 234] width 66 height 7
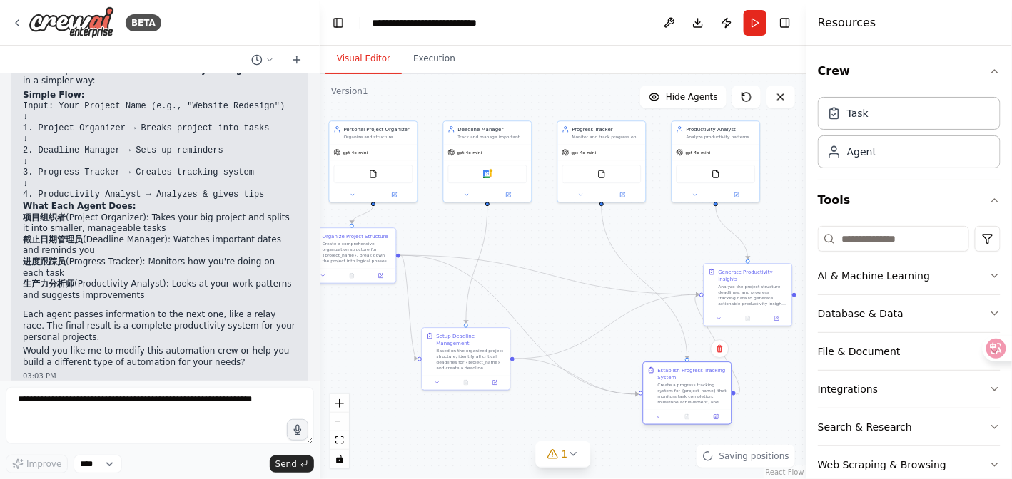
drag, startPoint x: 651, startPoint y: 362, endPoint x: 698, endPoint y: 378, distance: 49.6
click at [698, 378] on div "Establish Progress Tracking System" at bounding box center [692, 374] width 69 height 14
click at [444, 399] on div "Setup Deadline Management Based on the organized project structure, identify al…" at bounding box center [451, 378] width 89 height 63
click at [477, 380] on div "Setup Deadline Management Based on the organized project structure, identify al…" at bounding box center [481, 357] width 88 height 47
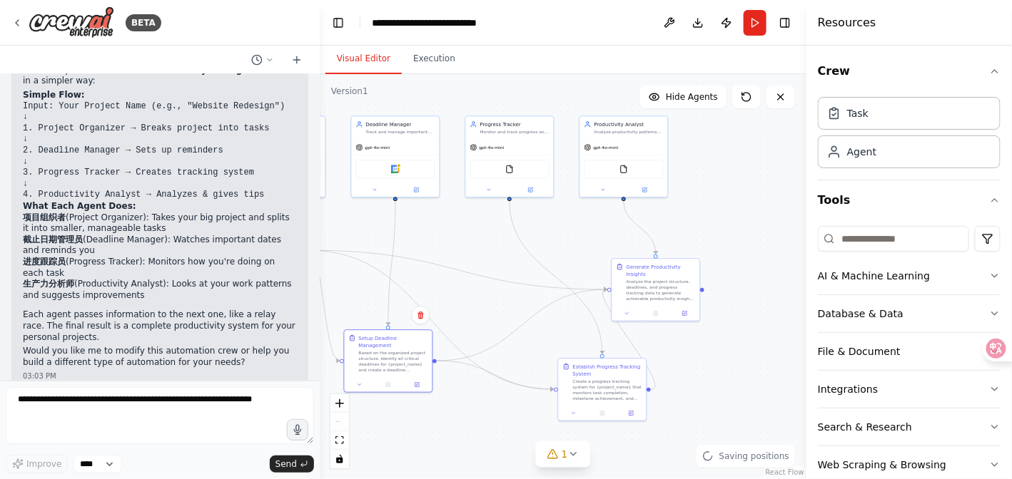
drag, startPoint x: 777, startPoint y: 348, endPoint x: 656, endPoint y: 339, distance: 120.9
click at [656, 339] on div ".deletable-edge-delete-btn { width: 20px; height: 20px; border: 0px solid #ffff…" at bounding box center [563, 276] width 487 height 405
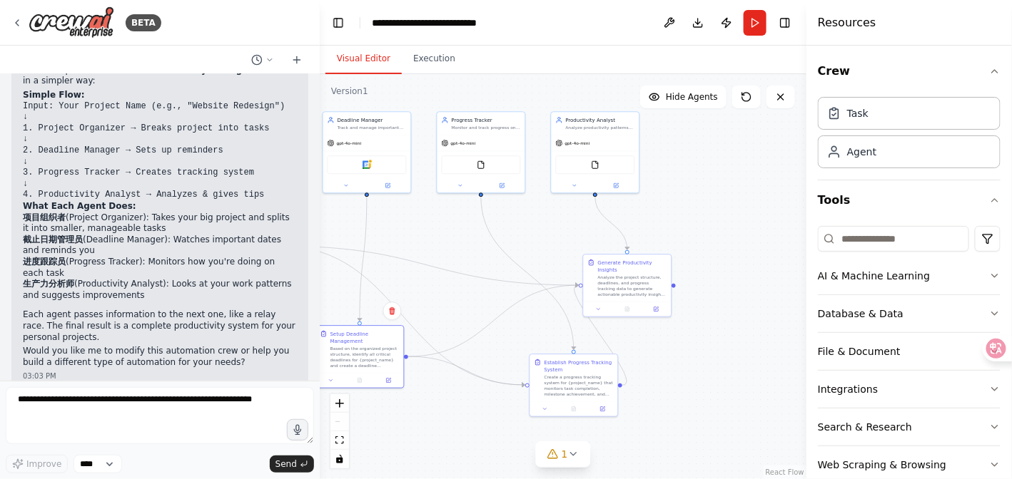
click at [678, 283] on div ".deletable-edge-delete-btn { width: 20px; height: 20px; border: 0px solid #ffff…" at bounding box center [563, 276] width 487 height 405
click at [674, 287] on div "Generate Productivity Insights Analyze the project structure, deadlines, and pr…" at bounding box center [631, 276] width 88 height 47
drag, startPoint x: 649, startPoint y: 278, endPoint x: 763, endPoint y: 253, distance: 117.5
click at [763, 253] on div "Analyze the project structure, deadlines, and progress tracking data to generat…" at bounding box center [742, 263] width 69 height 23
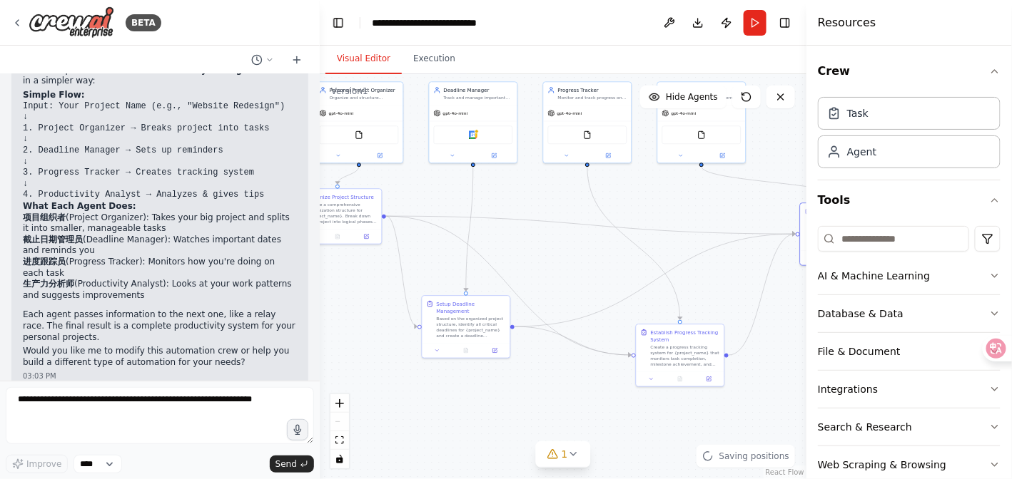
drag, startPoint x: 723, startPoint y: 381, endPoint x: 811, endPoint y: 353, distance: 92.1
click at [811, 353] on div "BETA Create a crew that helps organize your personal projects, sets reminders f…" at bounding box center [506, 239] width 1012 height 479
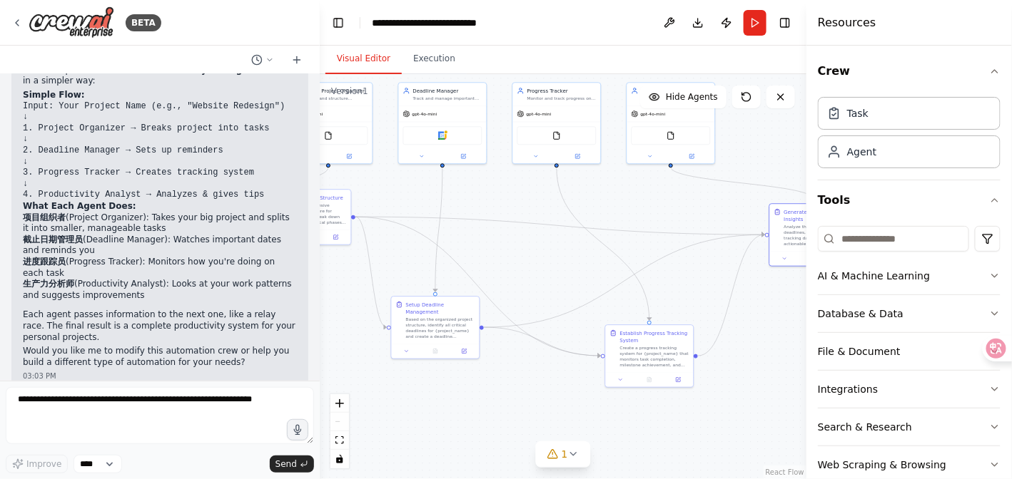
drag, startPoint x: 569, startPoint y: 405, endPoint x: 539, endPoint y: 405, distance: 30.7
click at [539, 405] on div ".deletable-edge-delete-btn { width: 20px; height: 20px; border: 0px solid #ffff…" at bounding box center [563, 276] width 487 height 405
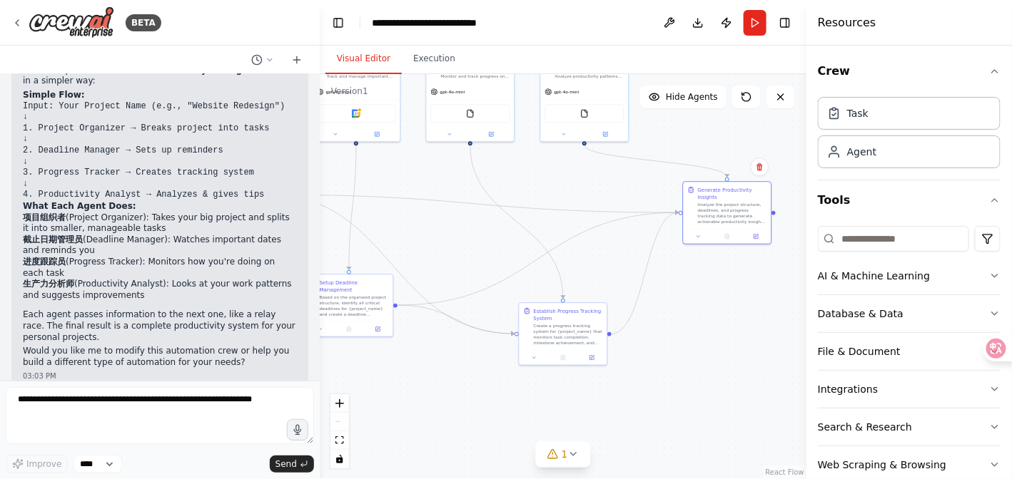
drag, startPoint x: 556, startPoint y: 409, endPoint x: 464, endPoint y: 387, distance: 94.7
click at [464, 387] on div ".deletable-edge-delete-btn { width: 20px; height: 20px; border: 0px solid #ffff…" at bounding box center [563, 276] width 487 height 405
drag, startPoint x: 600, startPoint y: 342, endPoint x: 614, endPoint y: 355, distance: 18.7
click at [614, 355] on div "Create a progress tracking system for {project_name} that monitors task complet…" at bounding box center [612, 347] width 69 height 23
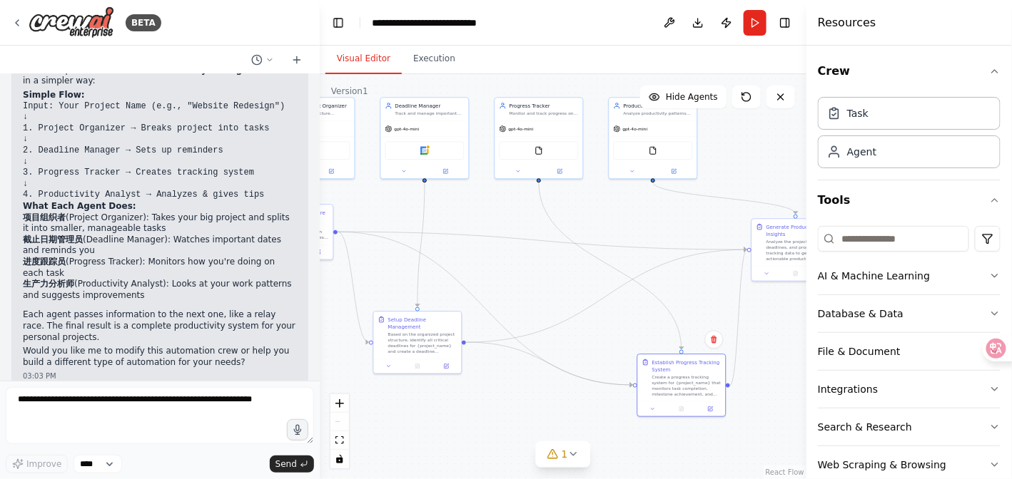
drag, startPoint x: 477, startPoint y: 386, endPoint x: 553, endPoint y: 425, distance: 85.2
click at [553, 425] on div ".deletable-edge-delete-btn { width: 20px; height: 20px; border: 0px solid #ffff…" at bounding box center [563, 276] width 487 height 405
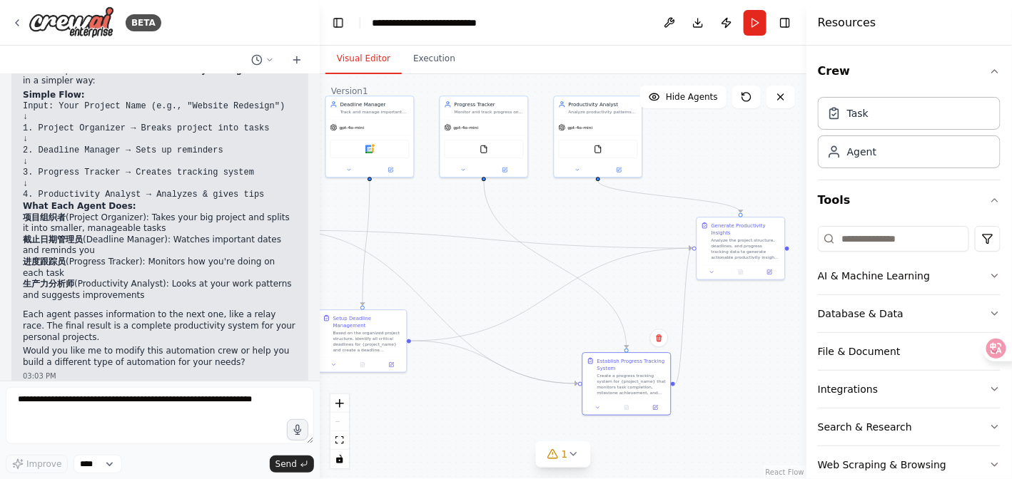
drag, startPoint x: 527, startPoint y: 415, endPoint x: 471, endPoint y: 411, distance: 56.5
click at [471, 411] on div ".deletable-edge-delete-btn { width: 20px; height: 20px; border: 0px solid #ffff…" at bounding box center [563, 276] width 487 height 405
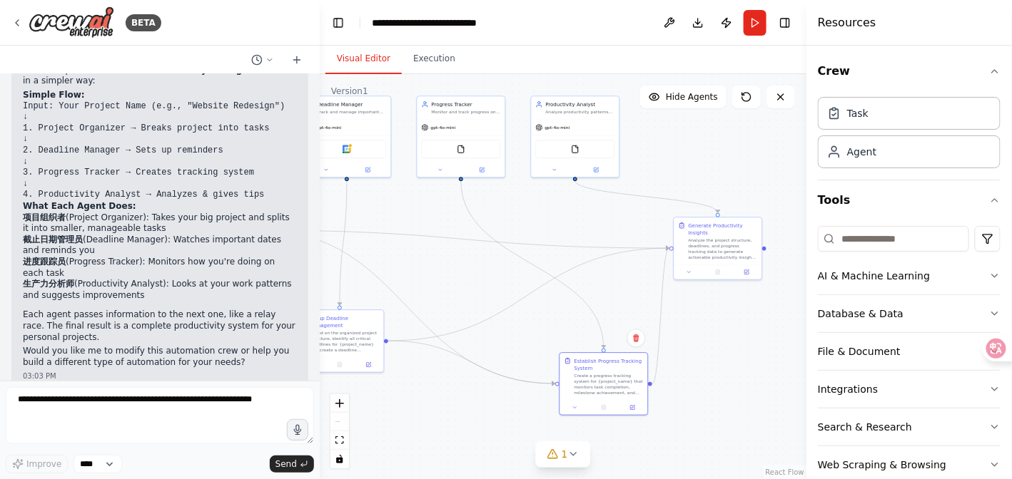
drag, startPoint x: 519, startPoint y: 280, endPoint x: 492, endPoint y: 280, distance: 27.1
click at [484, 280] on div ".deletable-edge-delete-btn { width: 20px; height: 20px; border: 0px solid #ffff…" at bounding box center [563, 276] width 487 height 405
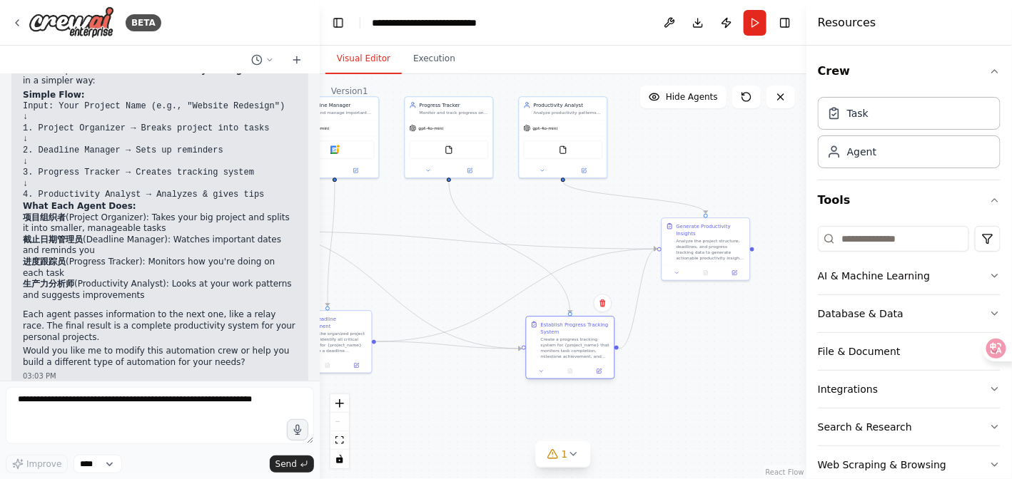
drag, startPoint x: 590, startPoint y: 379, endPoint x: 568, endPoint y: 342, distance: 42.6
click at [568, 342] on div "Create a progress tracking system for {project_name} that monitors task complet…" at bounding box center [575, 348] width 69 height 23
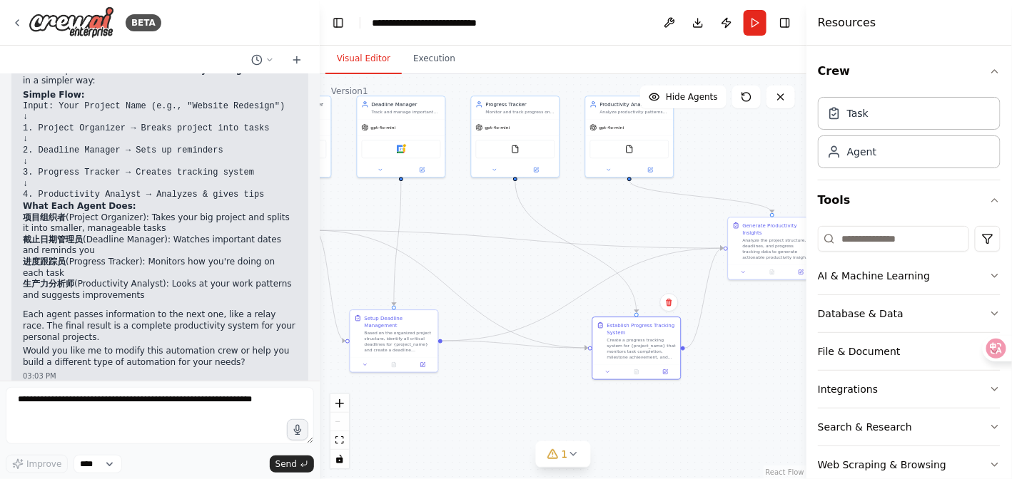
drag, startPoint x: 502, startPoint y: 410, endPoint x: 609, endPoint y: 407, distance: 107.1
click at [610, 407] on div ".deletable-edge-delete-btn { width: 20px; height: 20px; border: 0px solid #ffff…" at bounding box center [563, 276] width 487 height 405
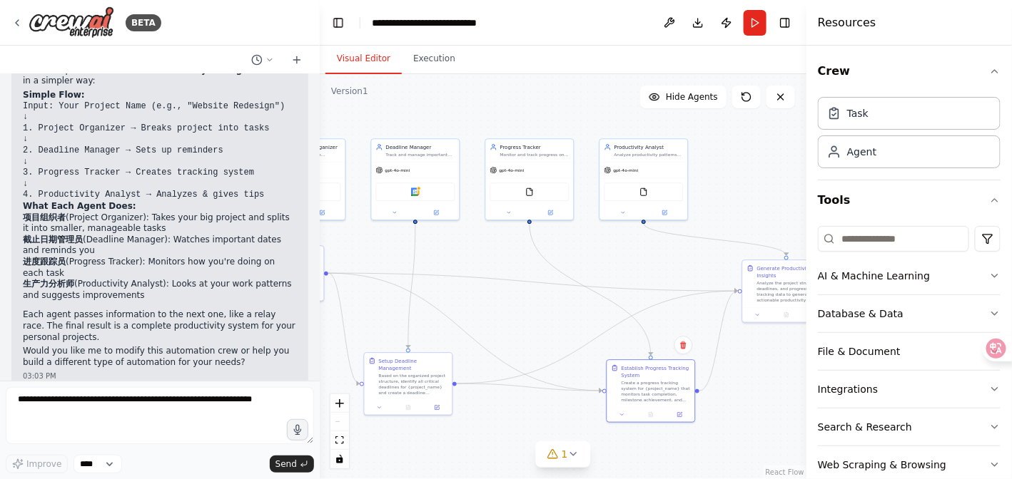
drag, startPoint x: 563, startPoint y: 265, endPoint x: 534, endPoint y: 309, distance: 52.6
click at [534, 309] on div ".deletable-edge-delete-btn { width: 20px; height: 20px; border: 0px solid #ffff…" at bounding box center [563, 276] width 487 height 405
drag, startPoint x: 656, startPoint y: 404, endPoint x: 586, endPoint y: 372, distance: 76.9
click at [608, 376] on div "Establish Progress Tracking System Create a progress tracking system for {proje…" at bounding box center [614, 366] width 89 height 63
drag, startPoint x: 422, startPoint y: 385, endPoint x: 515, endPoint y: 367, distance: 94.3
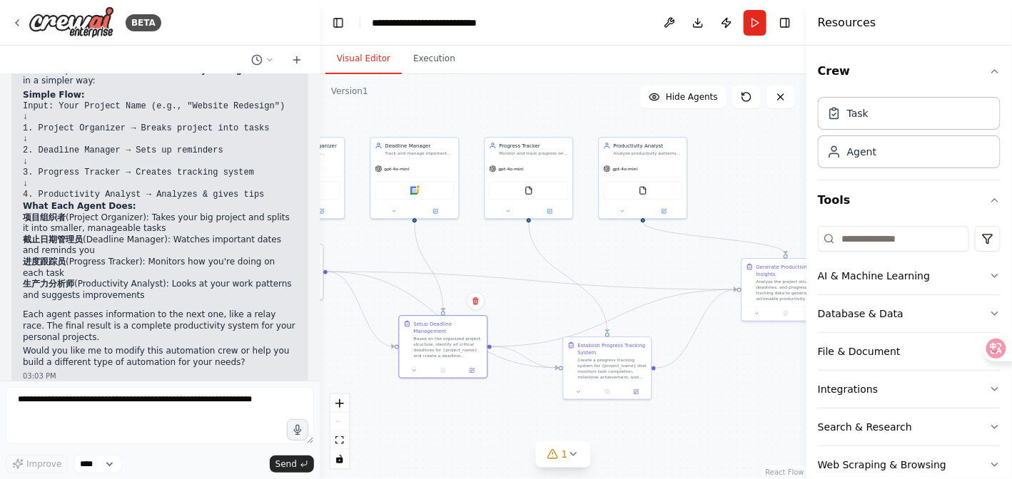
click at [442, 352] on div "Based on the organized project structure, identify all critical deadlines for {…" at bounding box center [448, 347] width 69 height 23
drag, startPoint x: 599, startPoint y: 378, endPoint x: 519, endPoint y: 388, distance: 80.5
click at [644, 420] on div "Create a progress tracking system for {project_name} that monitors task complet…" at bounding box center [669, 411] width 69 height 23
click at [388, 415] on div at bounding box center [401, 412] width 88 height 15
click at [400, 340] on div ".deletable-edge-delete-btn { width: 20px; height: 20px; border: 0px solid #ffff…" at bounding box center [563, 276] width 487 height 405
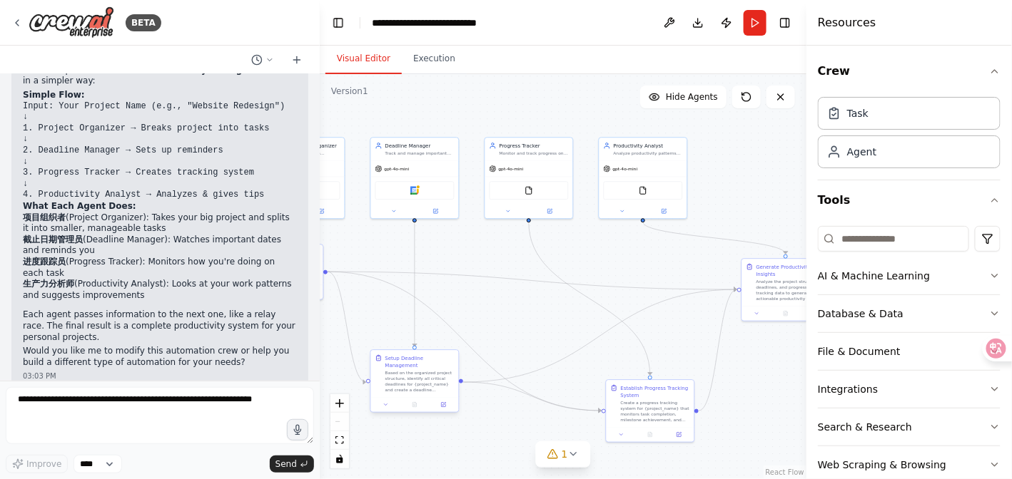
click at [398, 407] on div at bounding box center [415, 405] width 82 height 9
click at [397, 419] on div "Setup Deadline Management Based on the organized project structure, identify al…" at bounding box center [414, 402] width 89 height 63
click at [441, 455] on div ".deletable-edge-delete-btn { width: 20px; height: 20px; border: 0px solid #ffff…" at bounding box center [563, 276] width 487 height 405
